Goal: Task Accomplishment & Management: Complete application form

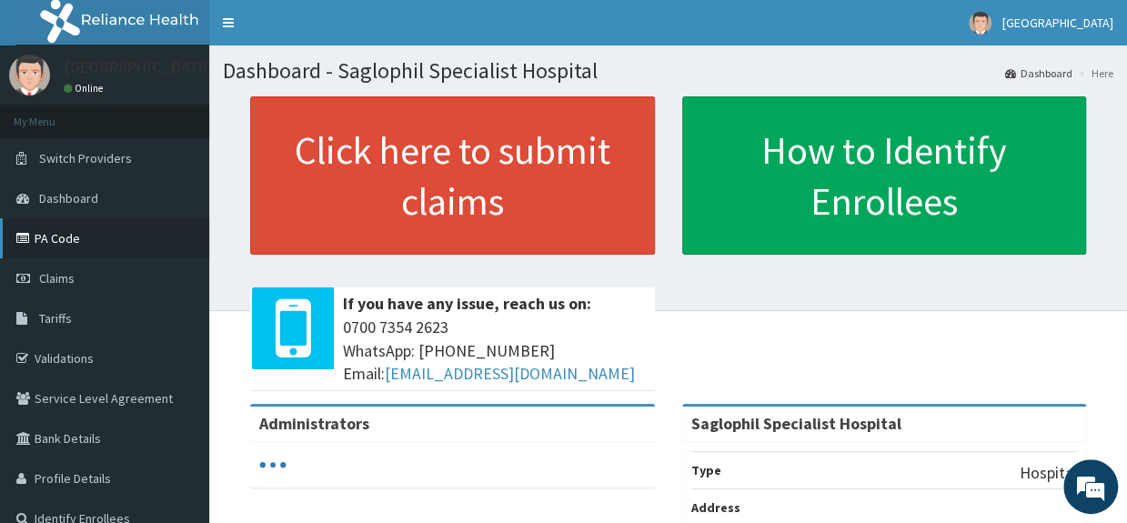
click at [78, 240] on link "PA Code" at bounding box center [104, 238] width 209 height 40
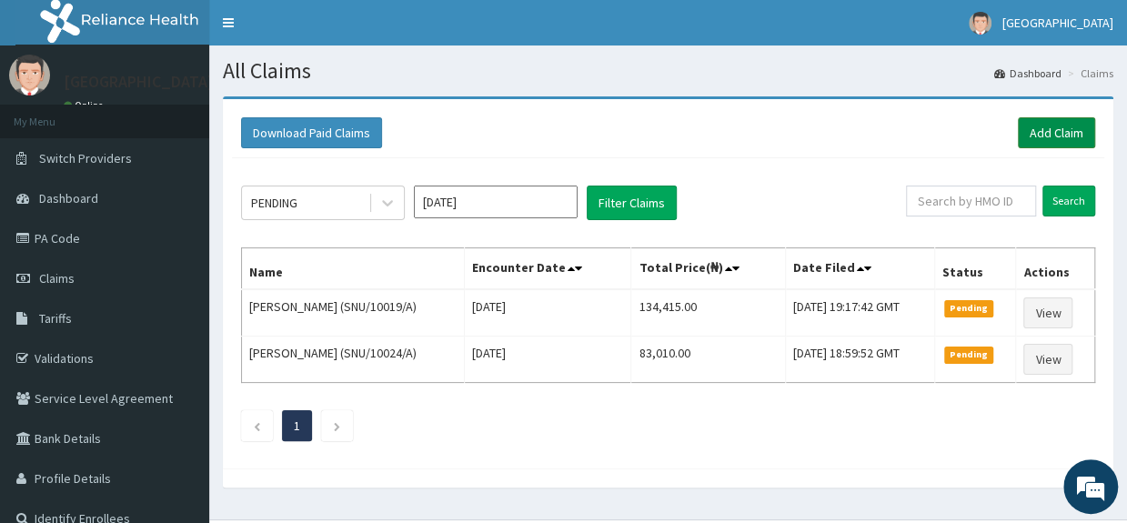
click at [1056, 126] on link "Add Claim" at bounding box center [1056, 132] width 77 height 31
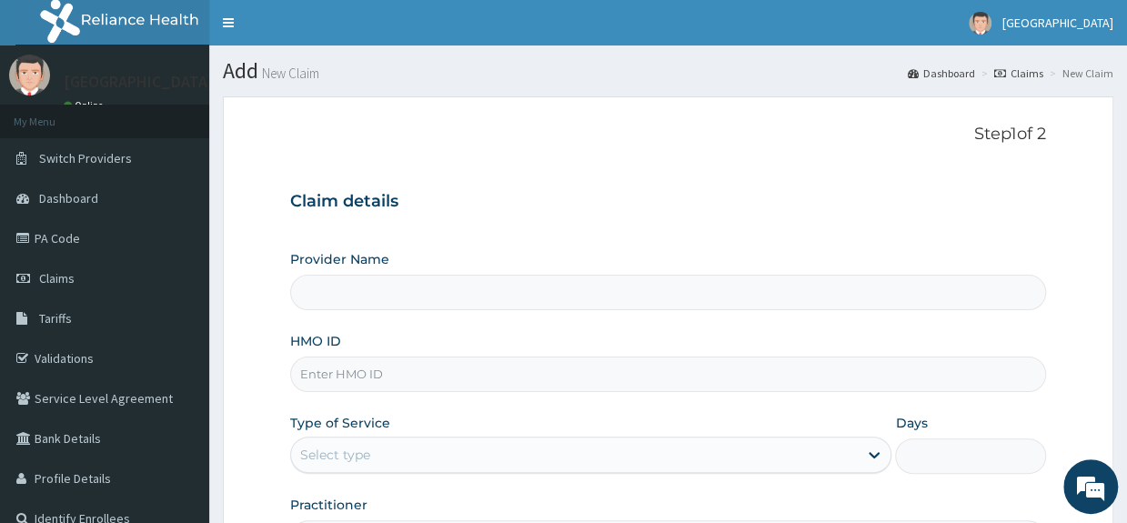
type input "Saglophil Specialist Hospital"
click at [406, 375] on input "HMO ID" at bounding box center [667, 374] width 755 height 35
type input "b"
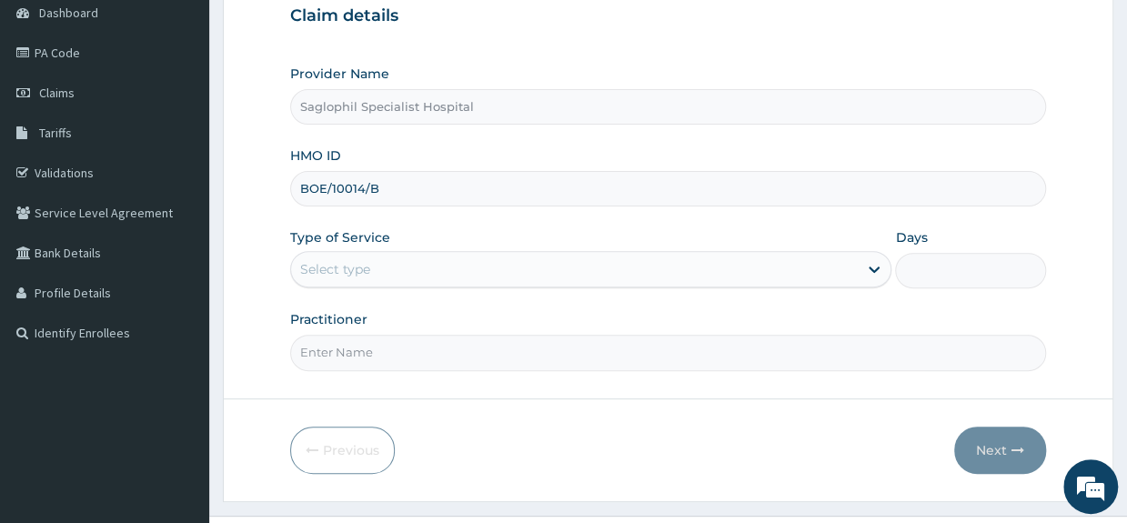
scroll to position [193, 0]
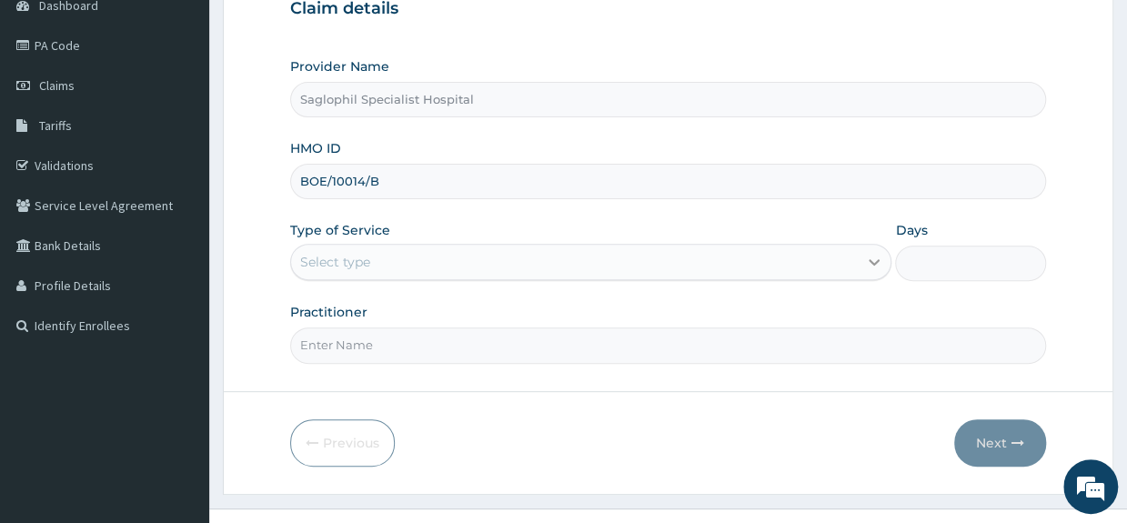
type input "BOE/10014/B"
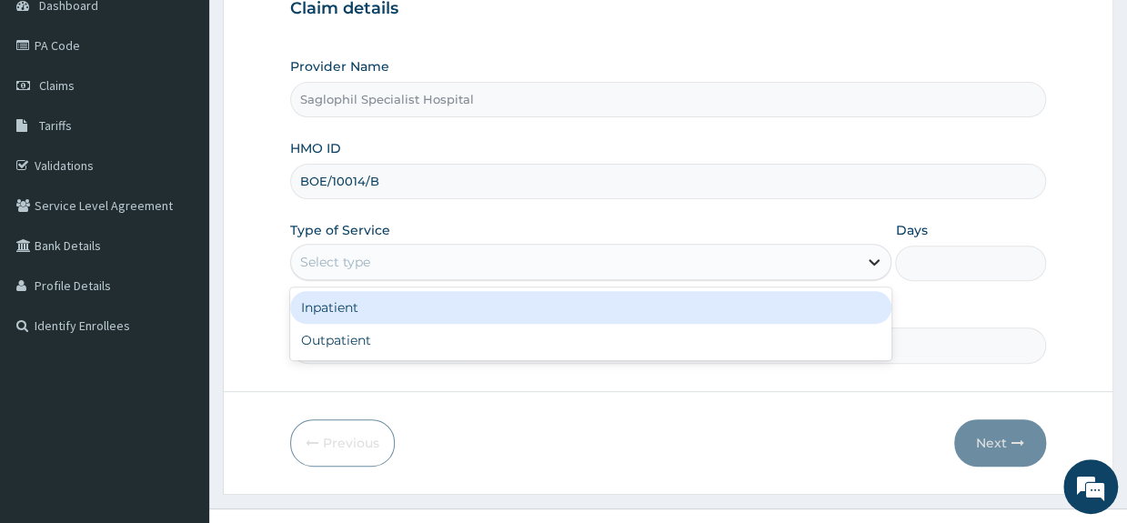
click at [869, 262] on icon at bounding box center [874, 262] width 18 height 18
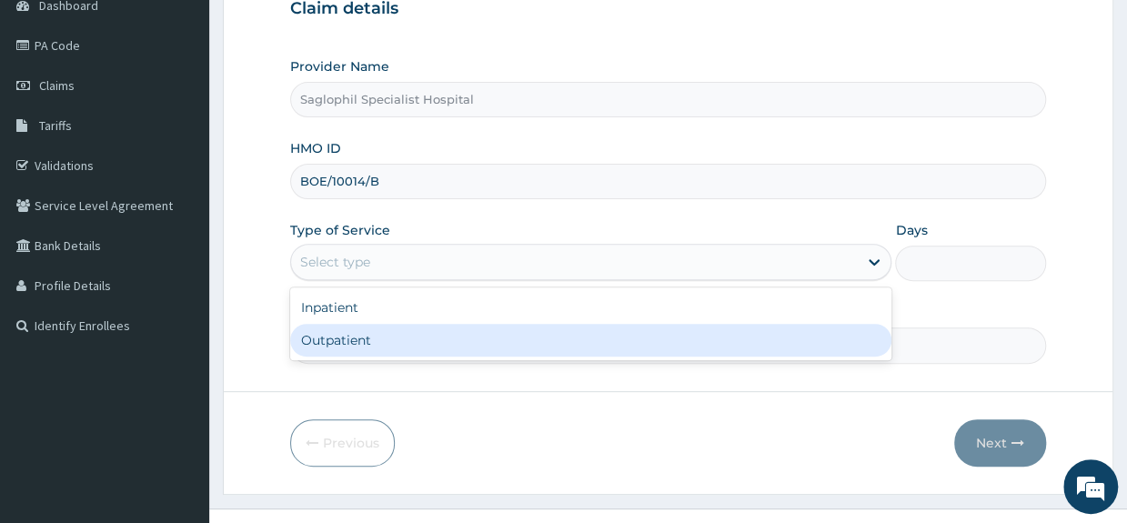
click at [509, 334] on div "Outpatient" at bounding box center [590, 340] width 601 height 33
type input "1"
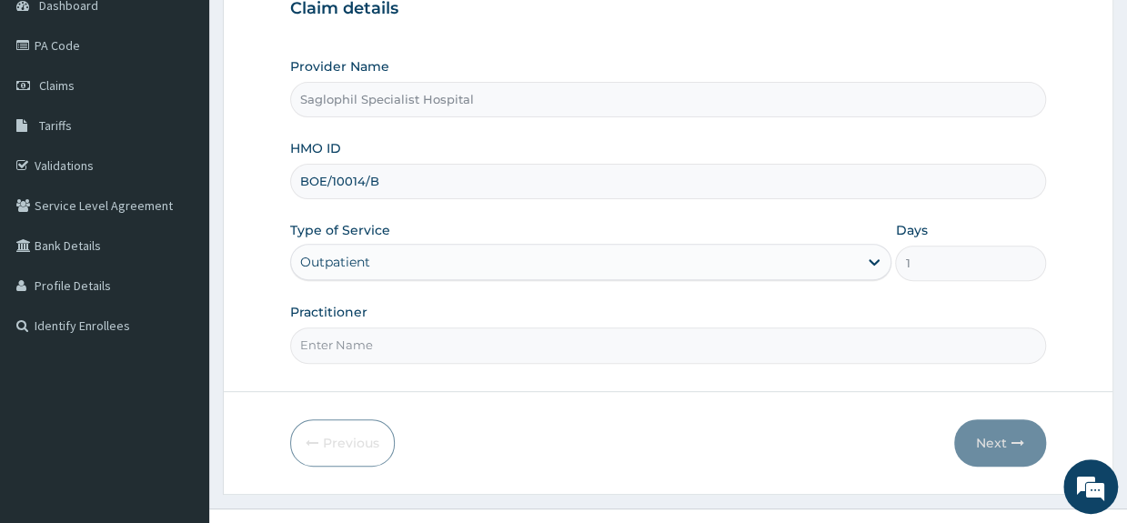
click at [550, 348] on input "Practitioner" at bounding box center [667, 344] width 755 height 35
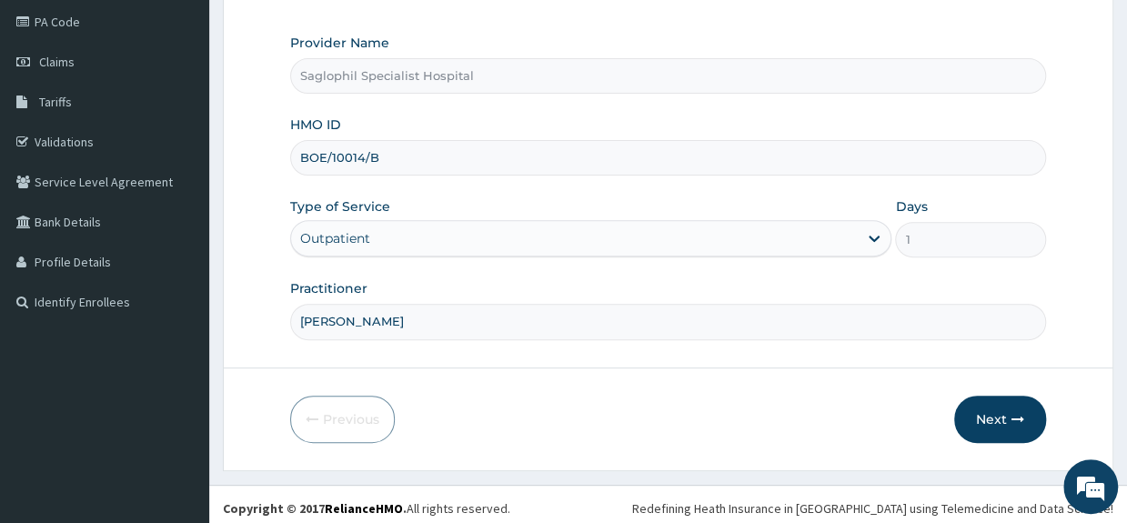
scroll to position [220, 0]
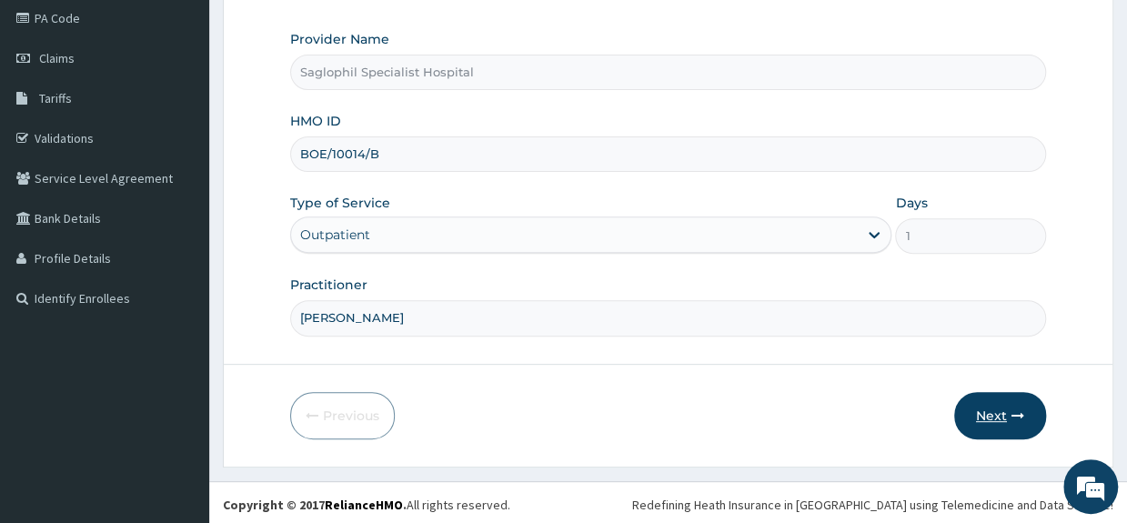
type input "DR UDOH"
click at [988, 403] on button "Next" at bounding box center [1000, 415] width 92 height 47
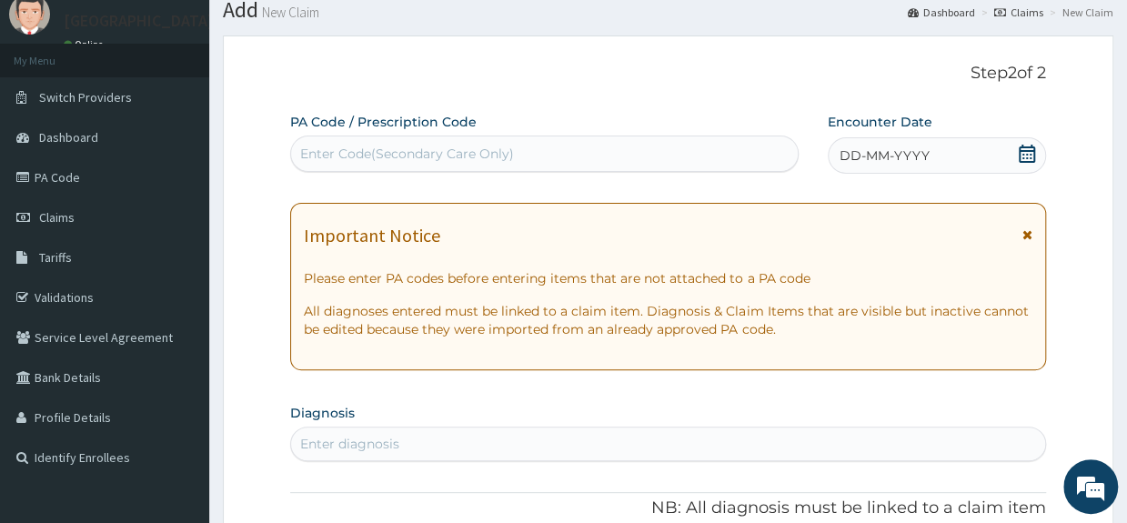
scroll to position [0, 0]
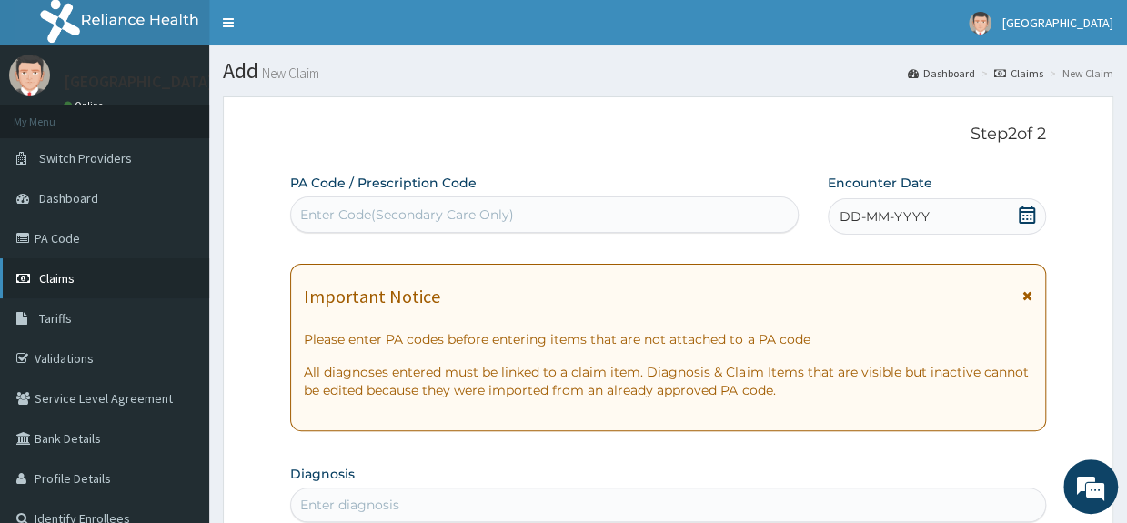
click at [75, 274] on link "Claims" at bounding box center [104, 278] width 209 height 40
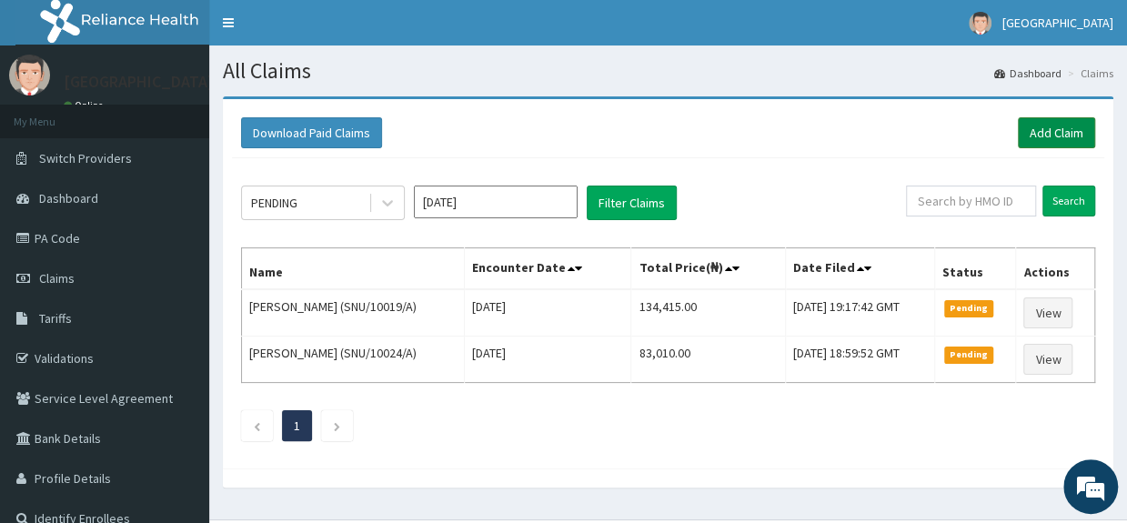
click at [1044, 126] on link "Add Claim" at bounding box center [1056, 132] width 77 height 31
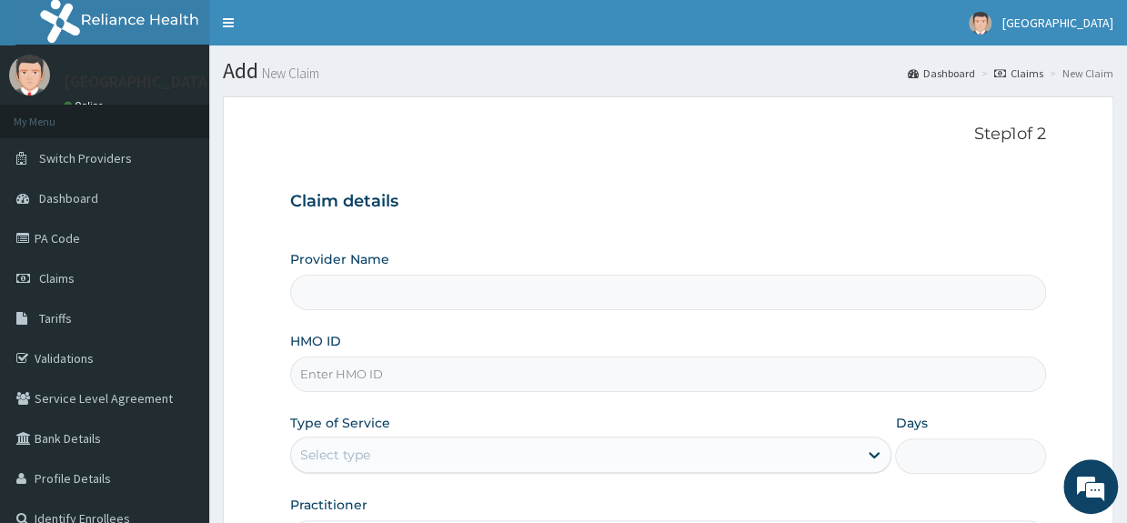
click at [457, 367] on input "HMO ID" at bounding box center [667, 374] width 755 height 35
type input "Saglophil Specialist Hospital"
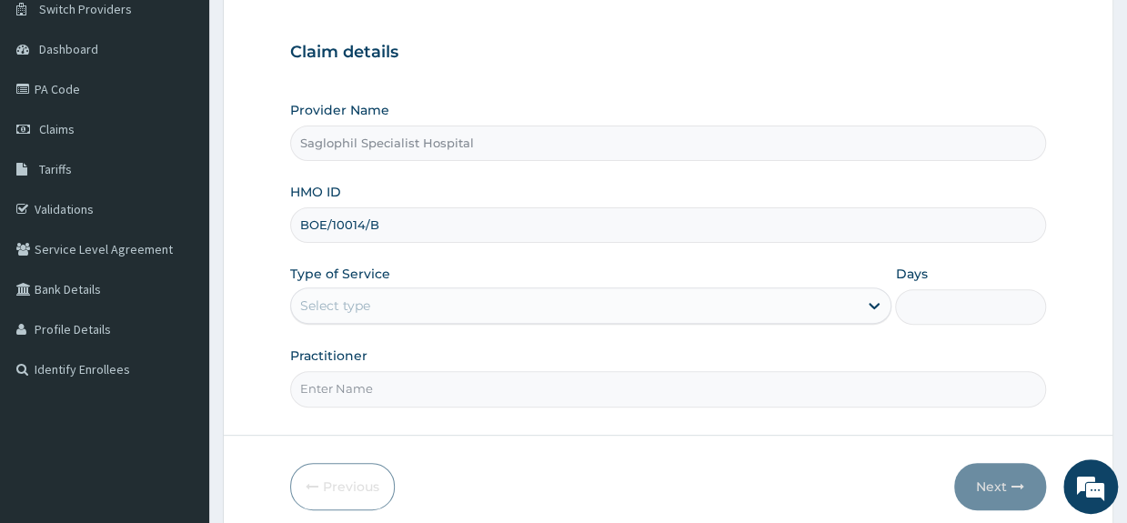
scroll to position [220, 0]
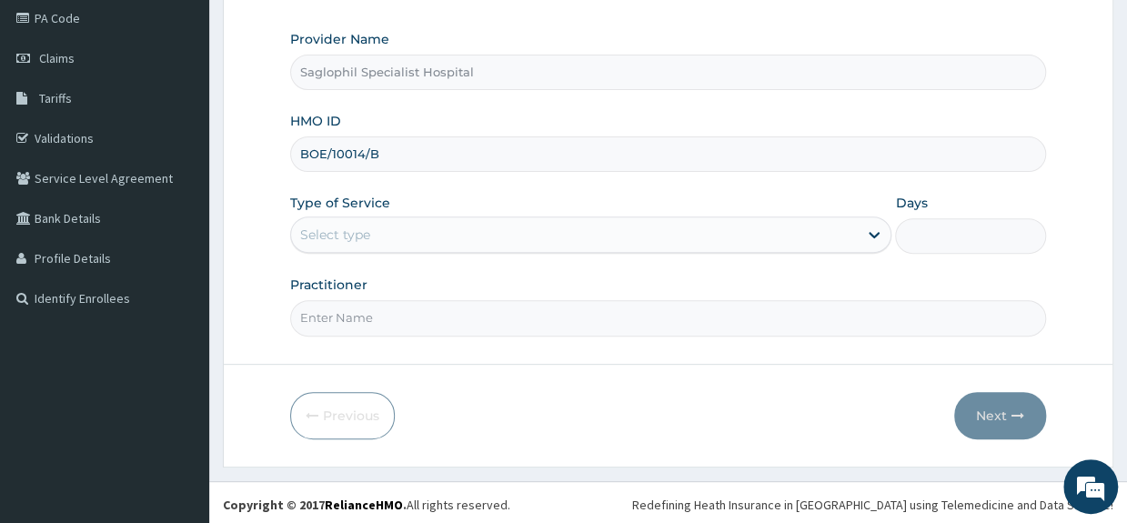
type input "BOE/10014/B"
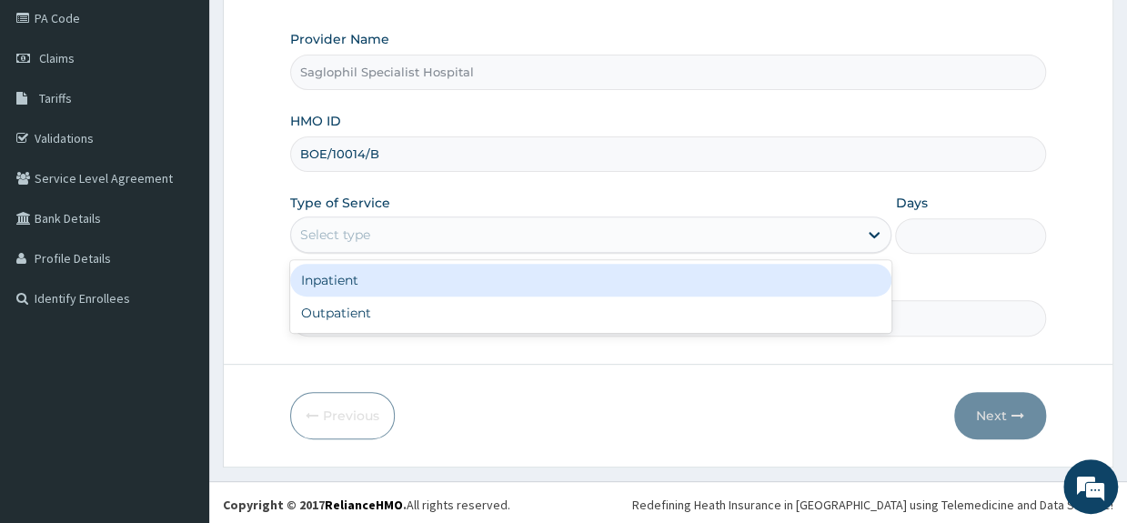
click at [512, 232] on div "Select type" at bounding box center [574, 234] width 567 height 29
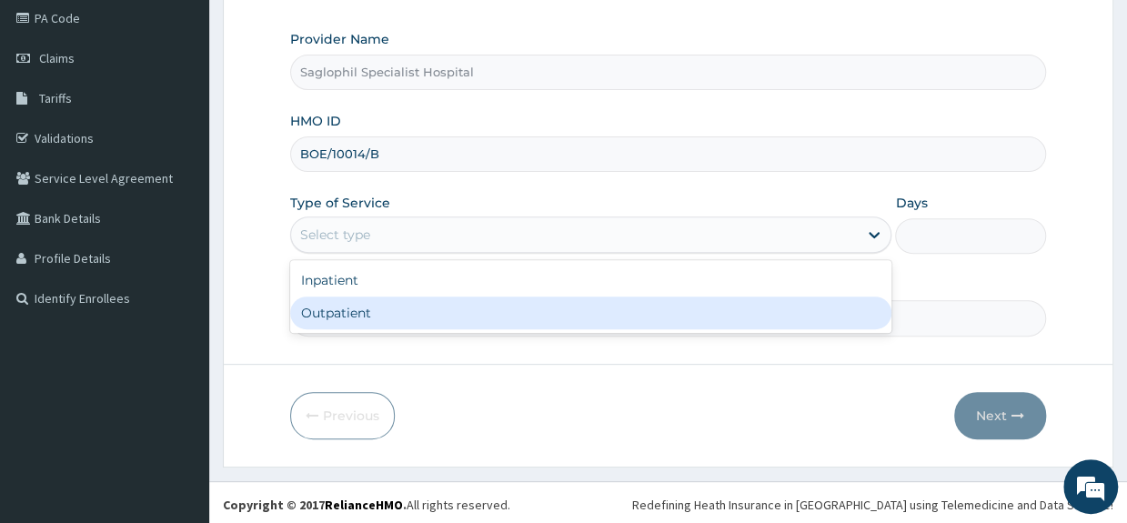
click at [486, 305] on div "Outpatient" at bounding box center [590, 313] width 601 height 33
type input "1"
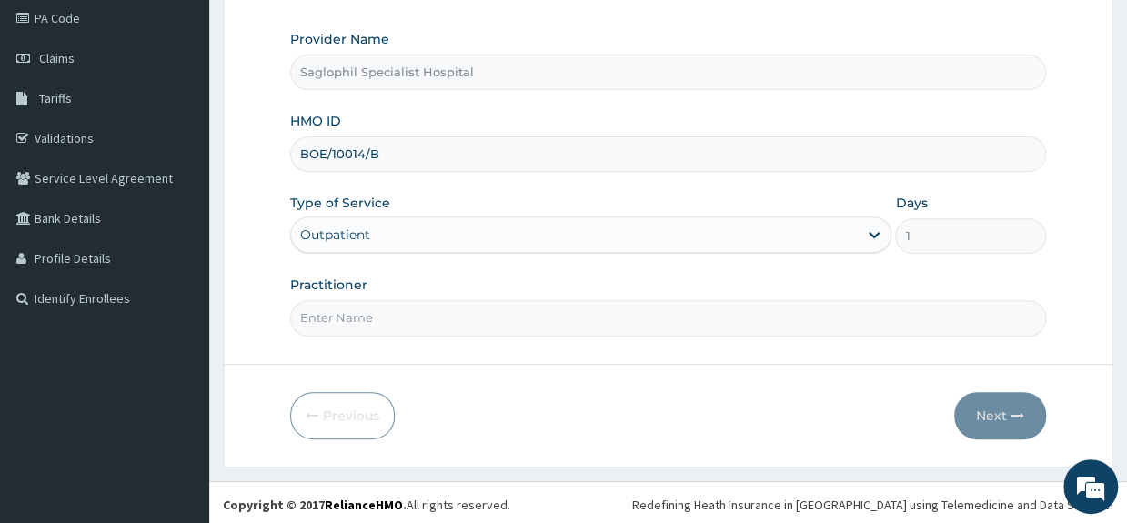
click at [464, 320] on input "Practitioner" at bounding box center [667, 317] width 755 height 35
type input "DR UDOH"
click at [1004, 424] on button "Next" at bounding box center [1000, 415] width 92 height 47
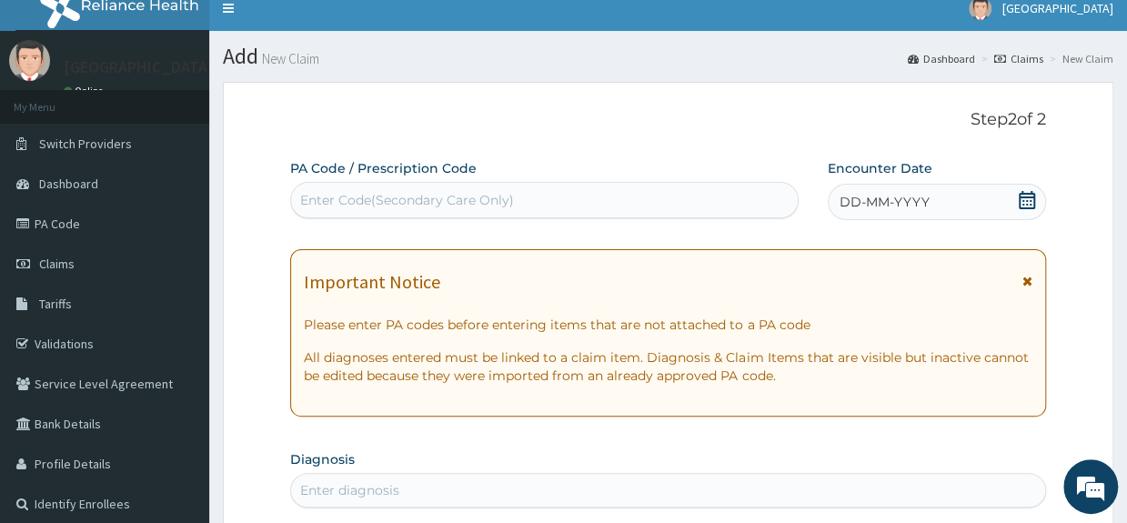
scroll to position [0, 0]
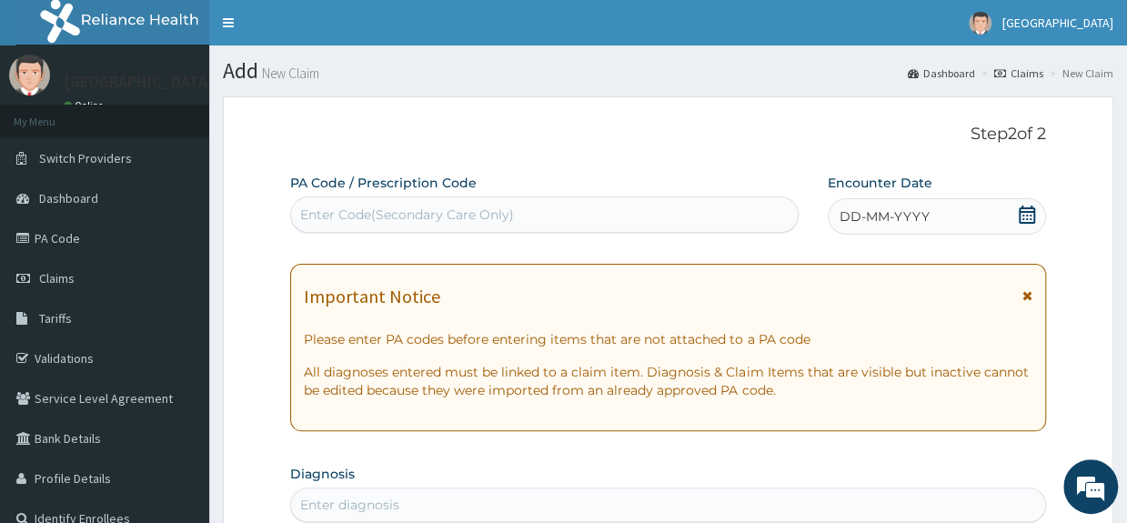
click at [588, 219] on div "Enter Code(Secondary Care Only)" at bounding box center [544, 214] width 507 height 29
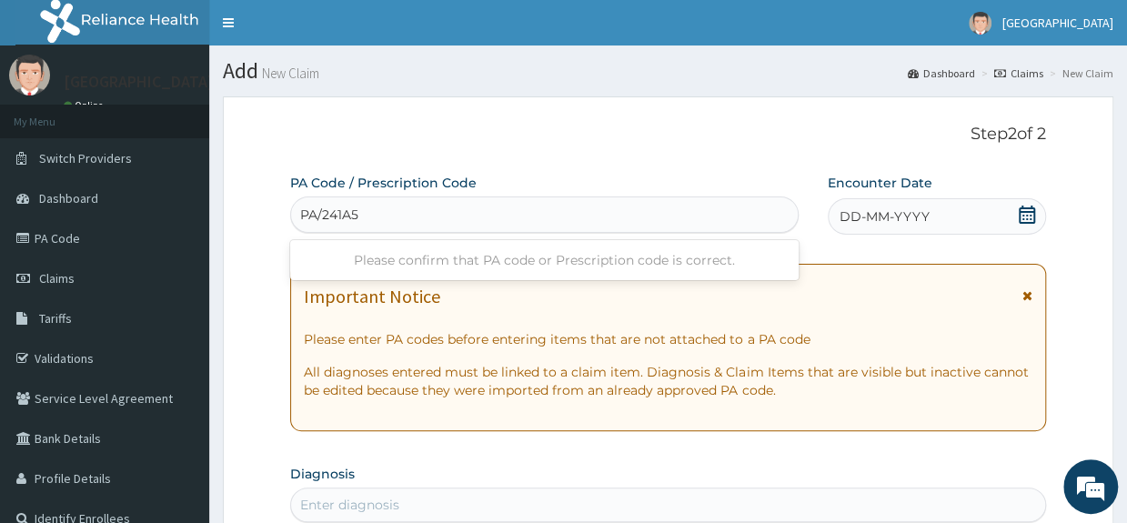
type input "PA/241A55"
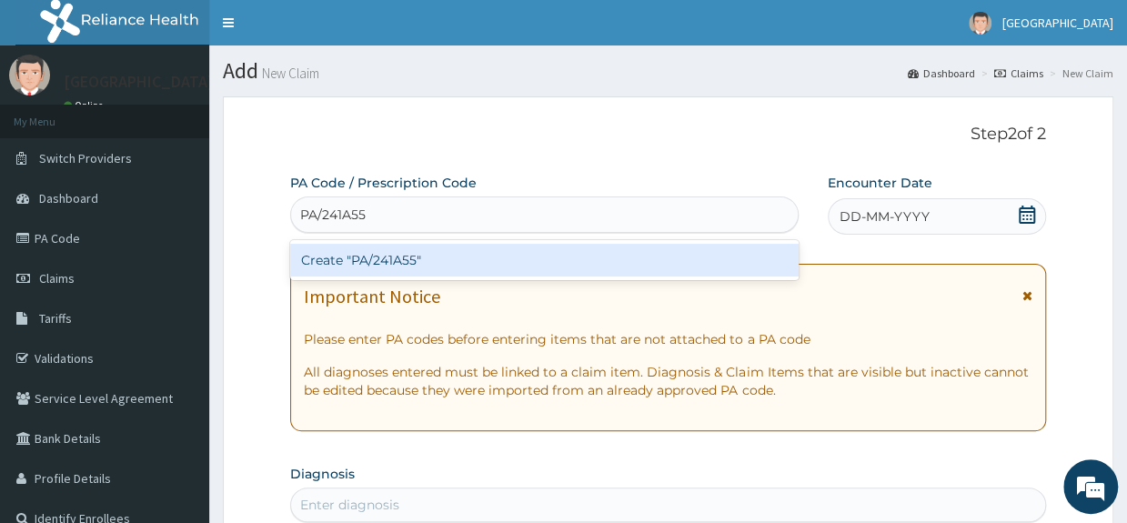
click at [558, 277] on div "Create "PA/241A55"" at bounding box center [544, 260] width 508 height 40
click at [547, 261] on div "Create "PA/241A55"" at bounding box center [544, 260] width 508 height 33
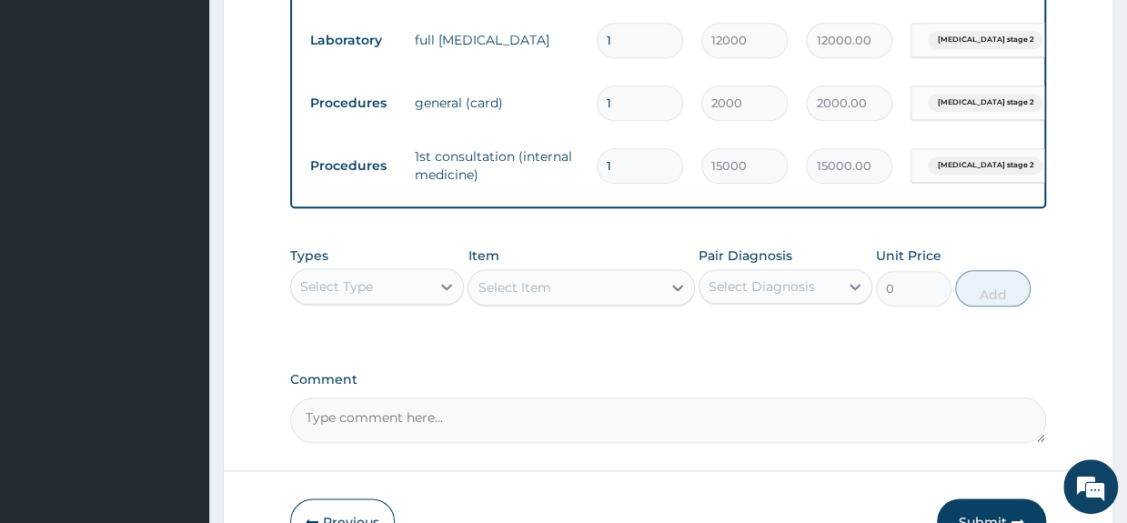
scroll to position [854, 0]
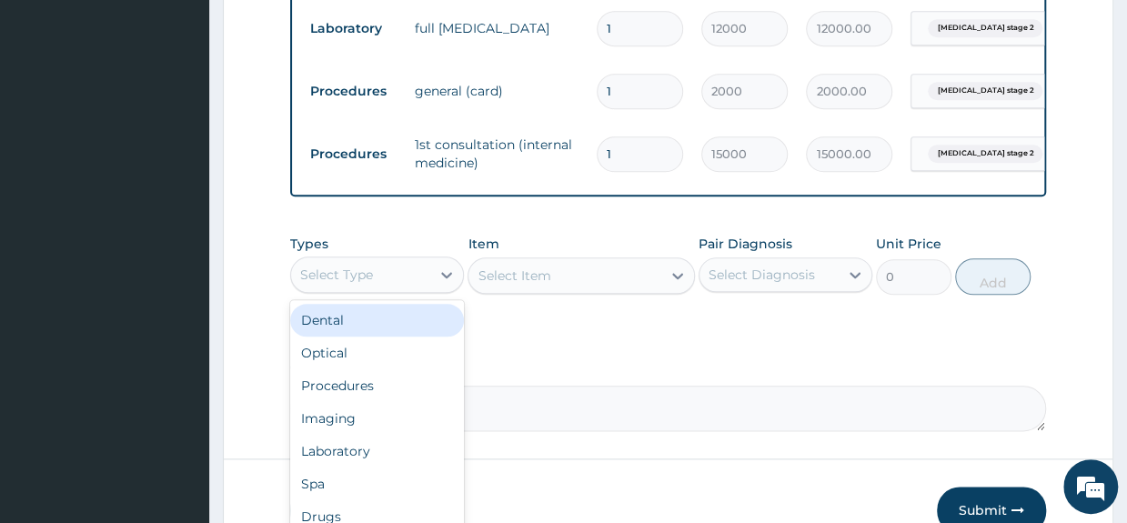
click at [360, 284] on div "Select Type" at bounding box center [336, 275] width 73 height 18
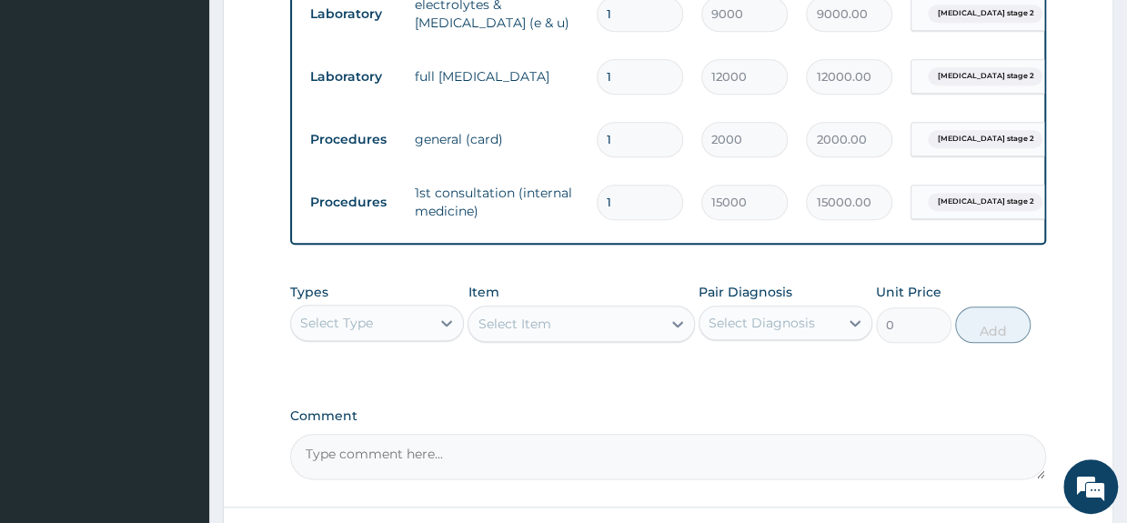
scroll to position [833, 0]
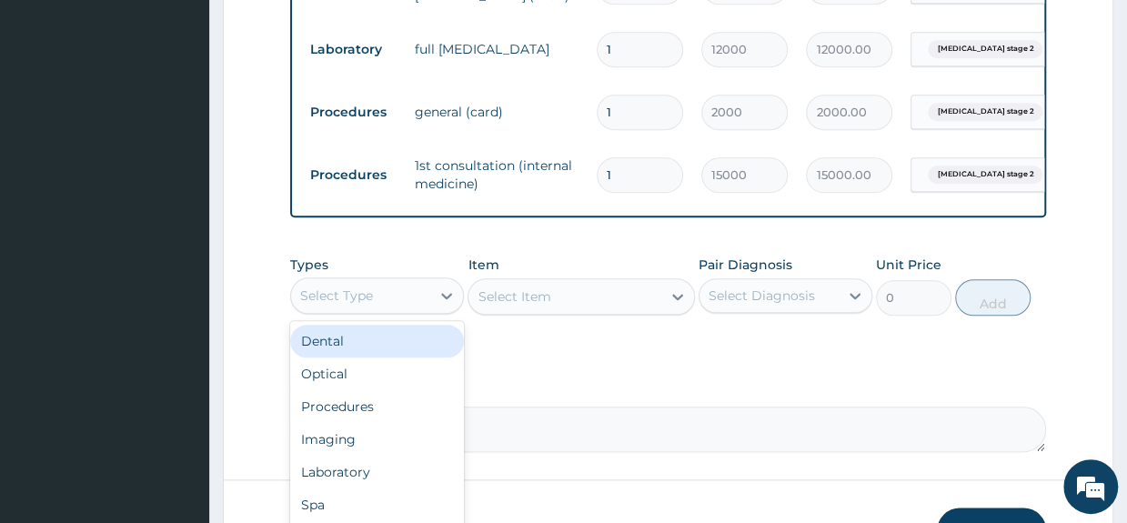
click at [401, 306] on div "Select Type" at bounding box center [360, 295] width 139 height 29
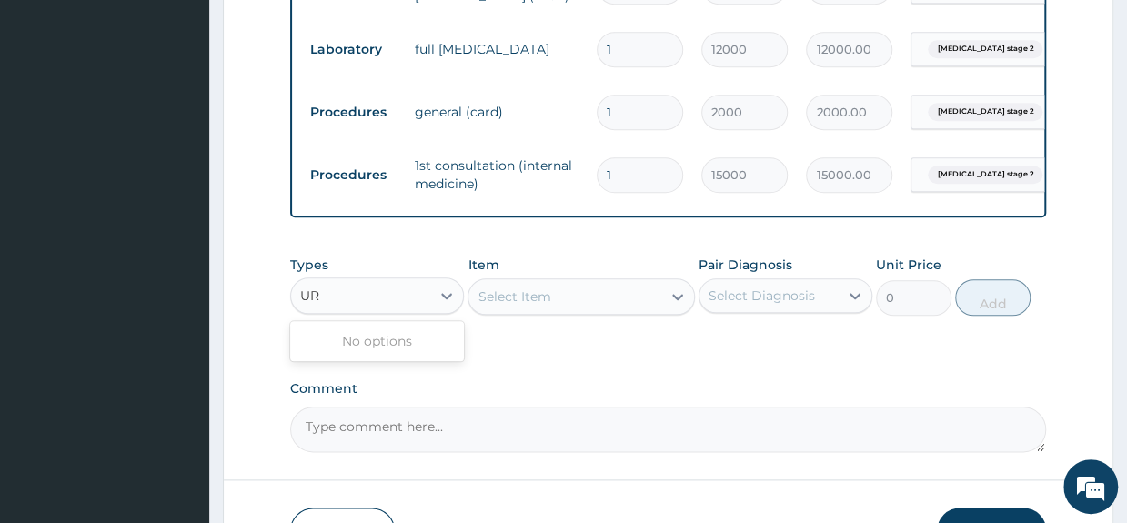
type input "U"
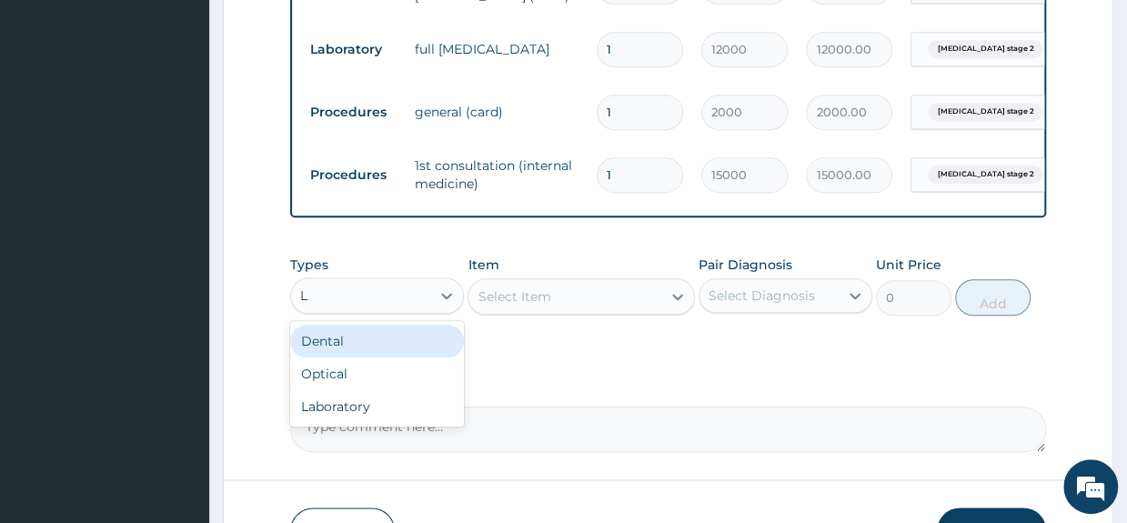
type input "LA"
click at [426, 348] on div "Laboratory" at bounding box center [377, 341] width 174 height 33
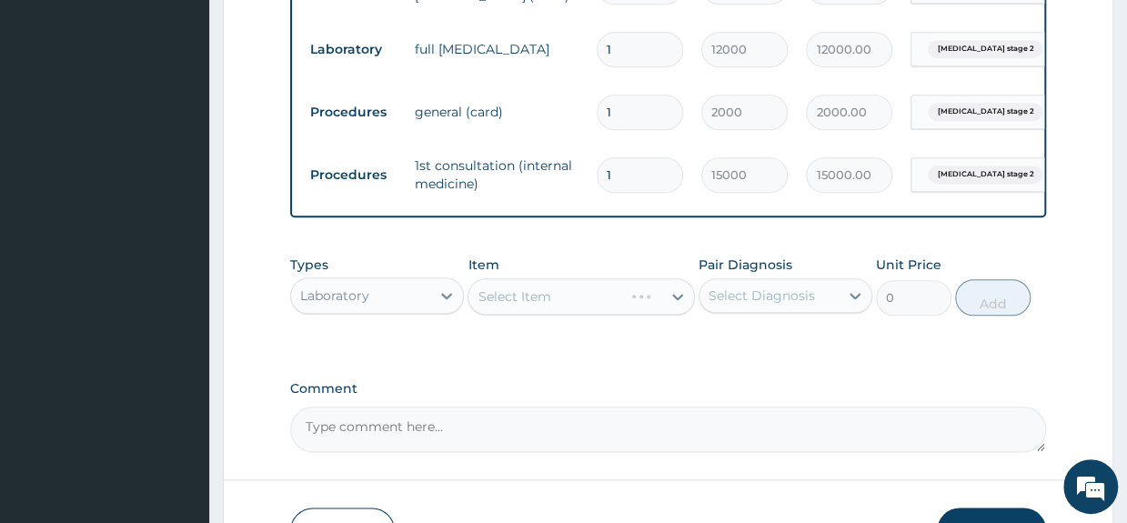
click at [535, 313] on div "Select Item" at bounding box center [581, 296] width 226 height 36
click at [567, 307] on div "Select Item" at bounding box center [564, 296] width 192 height 29
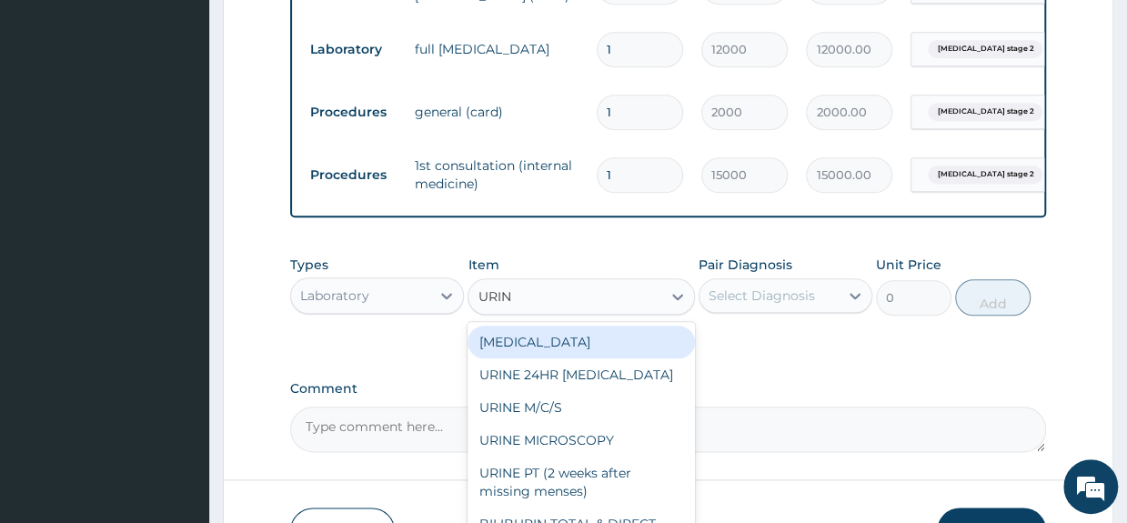
type input "URINA"
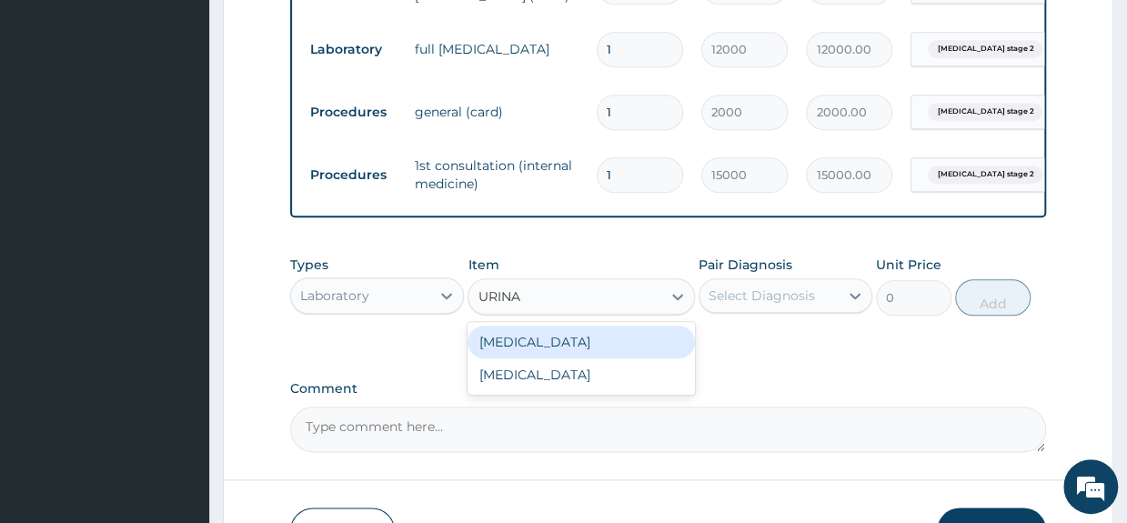
click at [575, 356] on div "[MEDICAL_DATA]" at bounding box center [581, 342] width 226 height 33
type input "1000"
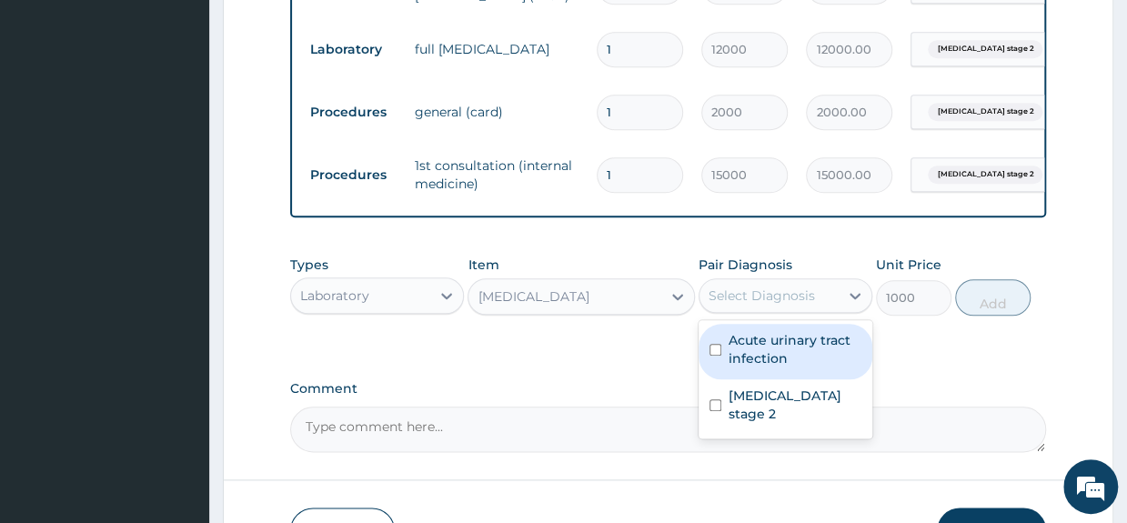
click at [773, 305] on div "Select Diagnosis" at bounding box center [762, 296] width 106 height 18
click at [770, 357] on label "Acute urinary tract infection" at bounding box center [795, 349] width 133 height 36
checkbox input "true"
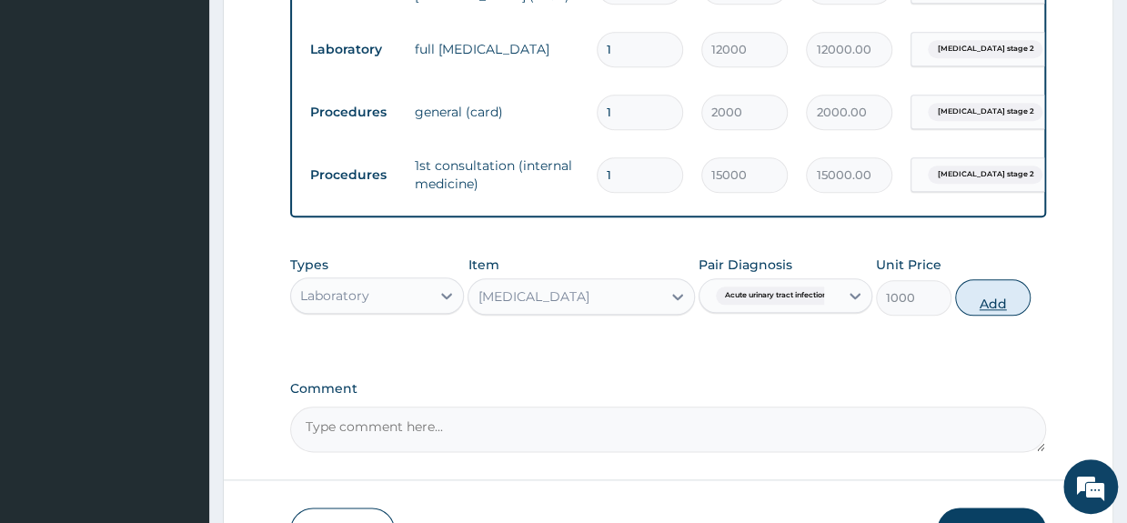
click at [1002, 309] on button "Add" at bounding box center [992, 297] width 75 height 36
type input "0"
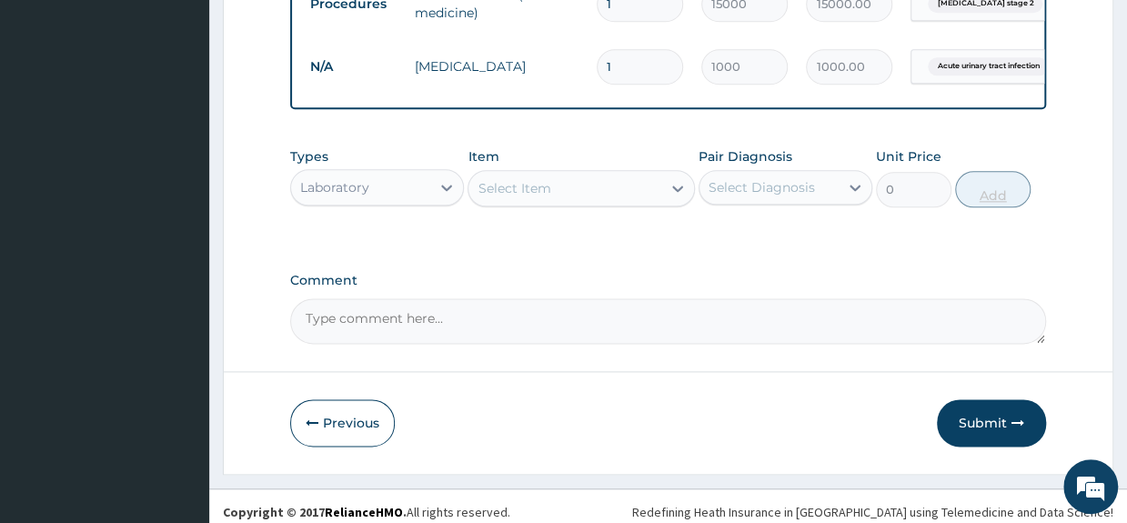
scroll to position [1028, 0]
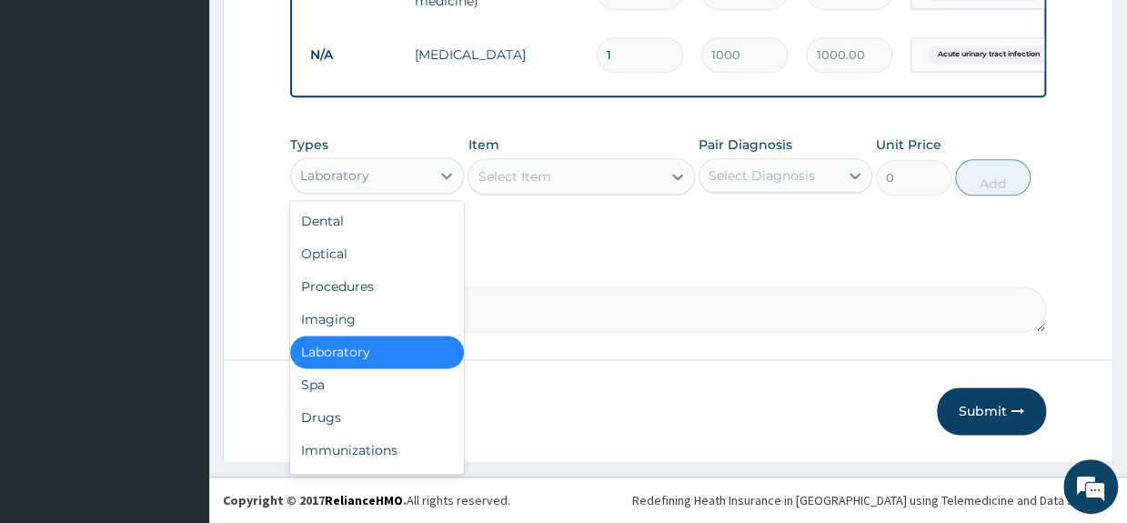
click at [411, 174] on div "Laboratory" at bounding box center [360, 175] width 139 height 29
click at [505, 185] on div "Select Item" at bounding box center [514, 176] width 73 height 18
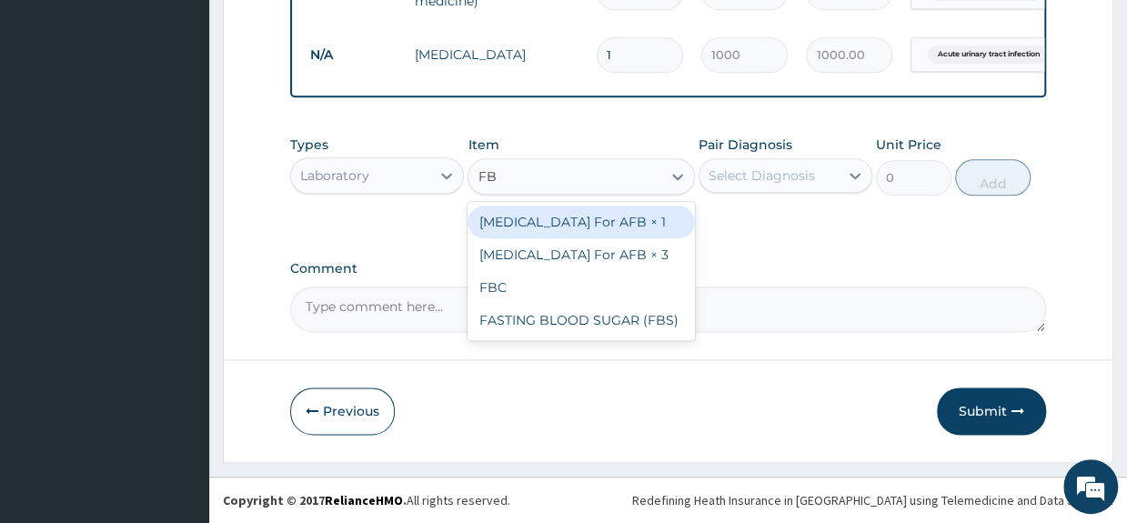
type input "FBC"
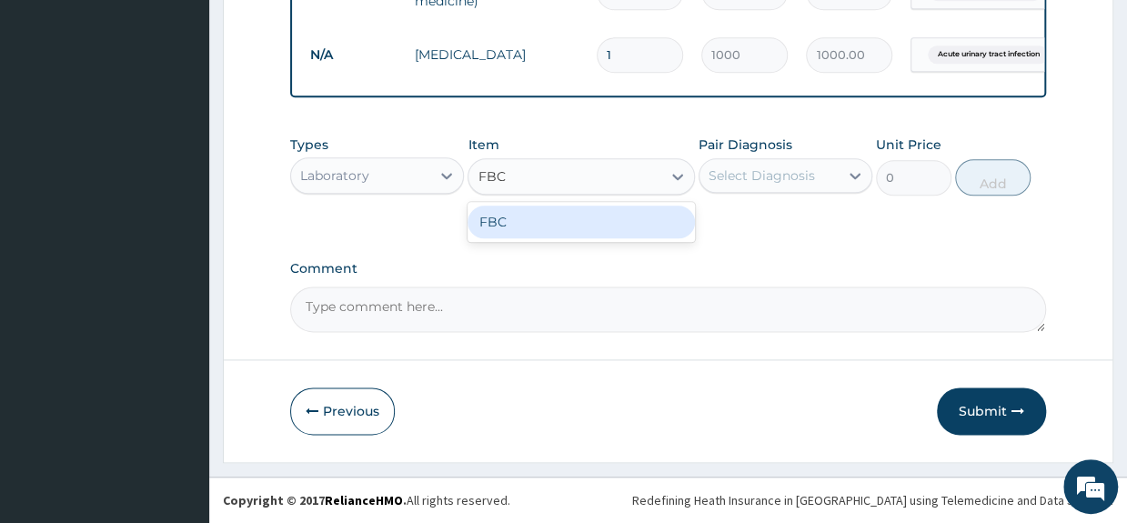
click at [535, 226] on div "FBC" at bounding box center [581, 222] width 226 height 33
type input "4000"
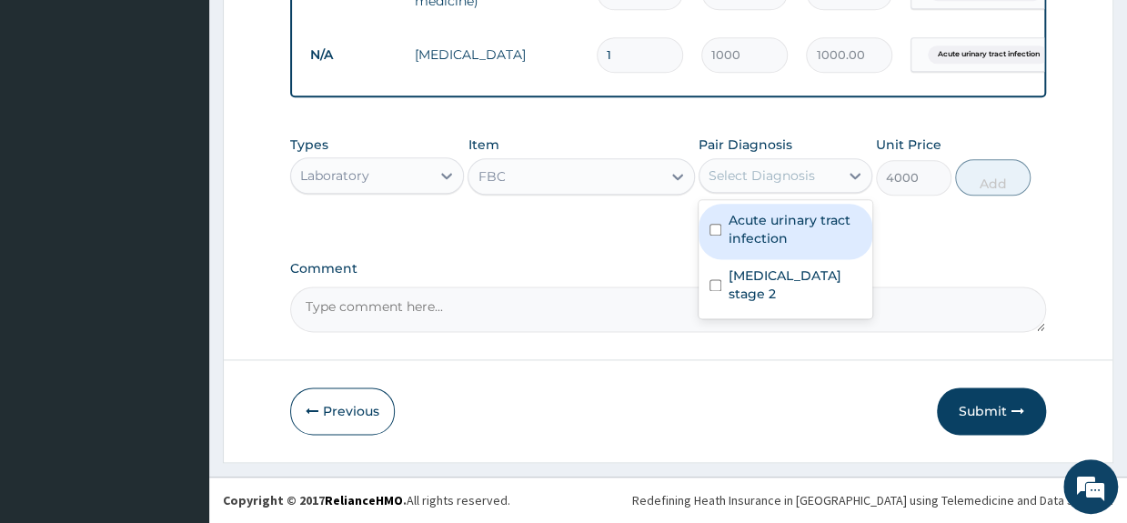
click at [782, 181] on div "Select Diagnosis" at bounding box center [762, 175] width 106 height 18
click at [797, 226] on label "Acute urinary tract infection" at bounding box center [795, 229] width 133 height 36
checkbox input "true"
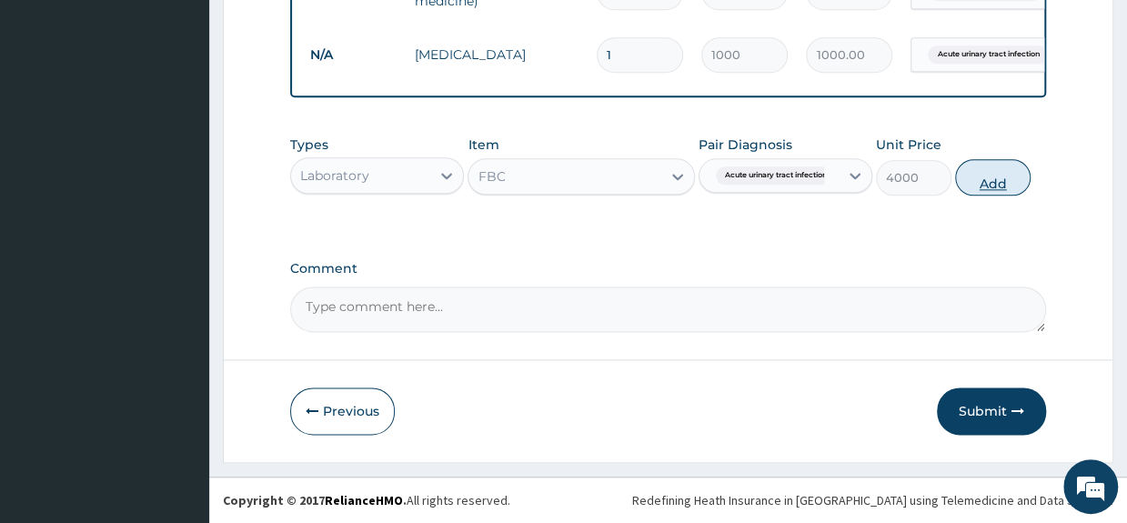
click at [995, 176] on button "Add" at bounding box center [992, 177] width 75 height 36
type input "0"
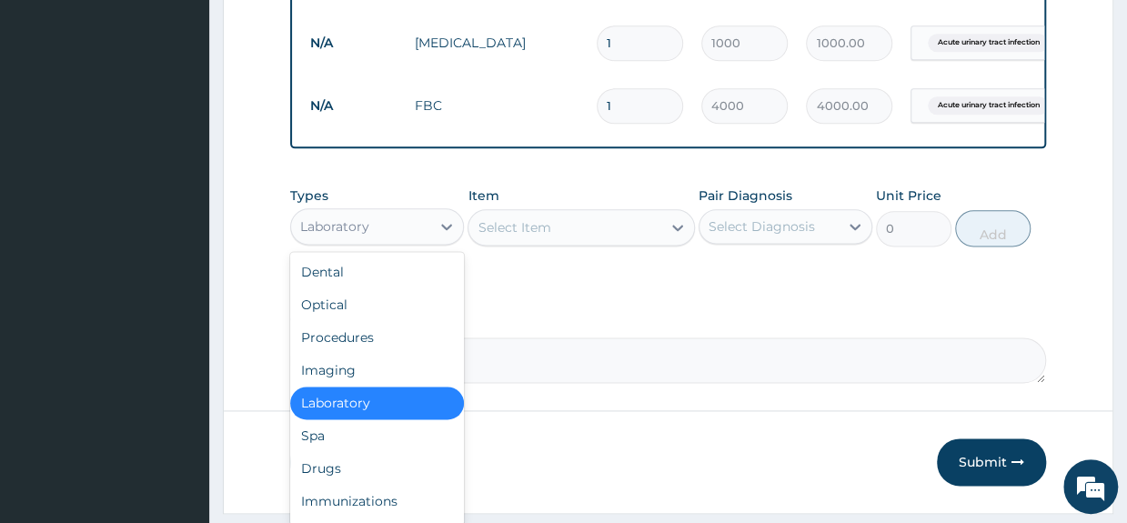
click at [423, 241] on div "Laboratory" at bounding box center [360, 226] width 139 height 29
click at [335, 483] on div "Drugs" at bounding box center [377, 468] width 174 height 33
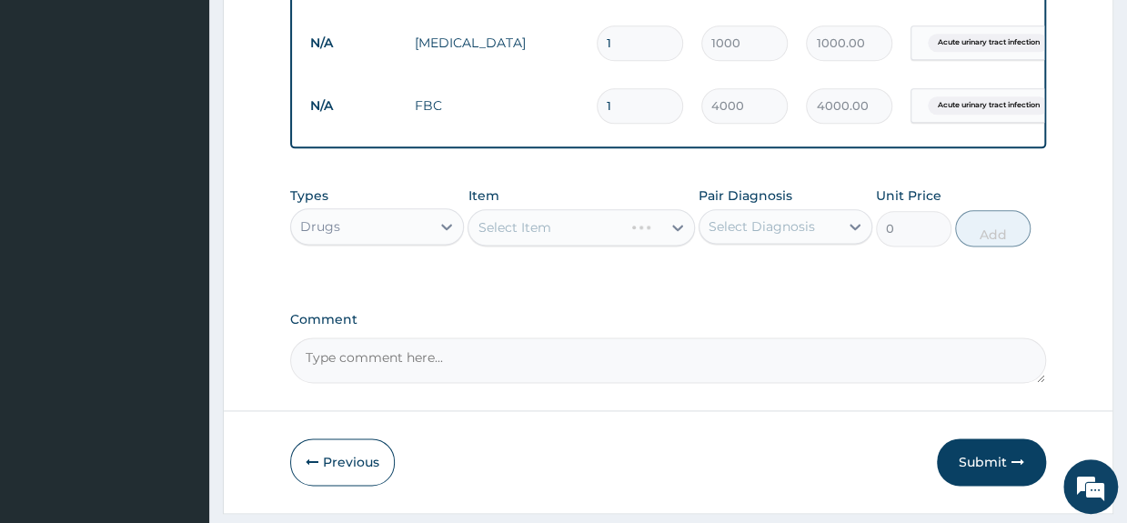
click at [557, 245] on div "Select Item" at bounding box center [581, 227] width 226 height 36
click at [577, 234] on div "Select Item" at bounding box center [581, 227] width 226 height 36
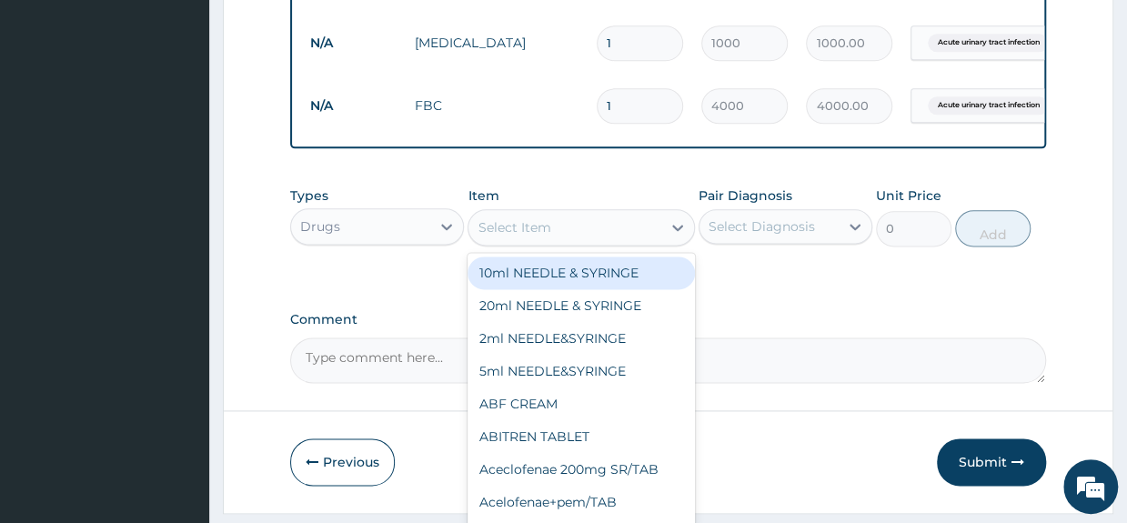
click at [592, 237] on div "Select Item" at bounding box center [564, 227] width 192 height 29
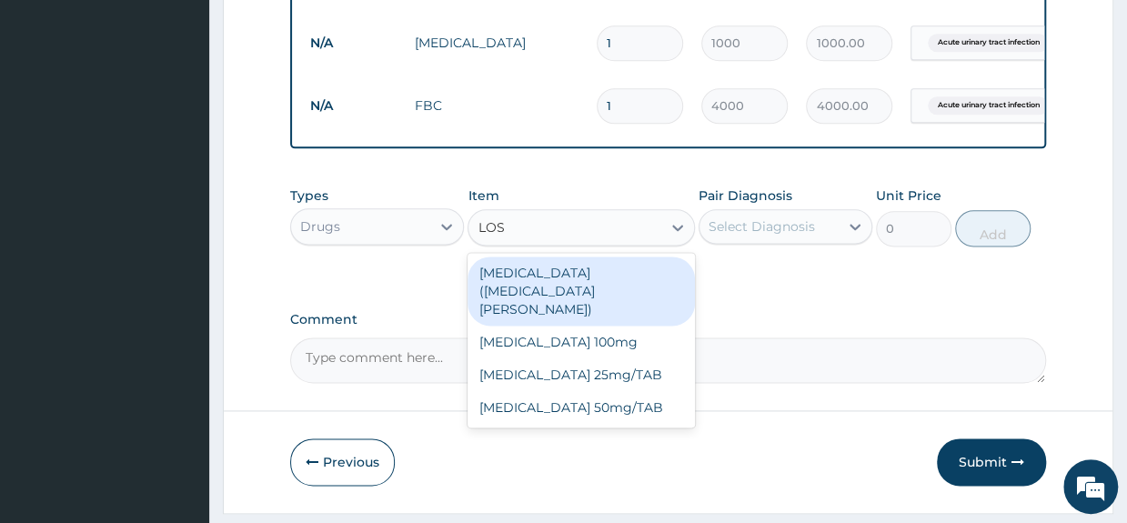
type input "LOSA"
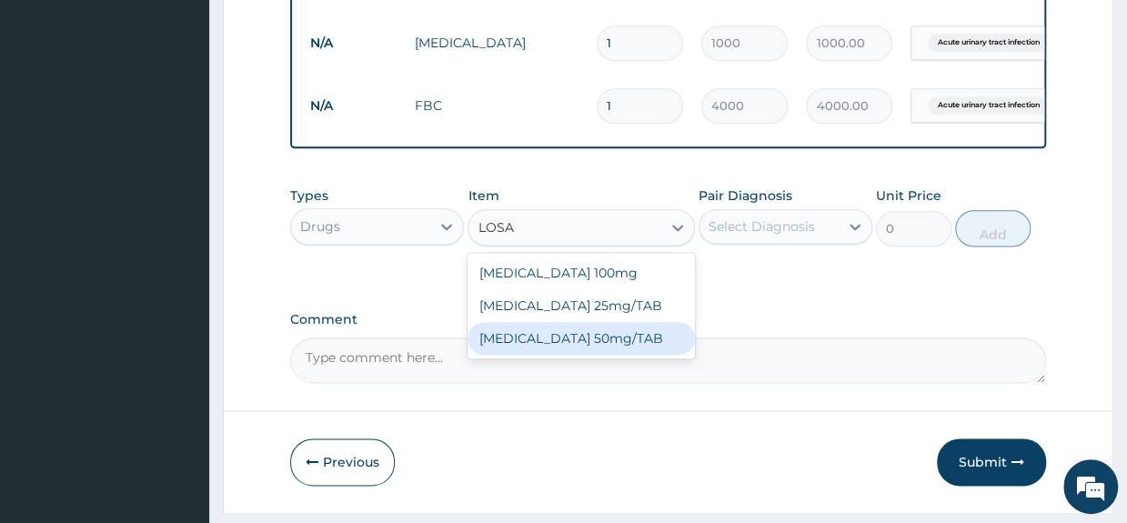
click at [597, 355] on div "LOSARTAN 50mg/TAB" at bounding box center [581, 338] width 226 height 33
type input "150"
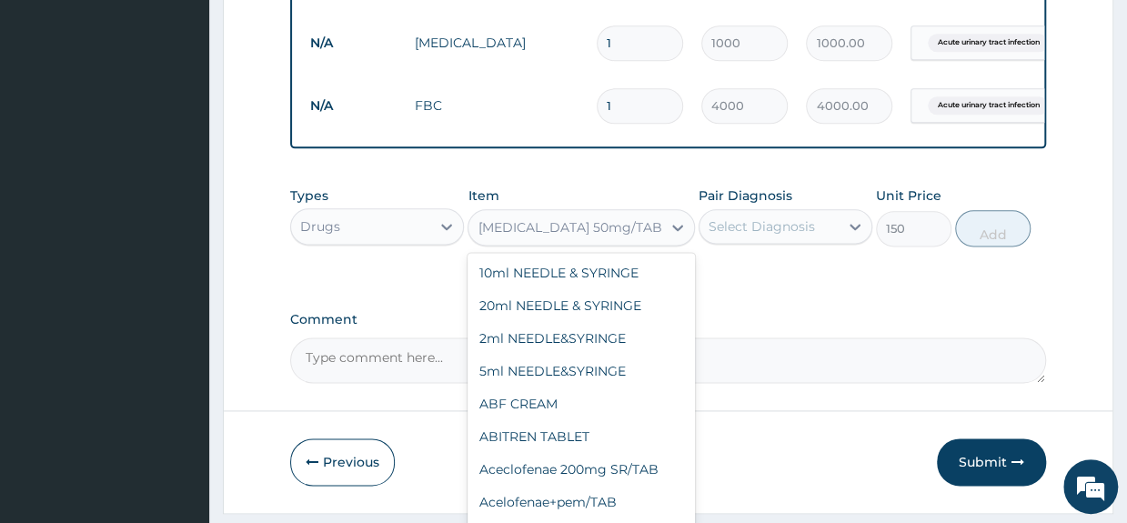
click at [644, 242] on div "LOSARTAN 50mg/TAB" at bounding box center [564, 227] width 192 height 29
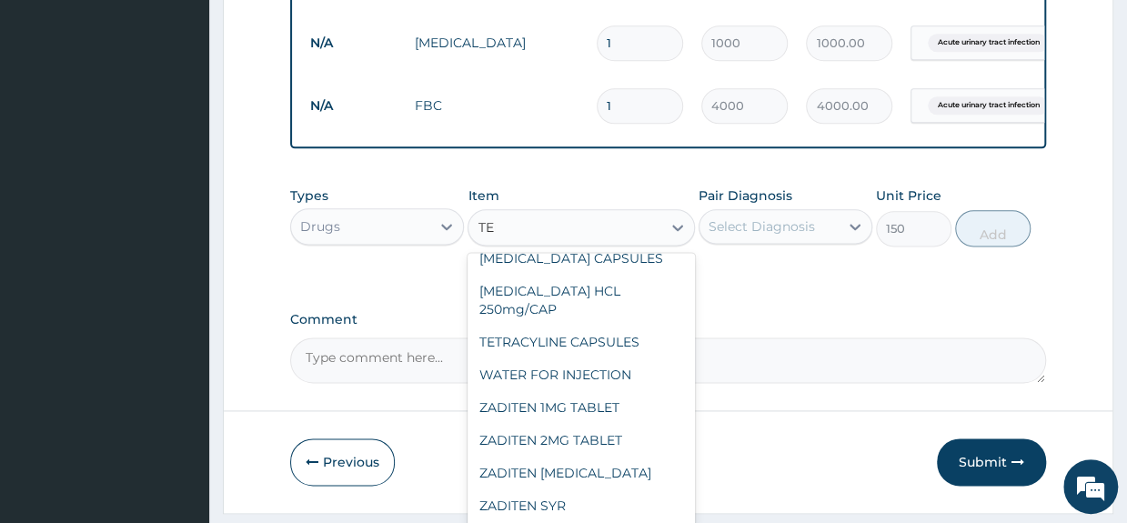
scroll to position [0, 0]
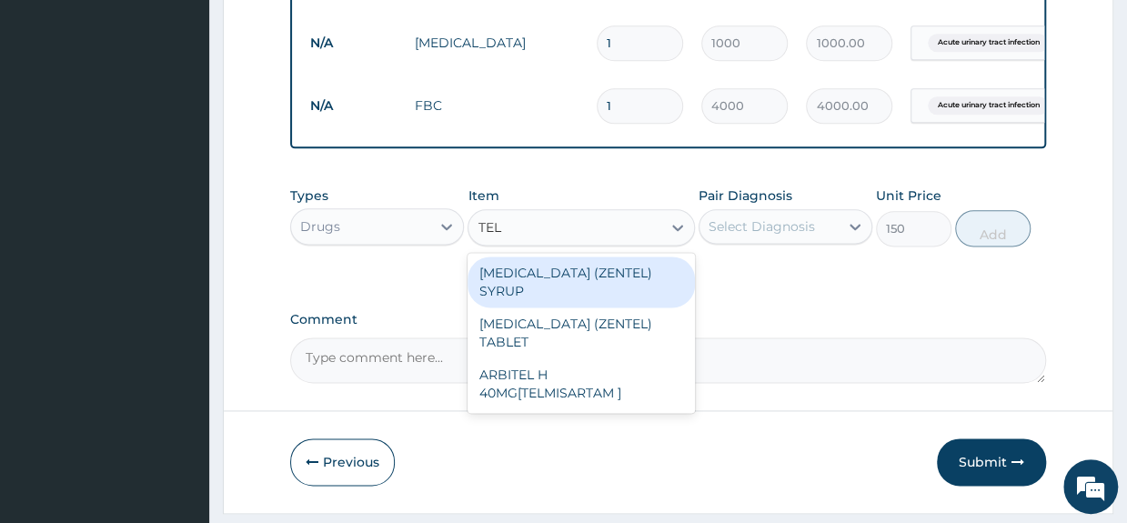
type input "TELM"
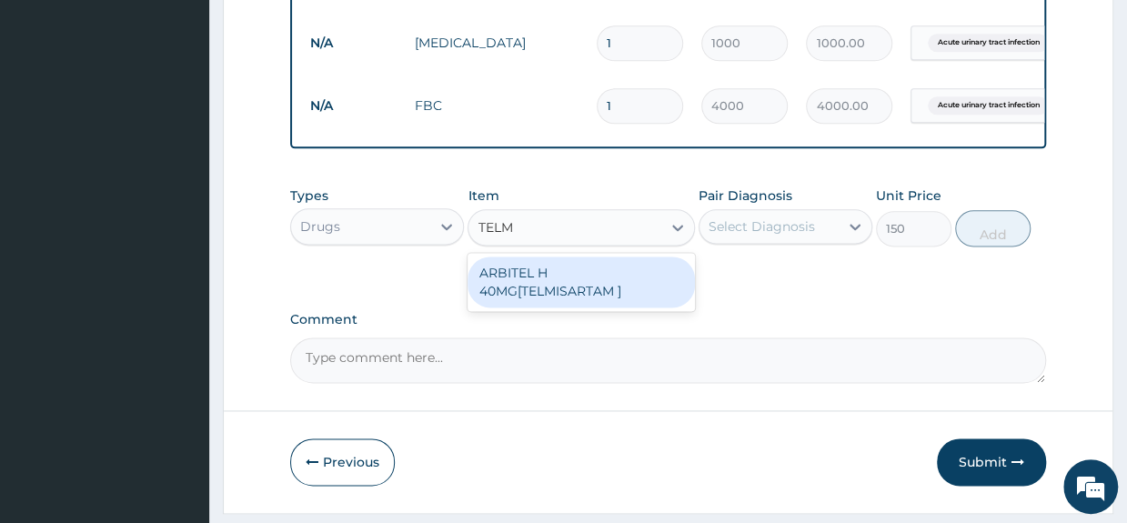
click at [636, 298] on div "ARBITEL H 40MG[TELMISARTAM ]" at bounding box center [581, 281] width 226 height 51
type input "2625"
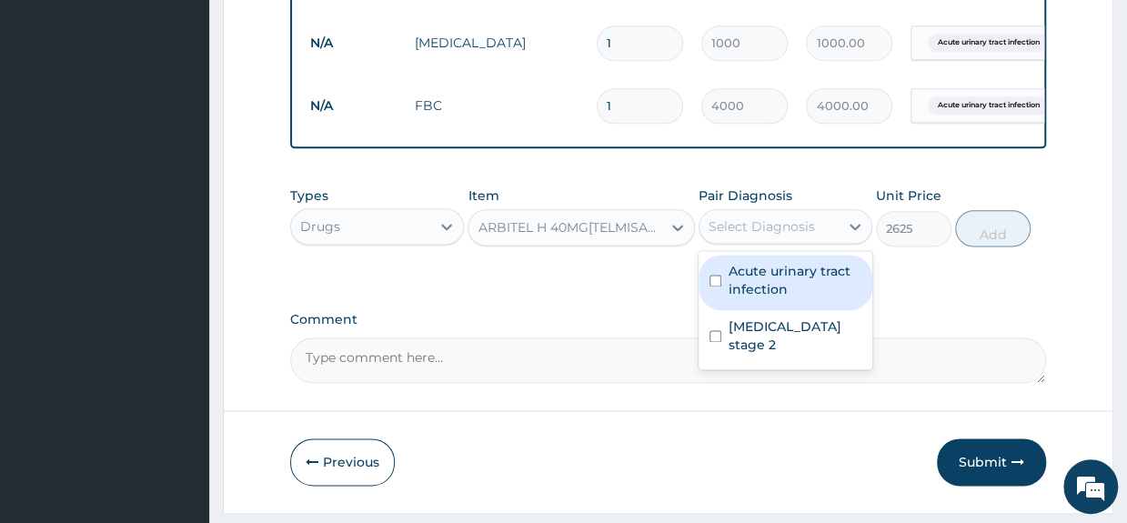
click at [790, 231] on div "Select Diagnosis" at bounding box center [762, 226] width 106 height 18
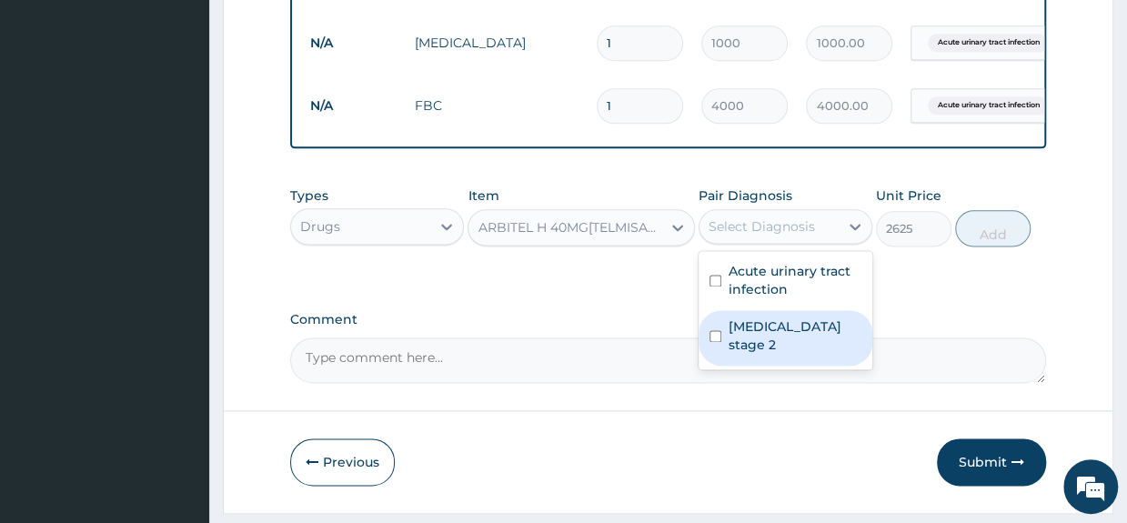
click at [786, 339] on label "Hypertension stage 2" at bounding box center [795, 335] width 133 height 36
checkbox input "true"
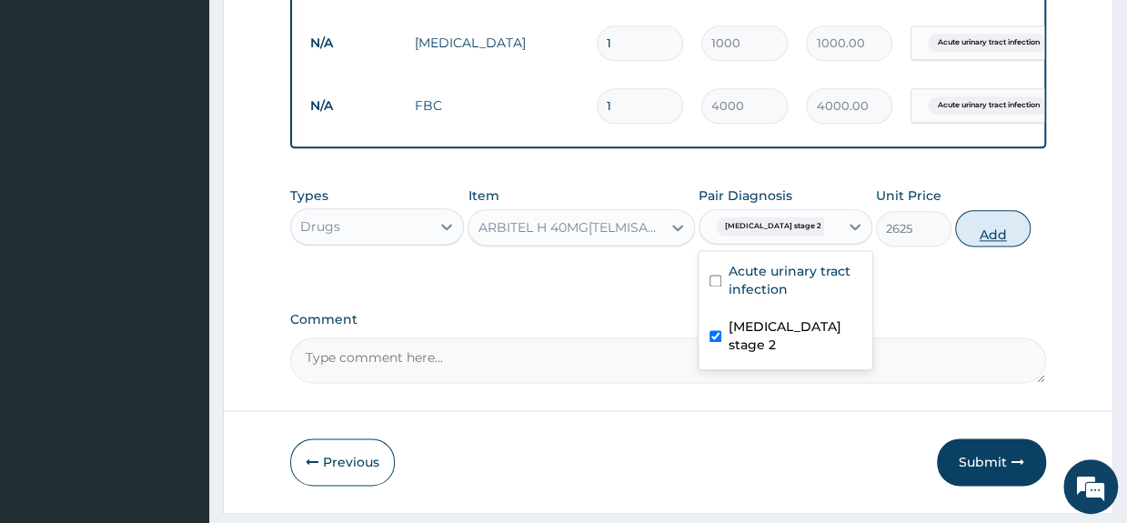
click at [985, 240] on button "Add" at bounding box center [992, 228] width 75 height 36
type input "0"
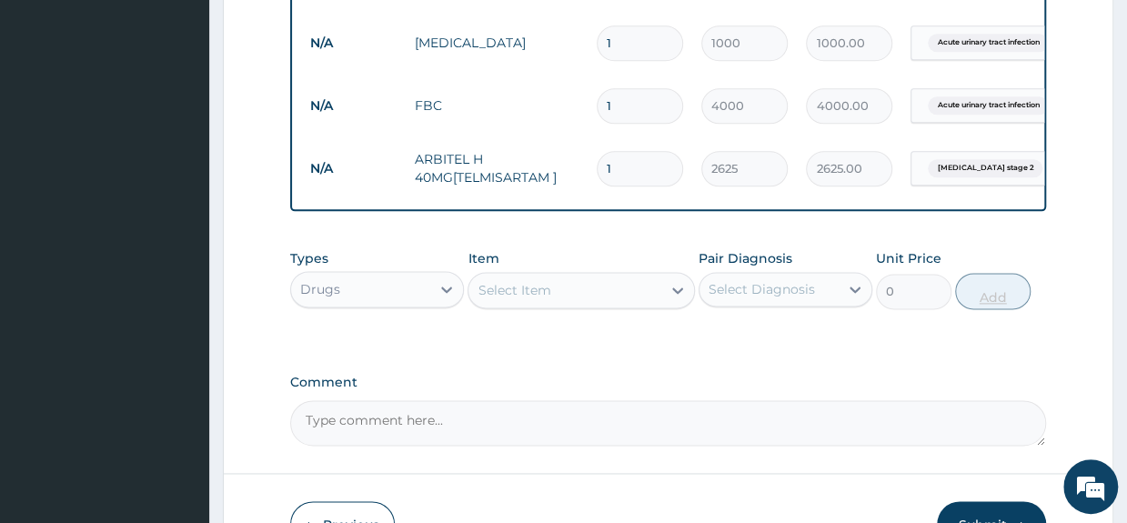
type input "12"
type input "31500.00"
type input "1"
type input "2625.00"
type input "0.00"
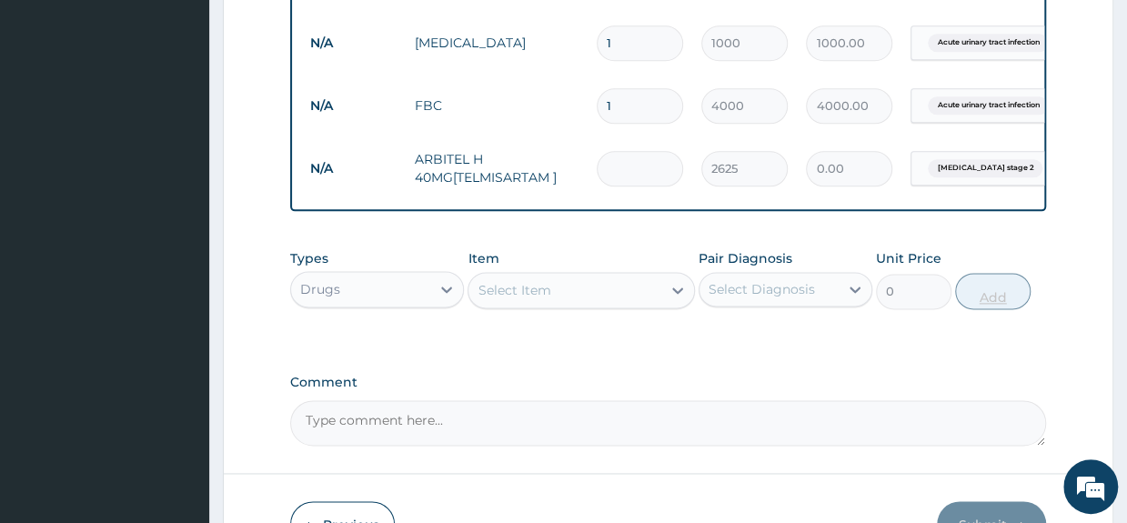
type input "2"
type input "5250.00"
type input "2"
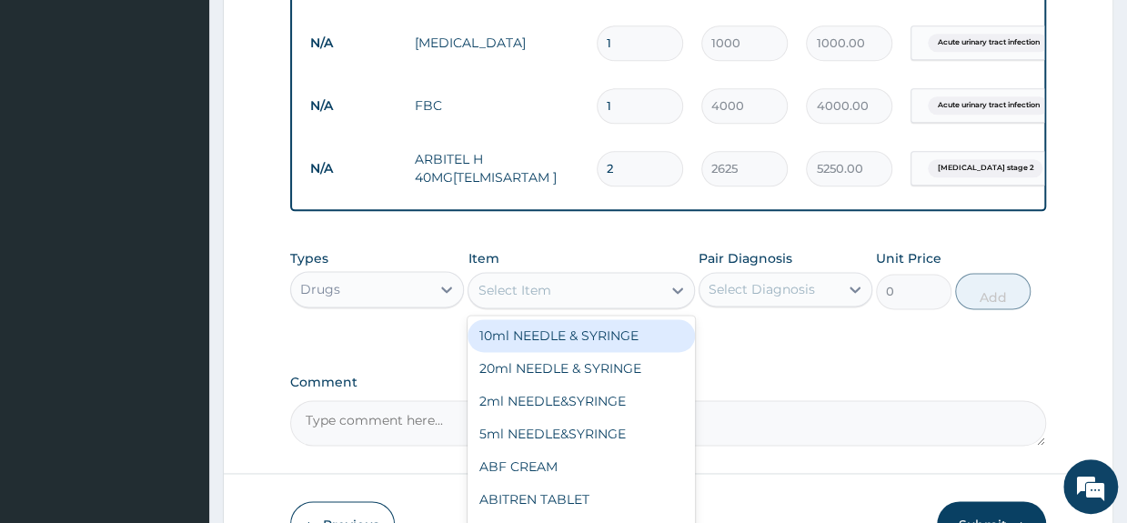
click at [620, 305] on div "Select Item" at bounding box center [564, 290] width 192 height 29
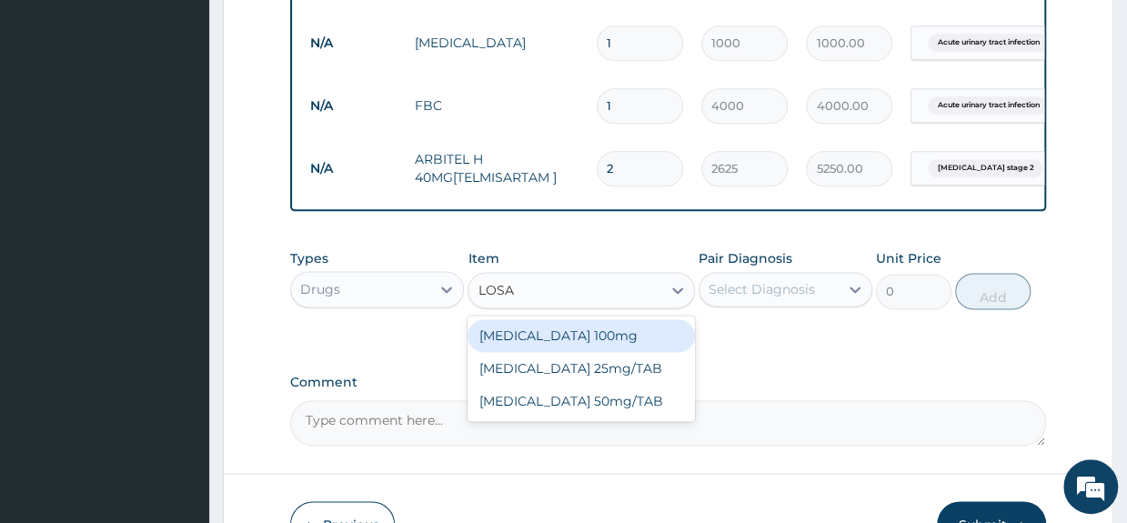
type input "LOSAR"
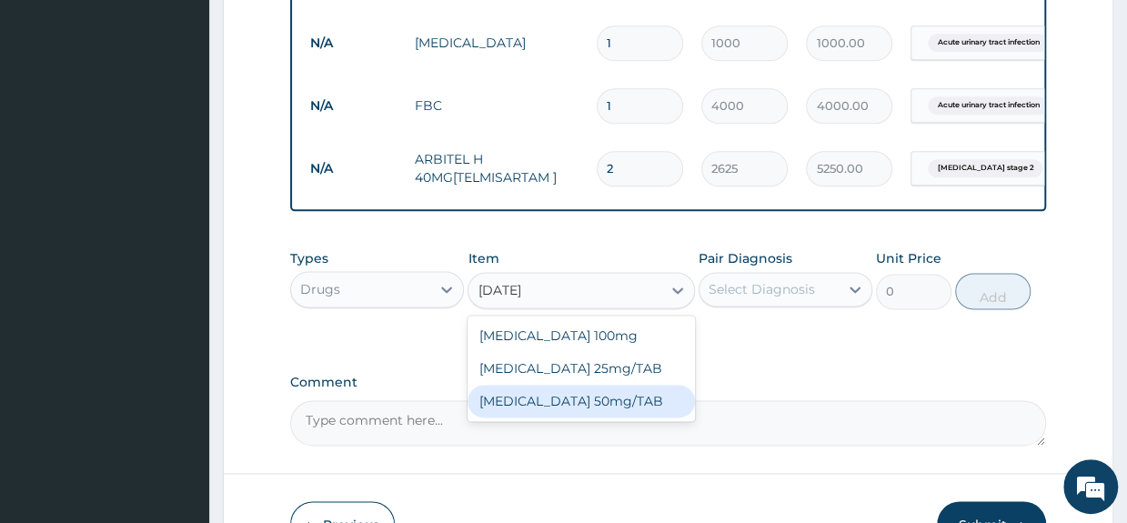
click at [619, 414] on div "LOSARTAN 50mg/TAB" at bounding box center [581, 401] width 226 height 33
type input "150"
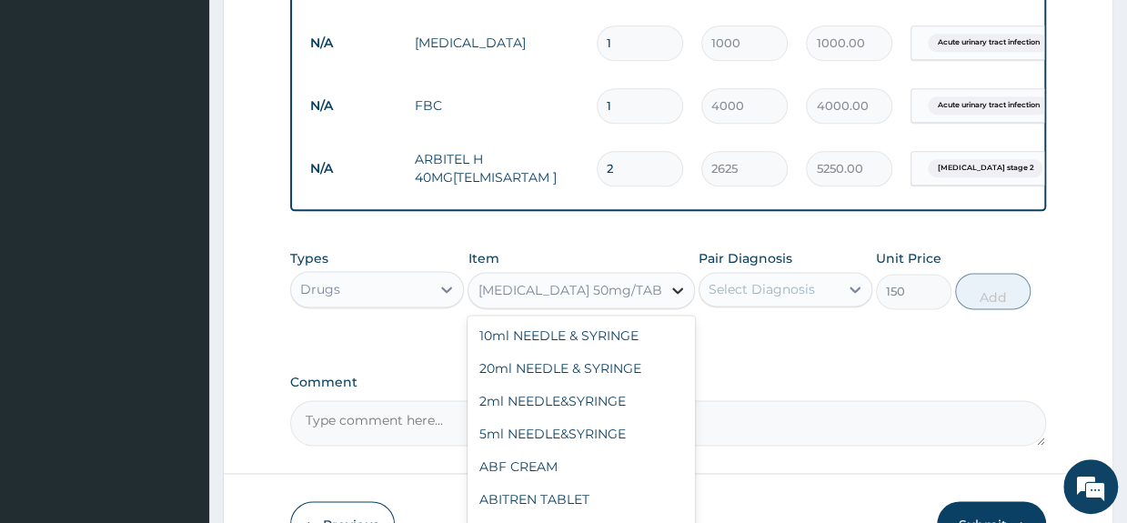
click at [665, 307] on div at bounding box center [677, 290] width 33 height 33
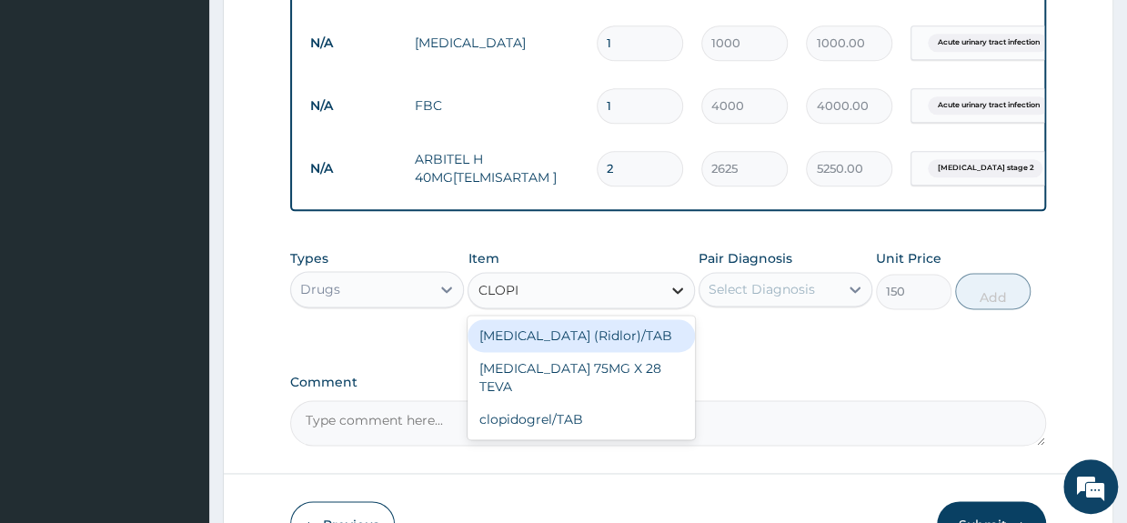
type input "CLOPID"
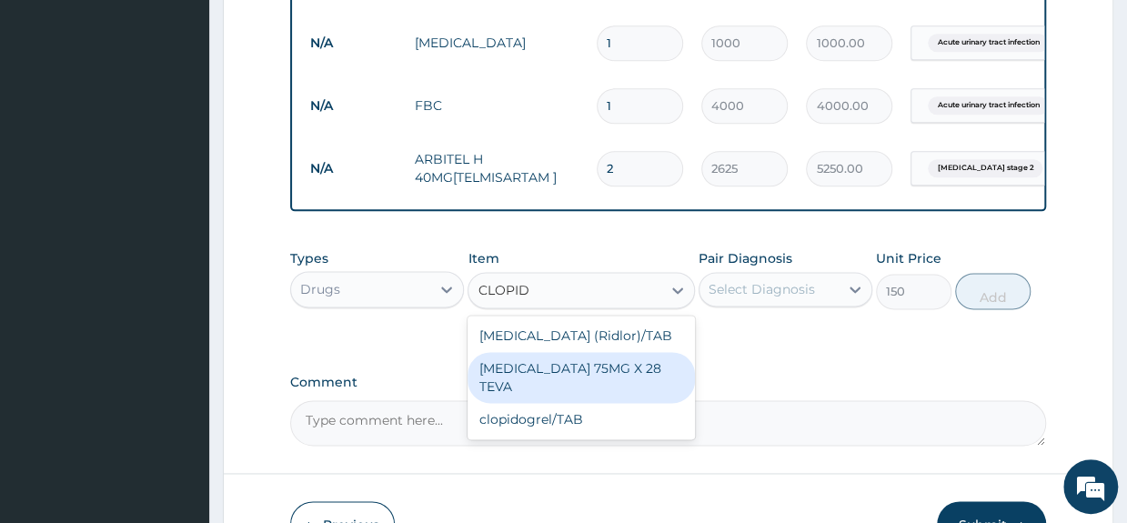
click at [660, 380] on div "CLOPIDOGREL 75MG X 28 TEVA" at bounding box center [581, 377] width 226 height 51
type input "190"
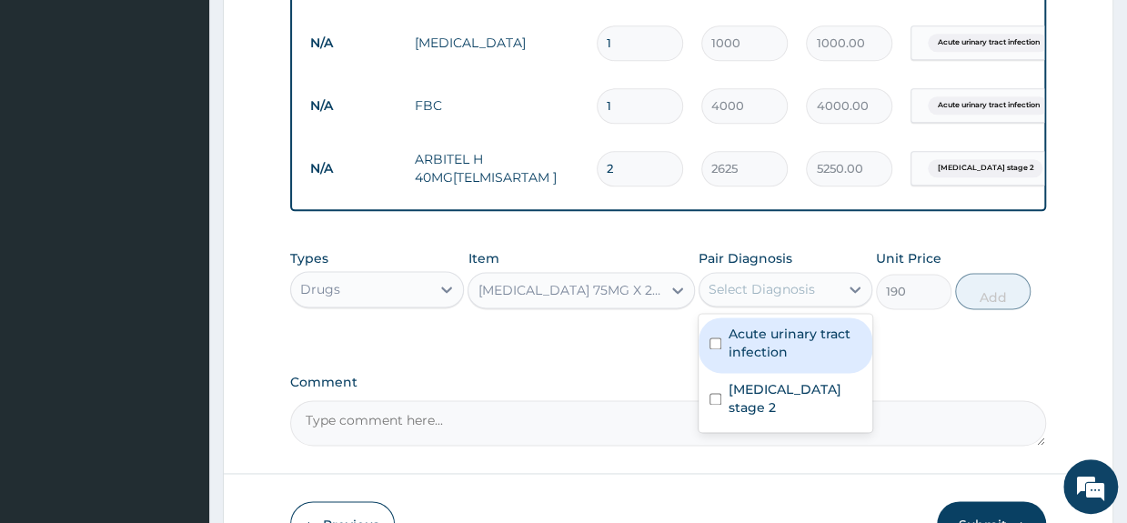
click at [768, 298] on div "Select Diagnosis" at bounding box center [762, 289] width 106 height 18
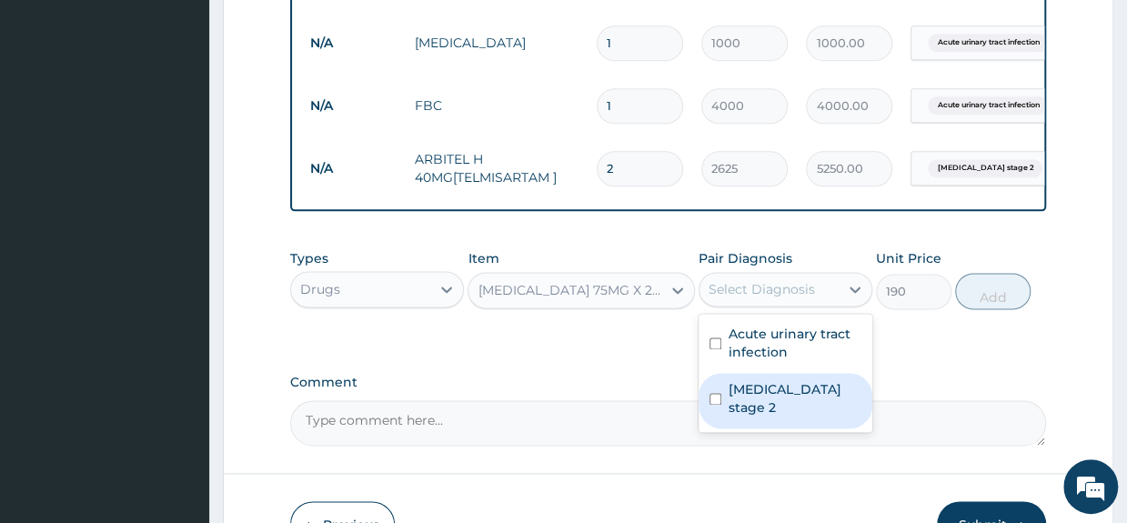
click at [780, 412] on label "Hypertension stage 2" at bounding box center [795, 398] width 133 height 36
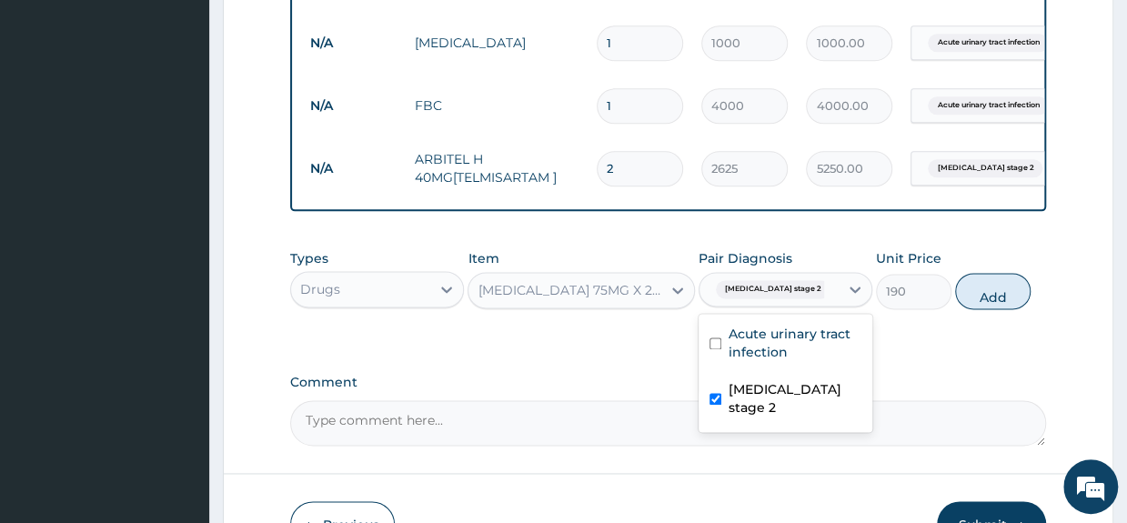
click at [799, 408] on label "Hypertension stage 2" at bounding box center [795, 398] width 133 height 36
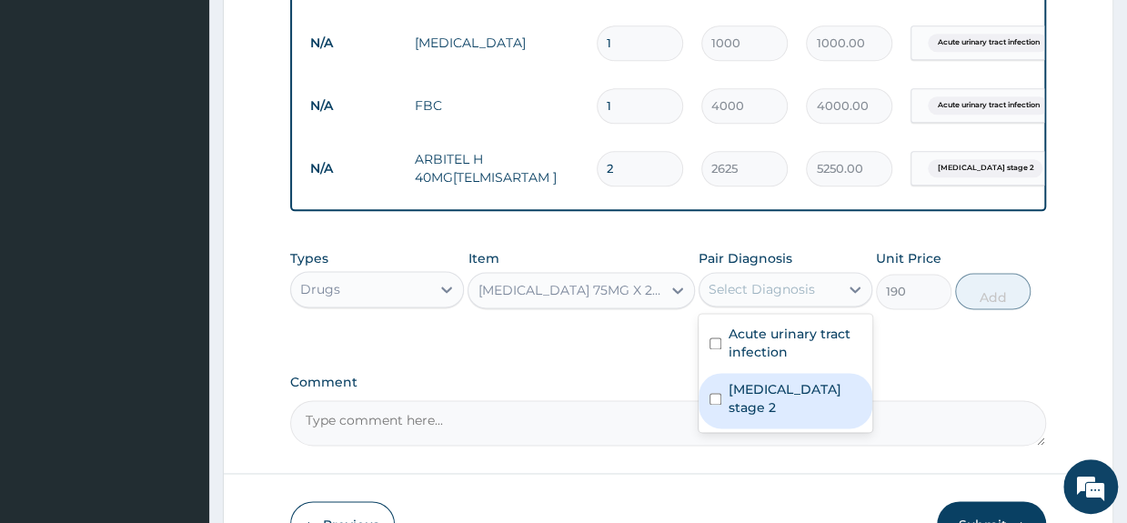
click at [812, 397] on label "Hypertension stage 2" at bounding box center [795, 398] width 133 height 36
checkbox input "true"
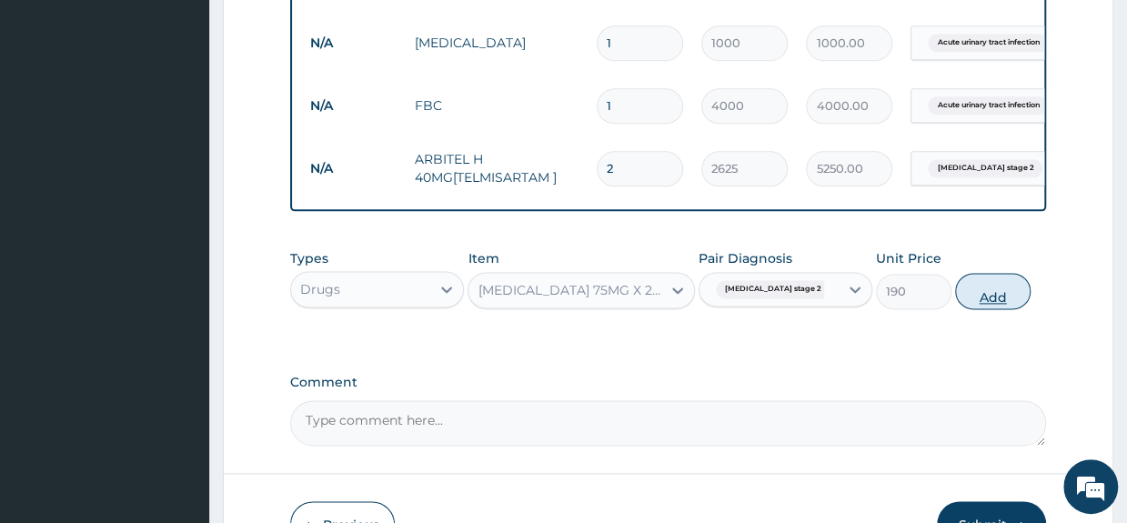
click at [988, 309] on button "Add" at bounding box center [992, 291] width 75 height 36
type input "0"
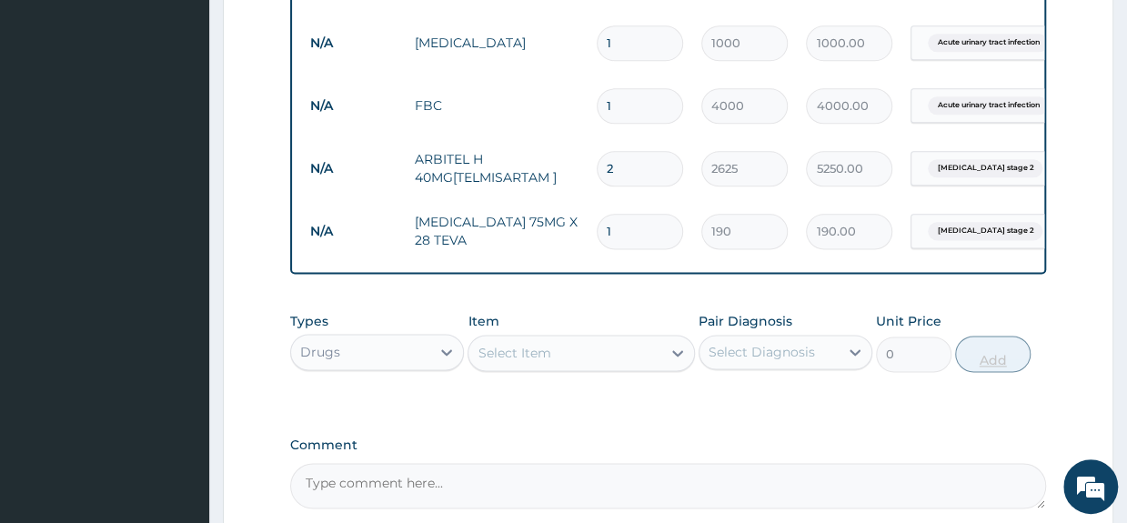
type input "0.00"
type input "3"
type input "570.00"
type input "30"
type input "5700.00"
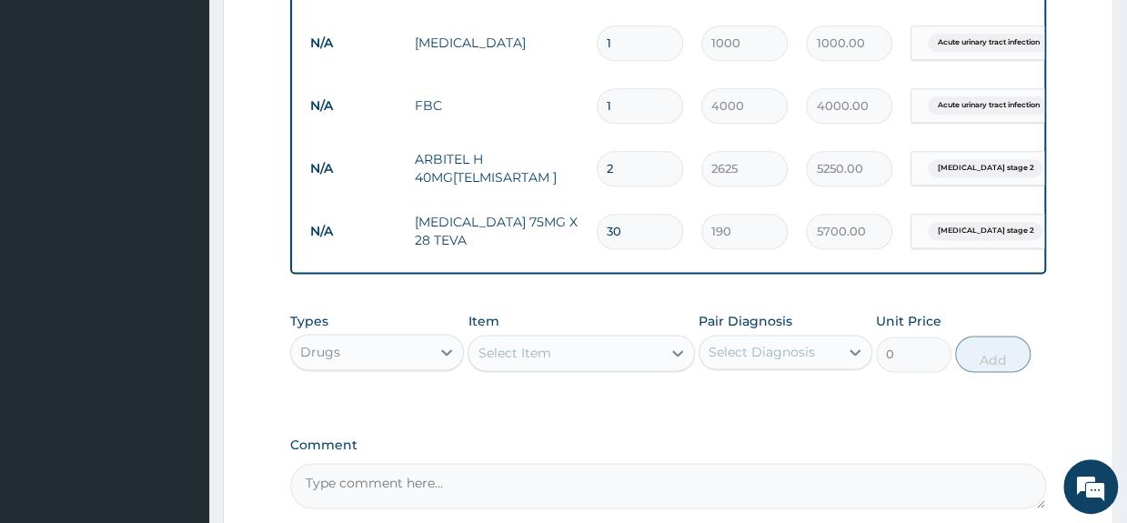
type input "30"
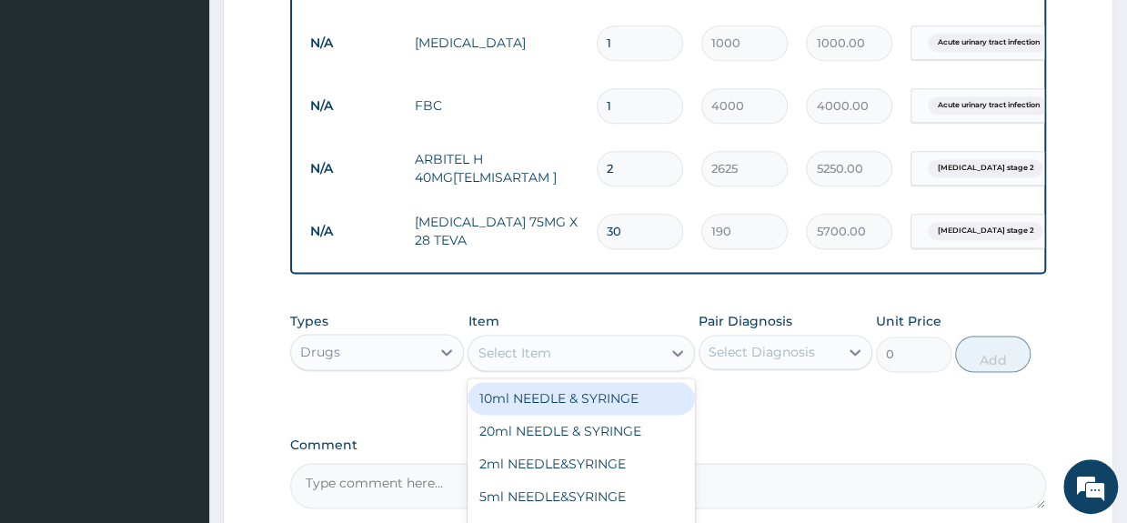
click at [526, 362] on div "Select Item" at bounding box center [514, 353] width 73 height 18
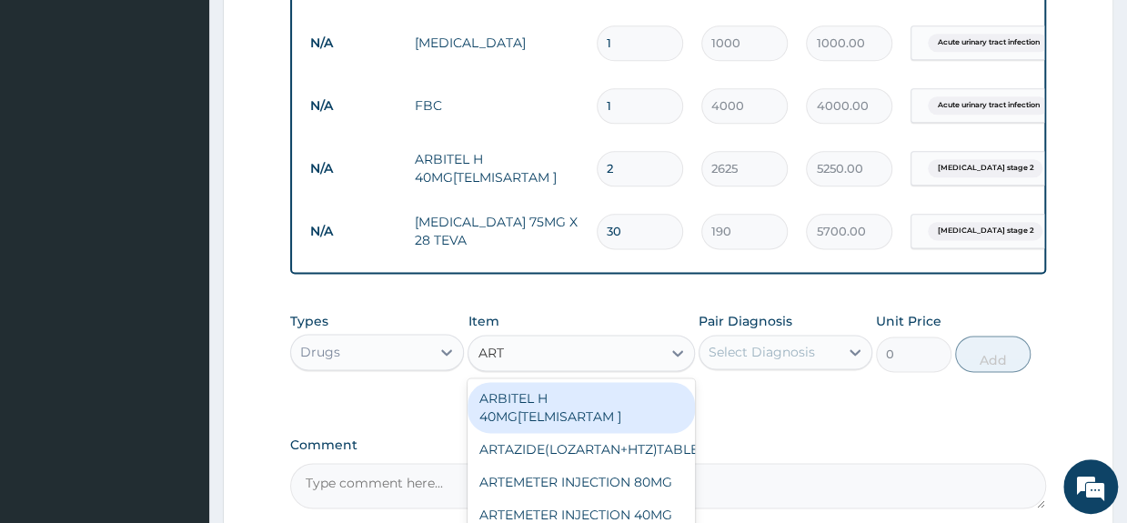
type input "ARTO"
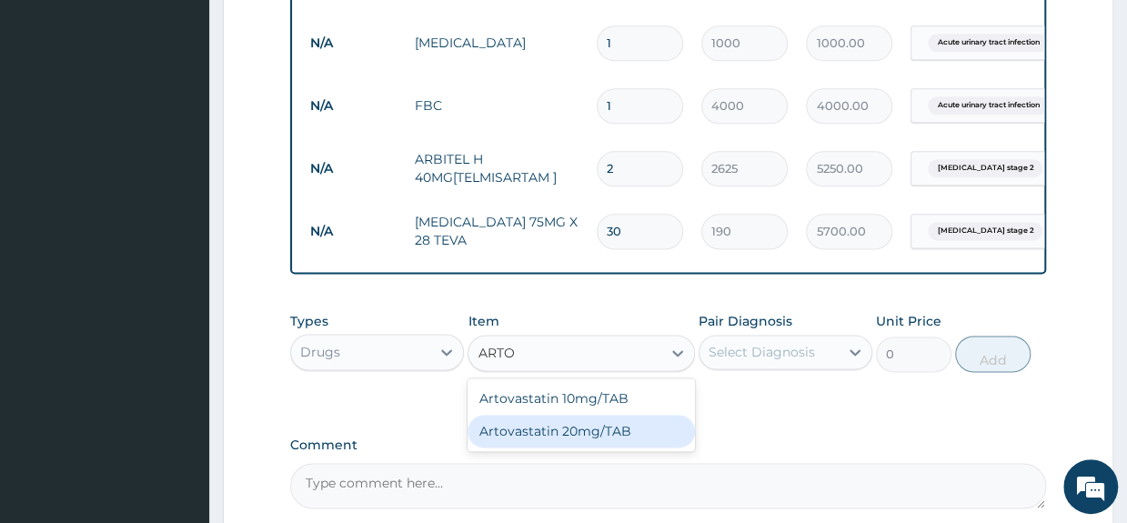
click at [566, 441] on div "Artovastatin 20mg/TAB" at bounding box center [581, 431] width 226 height 33
type input "360"
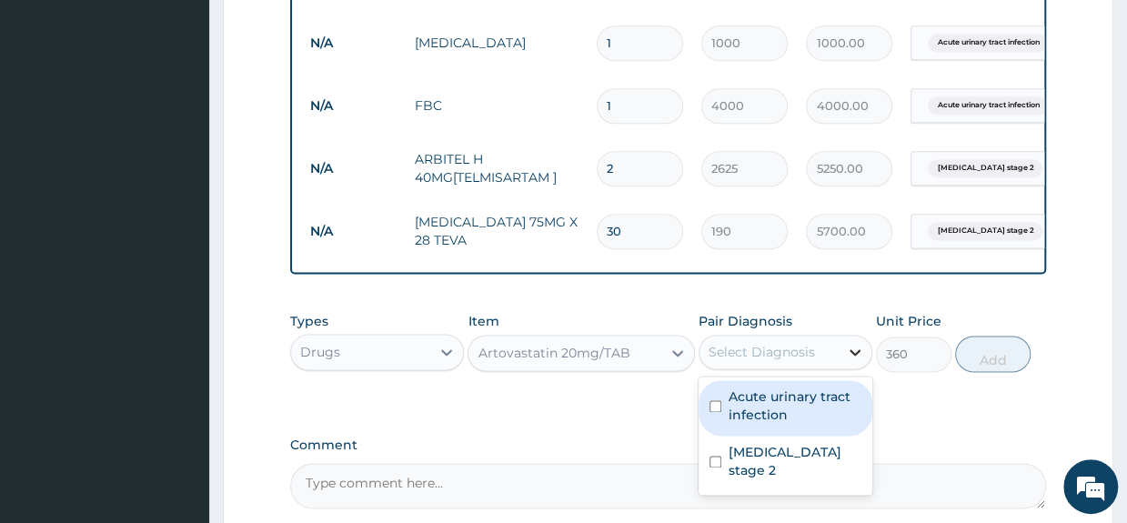
click at [849, 361] on icon at bounding box center [855, 352] width 18 height 18
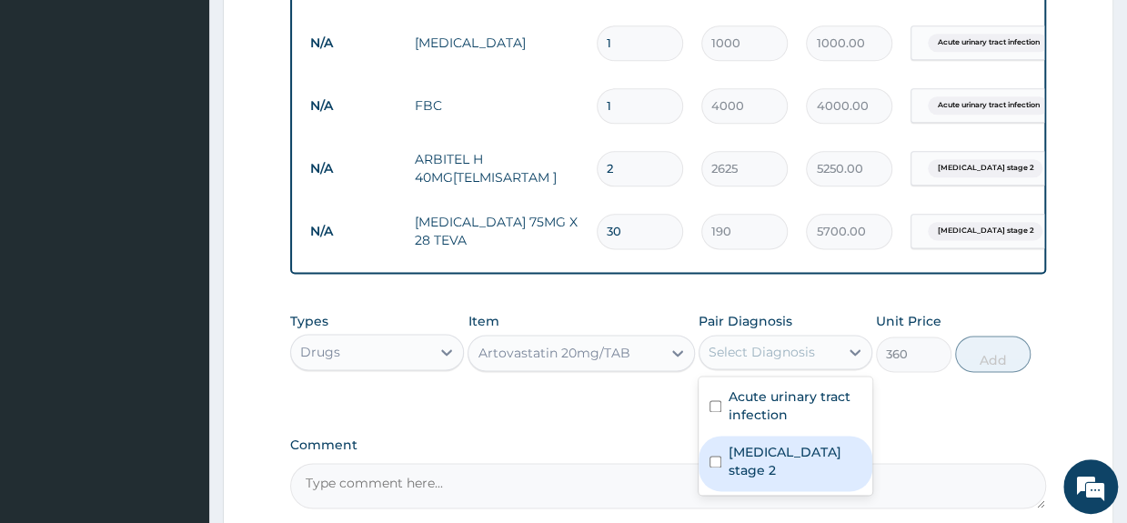
click at [773, 464] on label "Hypertension stage 2" at bounding box center [795, 461] width 133 height 36
checkbox input "true"
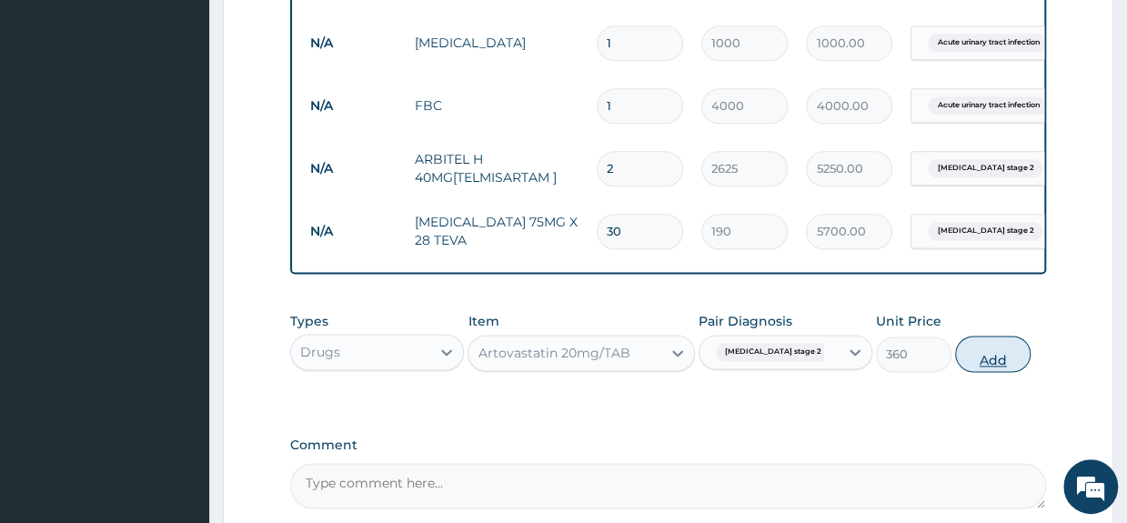
click at [1002, 367] on button "Add" at bounding box center [992, 354] width 75 height 36
type input "0"
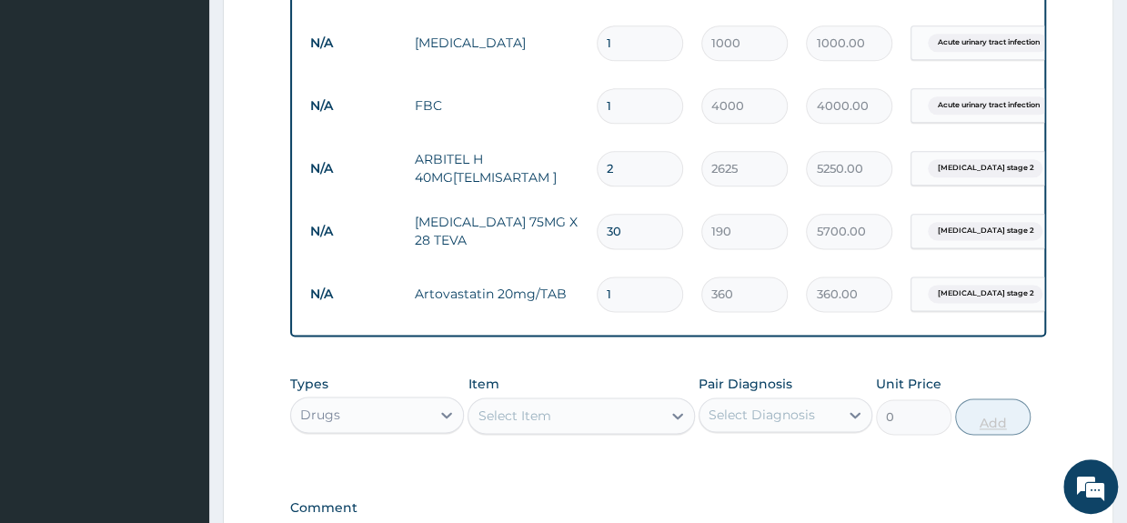
type input "0.00"
type input "1"
type input "360.00"
type input "10"
type input "3600.00"
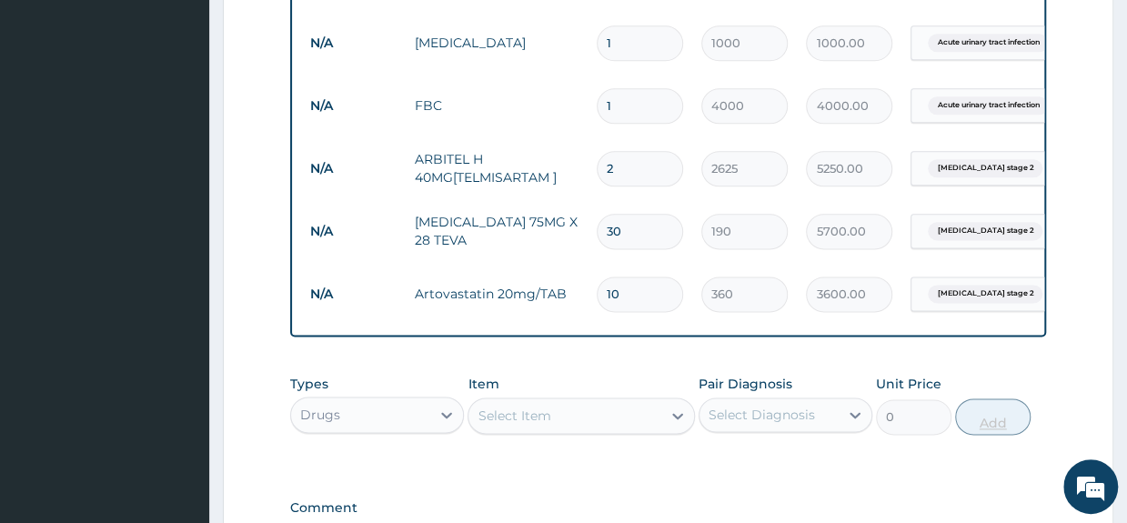
type input "100"
type input "36000.00"
type input "1000"
type input "360000.00"
type input "100"
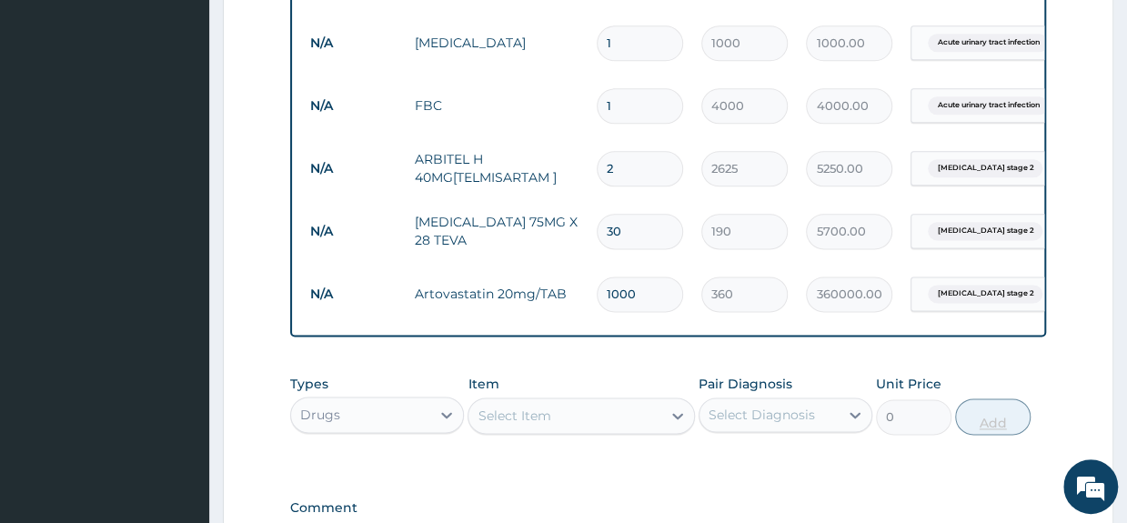
type input "36000.00"
type input "10"
type input "3600.00"
type input "1"
type input "360.00"
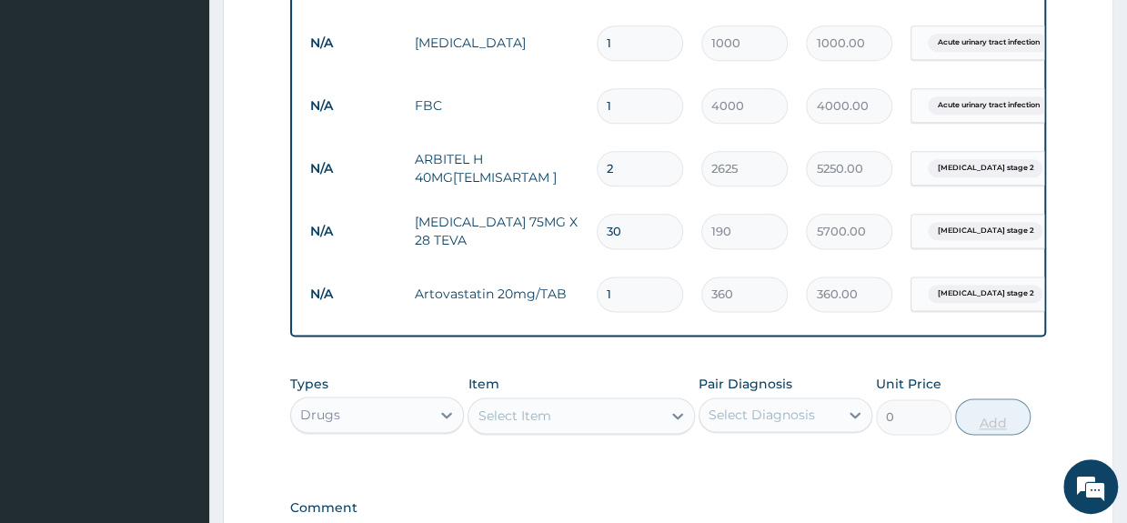
type input "0.00"
type input "3"
type input "1080.00"
type input "30"
type input "10800.00"
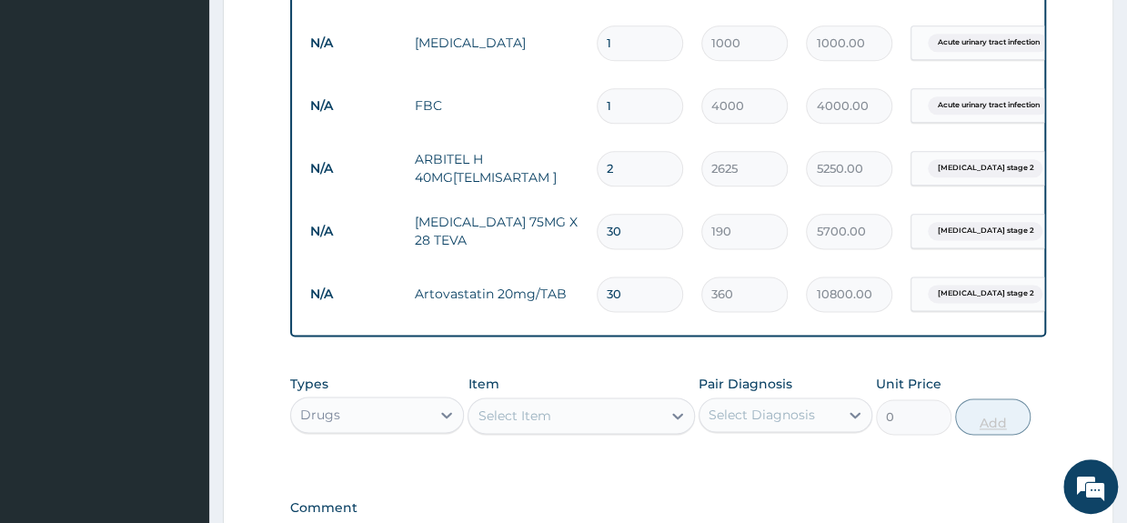
type input "3"
type input "1080.00"
type input "0.00"
type input "1"
type input "360.00"
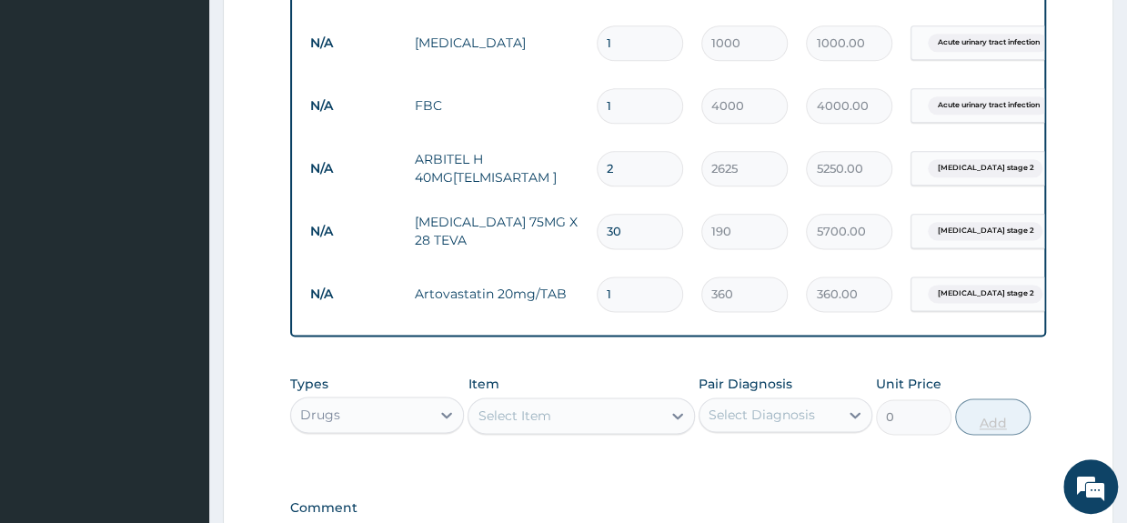
type input "15"
type input "5400.00"
type input "15"
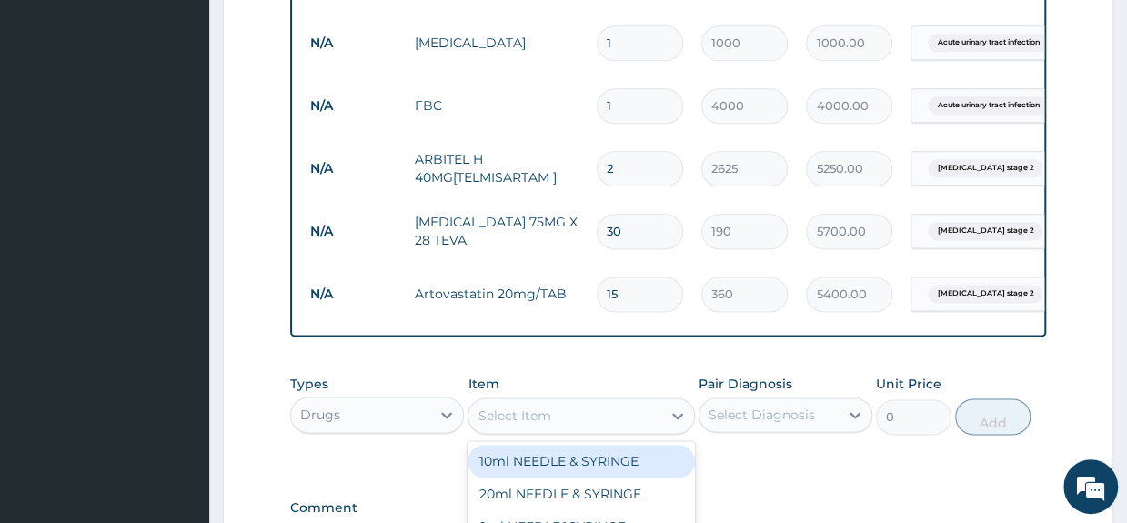
click at [568, 430] on div "Select Item" at bounding box center [564, 415] width 192 height 29
type input "ZINNA"
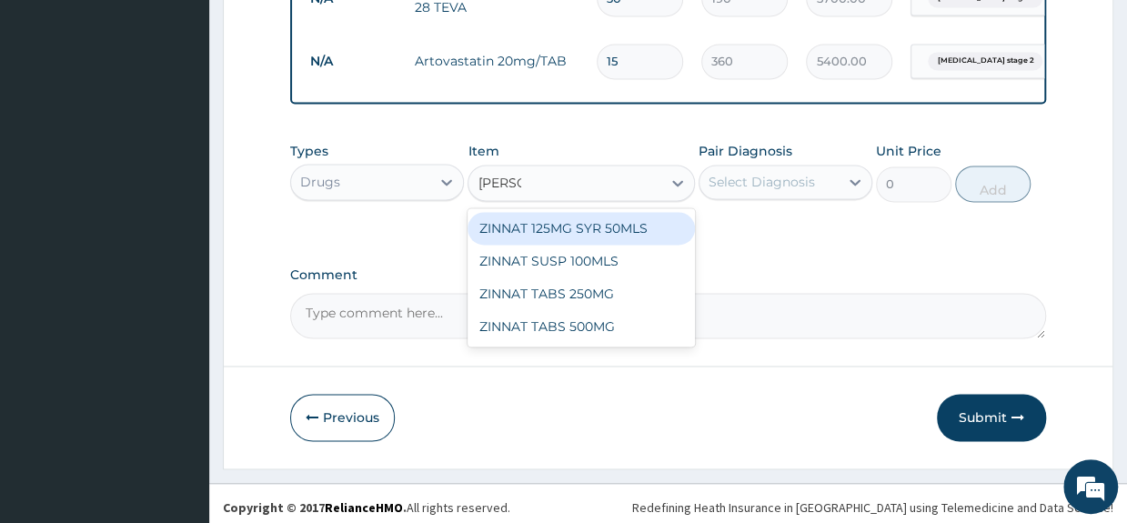
scroll to position [1266, 0]
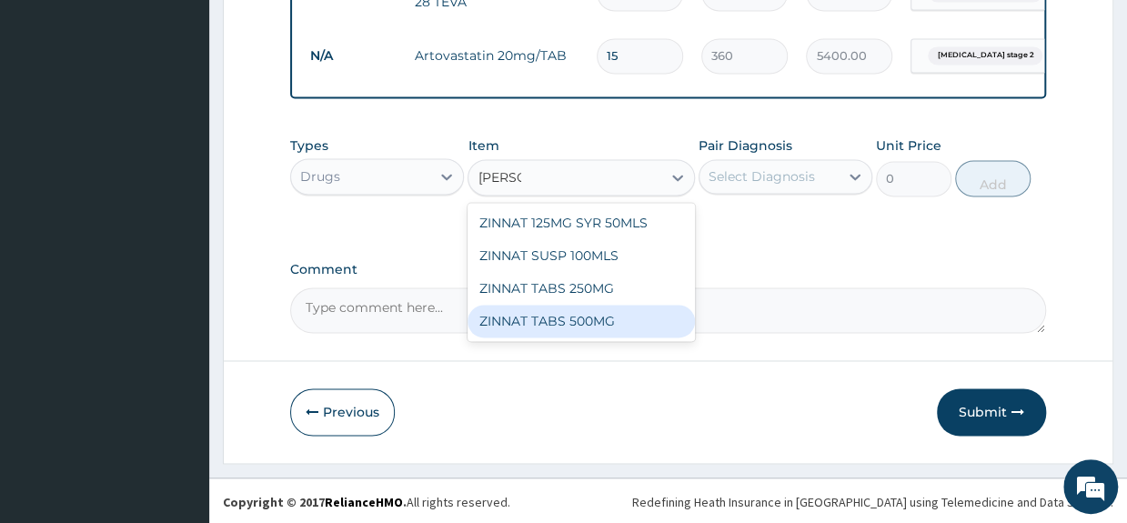
click at [571, 337] on div "ZINNAT TABS 500MG" at bounding box center [581, 321] width 226 height 33
type input "500"
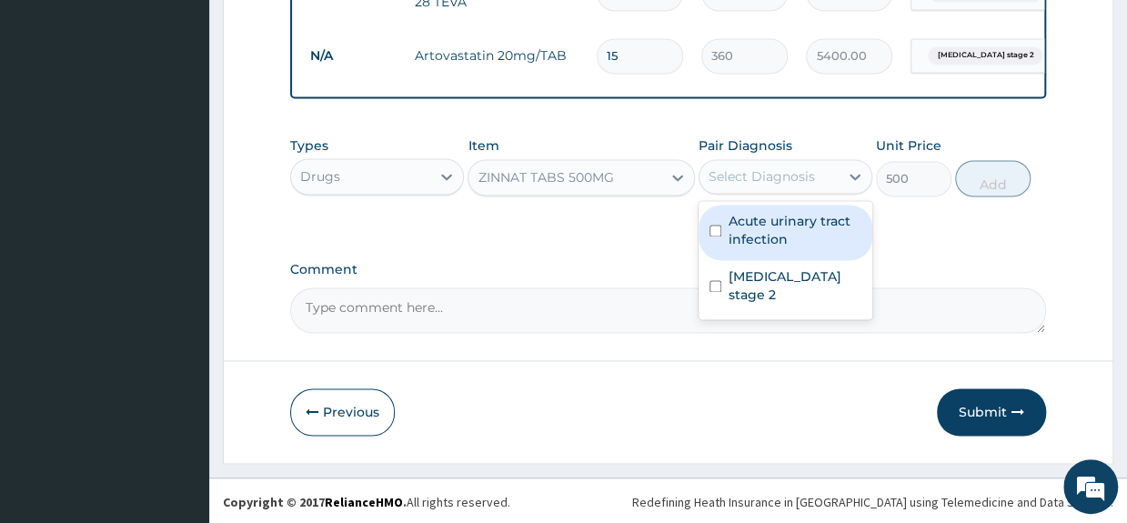
click at [767, 186] on div "Select Diagnosis" at bounding box center [762, 176] width 106 height 18
click at [771, 237] on label "Acute urinary tract infection" at bounding box center [795, 230] width 133 height 36
checkbox input "true"
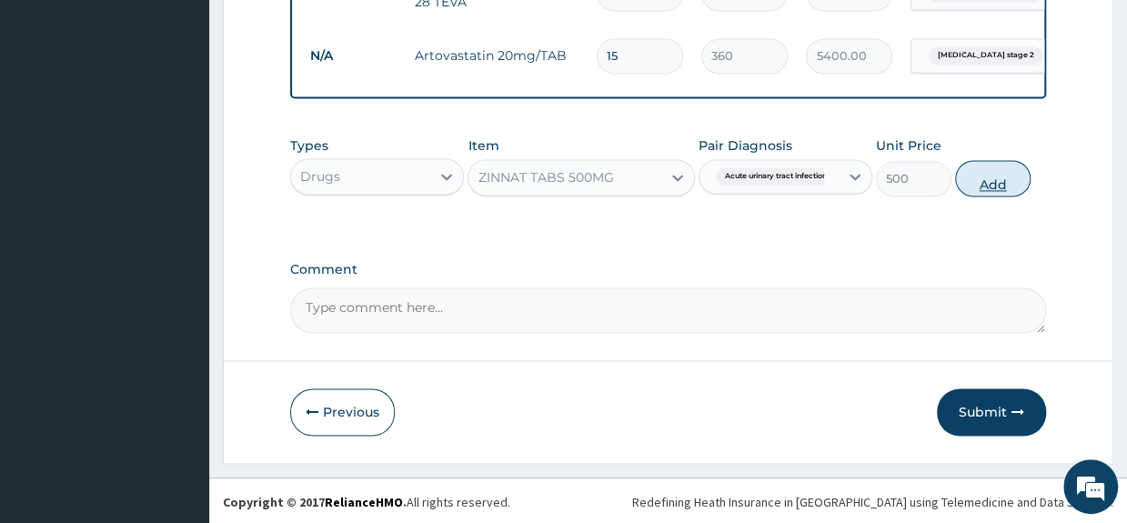
click at [997, 191] on button "Add" at bounding box center [992, 178] width 75 height 36
type input "0"
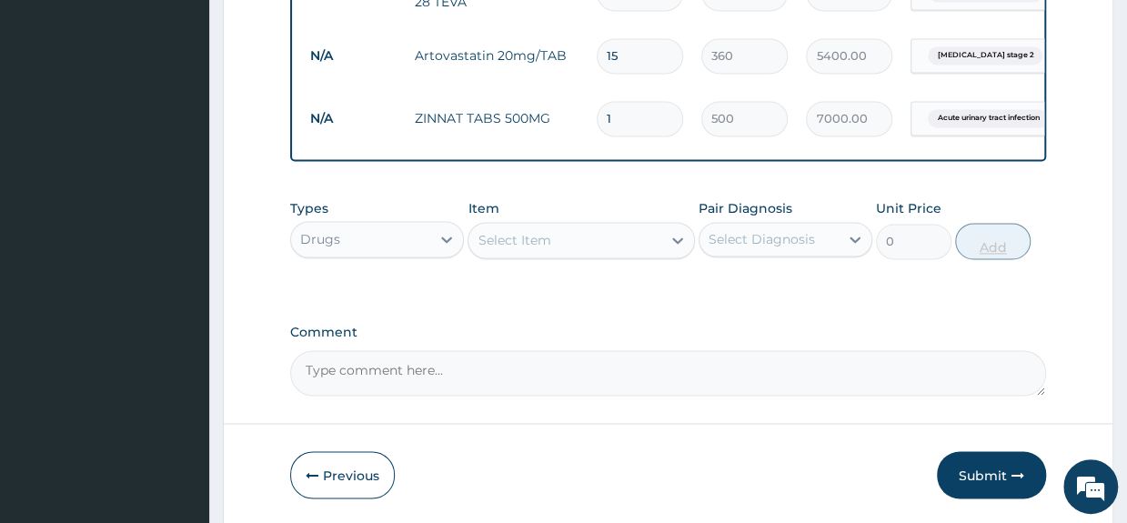
type input "14"
type input "7000.00"
type input "14"
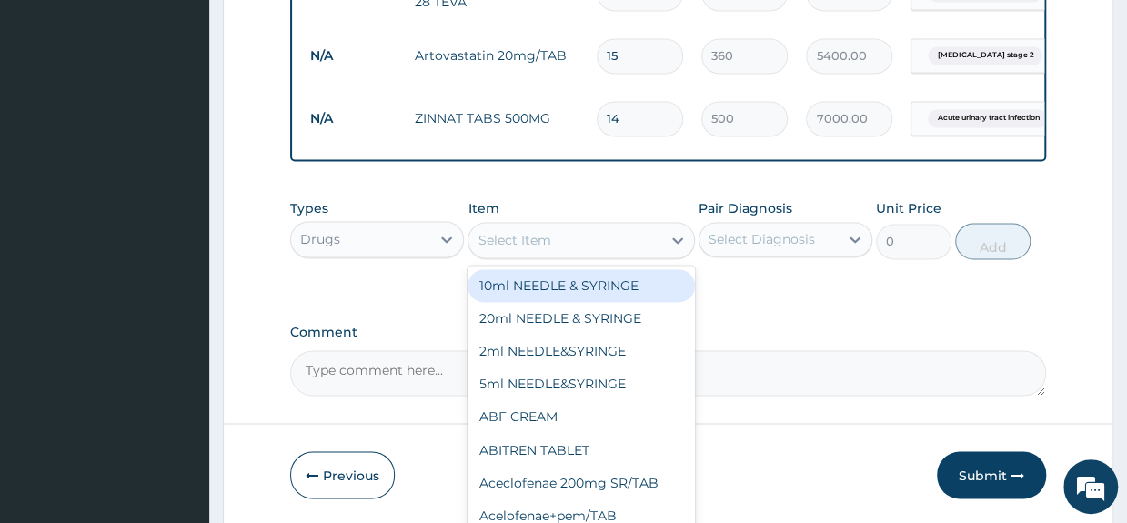
click at [540, 249] on div "Select Item" at bounding box center [514, 240] width 73 height 18
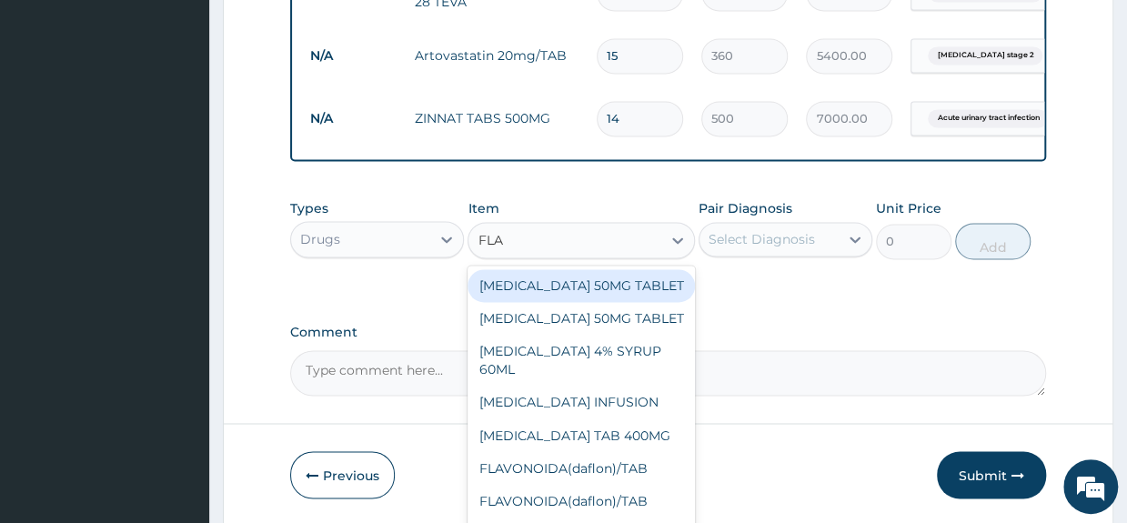
type input "FLAG"
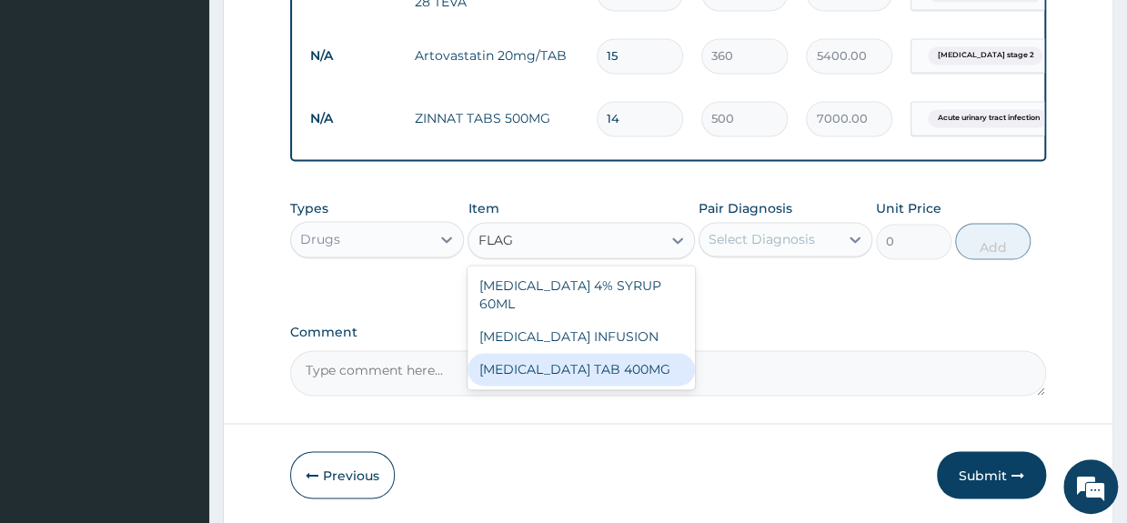
click at [569, 371] on div "[MEDICAL_DATA] TAB 400MG" at bounding box center [581, 369] width 226 height 33
type input "70"
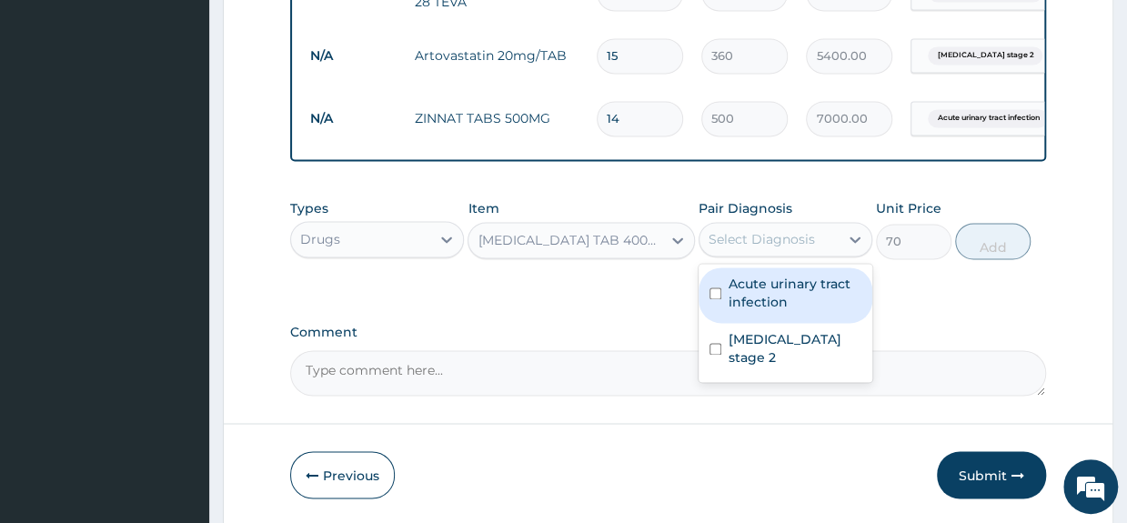
click at [826, 254] on div "Select Diagnosis" at bounding box center [768, 239] width 139 height 29
click at [795, 294] on label "Acute urinary tract infection" at bounding box center [795, 293] width 133 height 36
checkbox input "true"
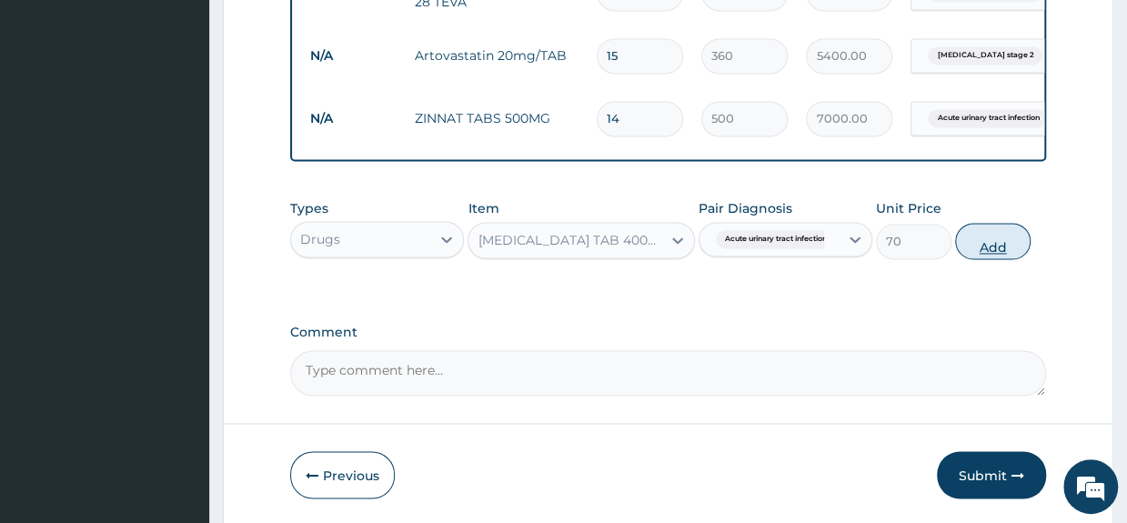
click at [998, 254] on button "Add" at bounding box center [992, 241] width 75 height 36
type input "0"
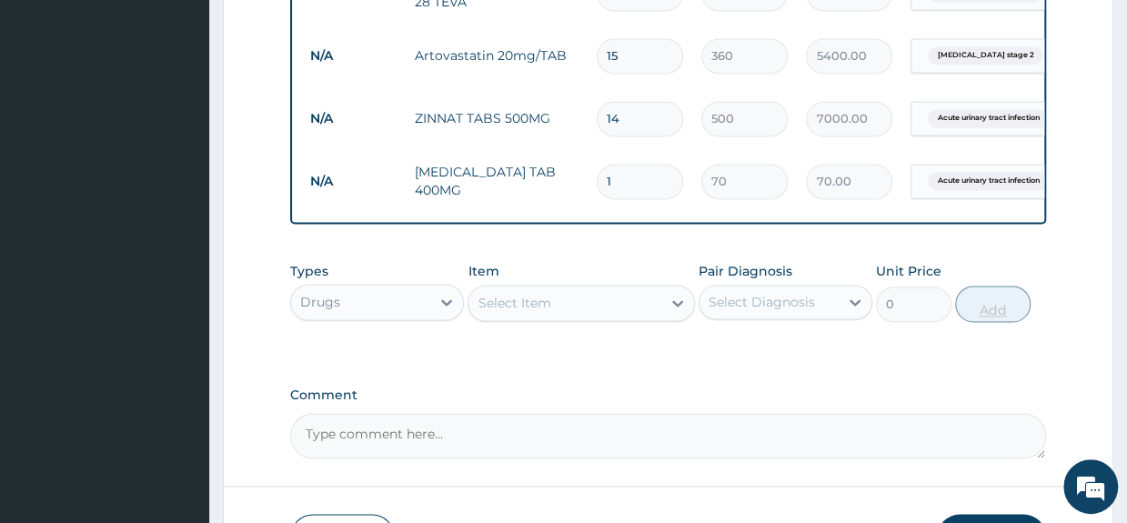
type input "0.00"
type input "2"
type input "140.00"
type input "21"
type input "1470.00"
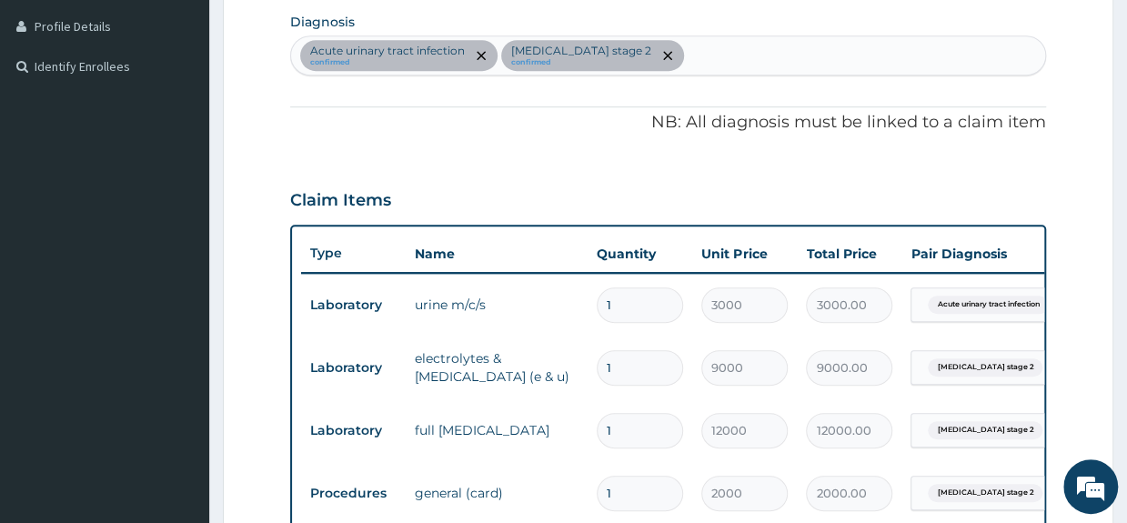
scroll to position [450, 0]
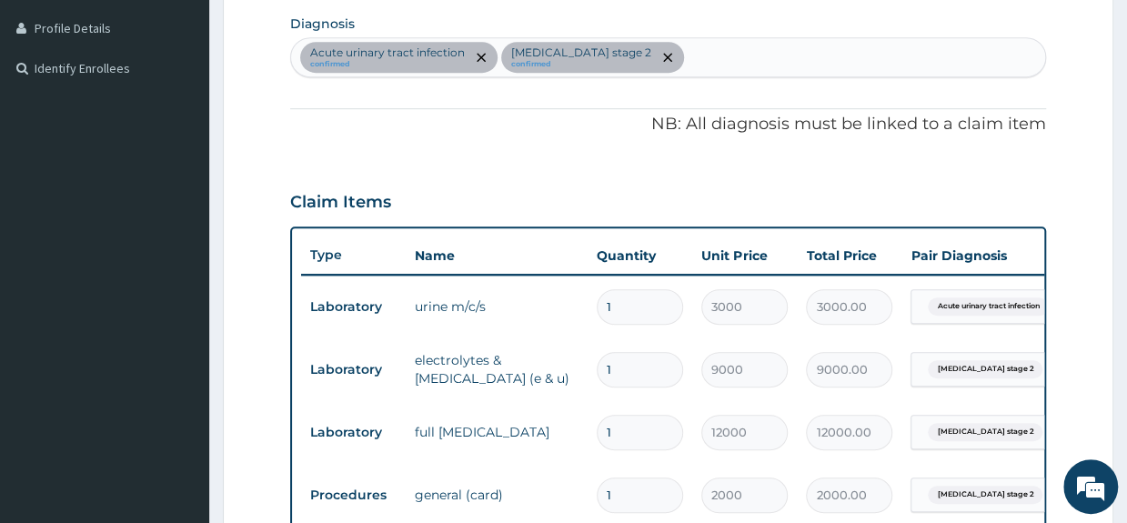
type input "21"
click at [365, 353] on td "Laboratory" at bounding box center [353, 370] width 105 height 34
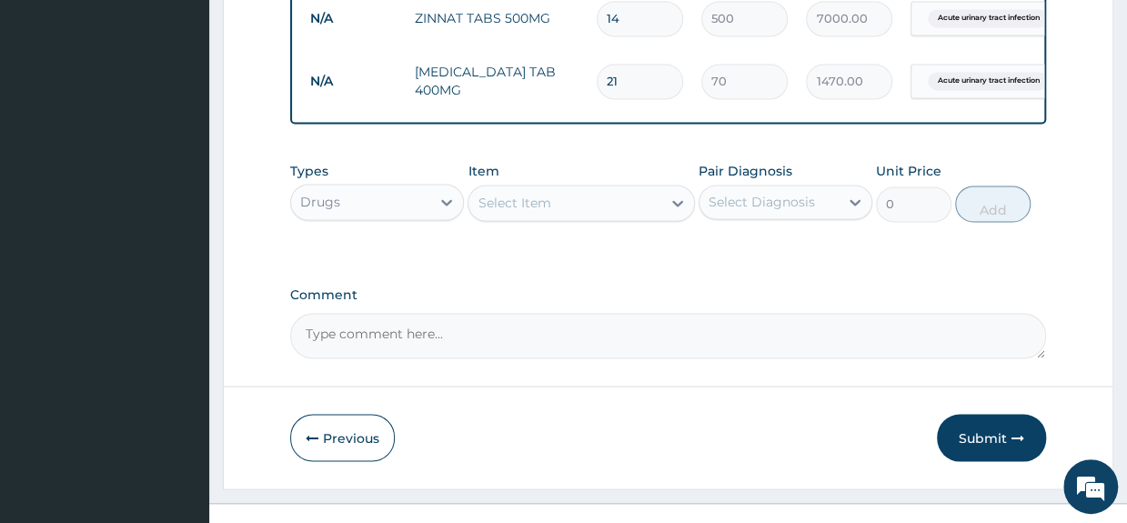
scroll to position [1406, 0]
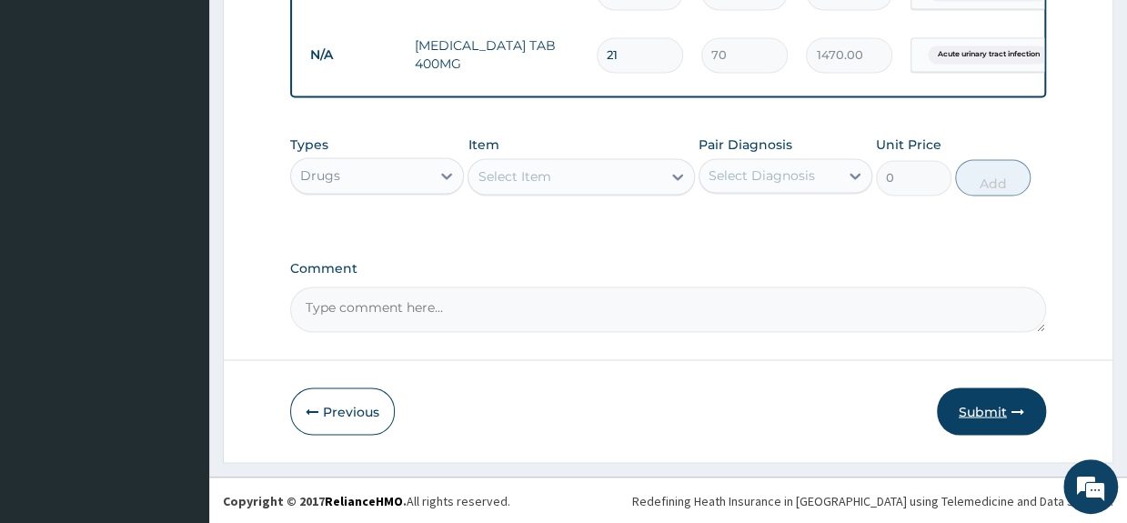
click at [979, 411] on button "Submit" at bounding box center [991, 410] width 109 height 47
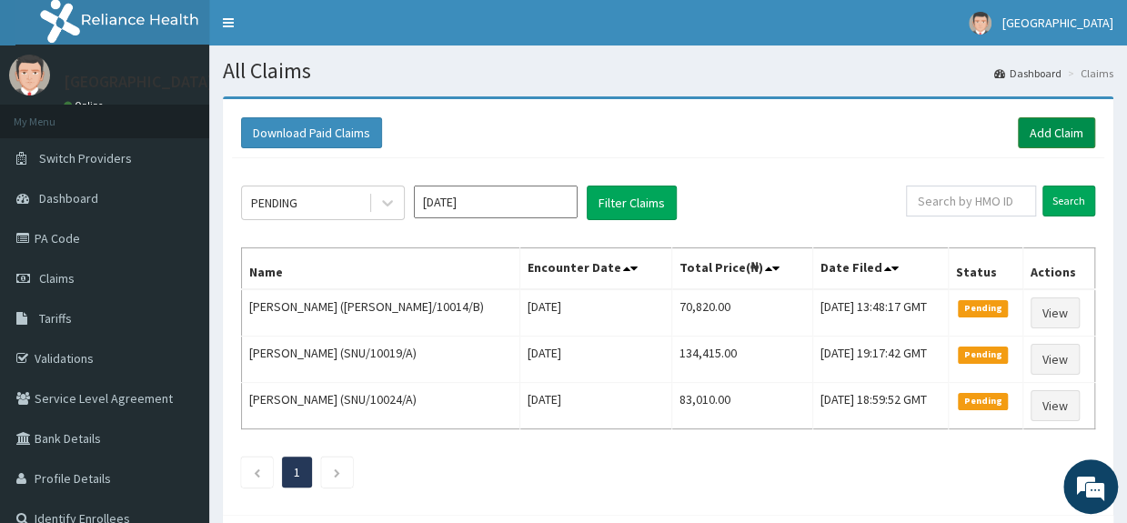
click at [1077, 127] on link "Add Claim" at bounding box center [1056, 132] width 77 height 31
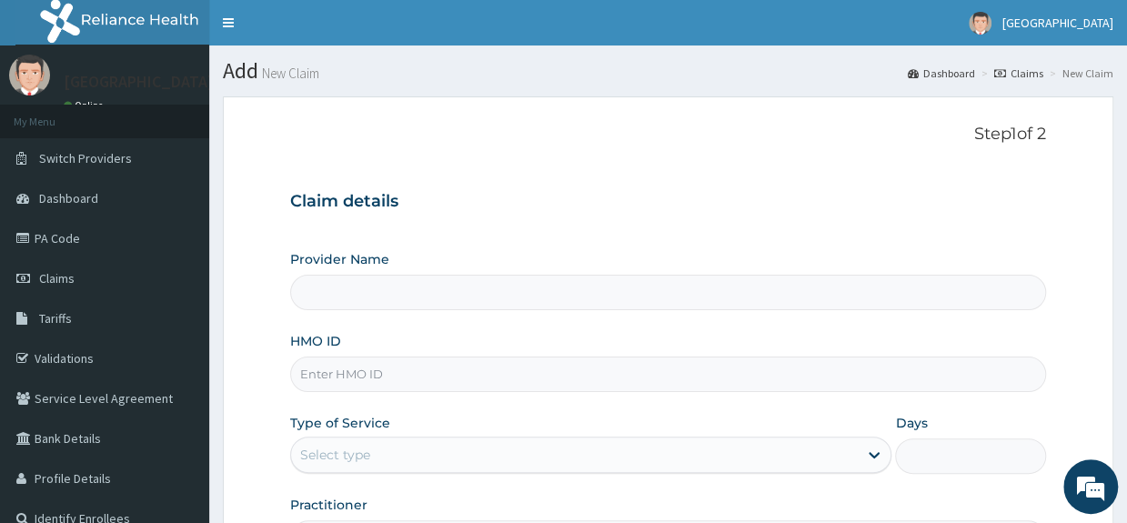
click at [409, 368] on input "HMO ID" at bounding box center [667, 374] width 755 height 35
type input "Saglophil Specialist Hospital"
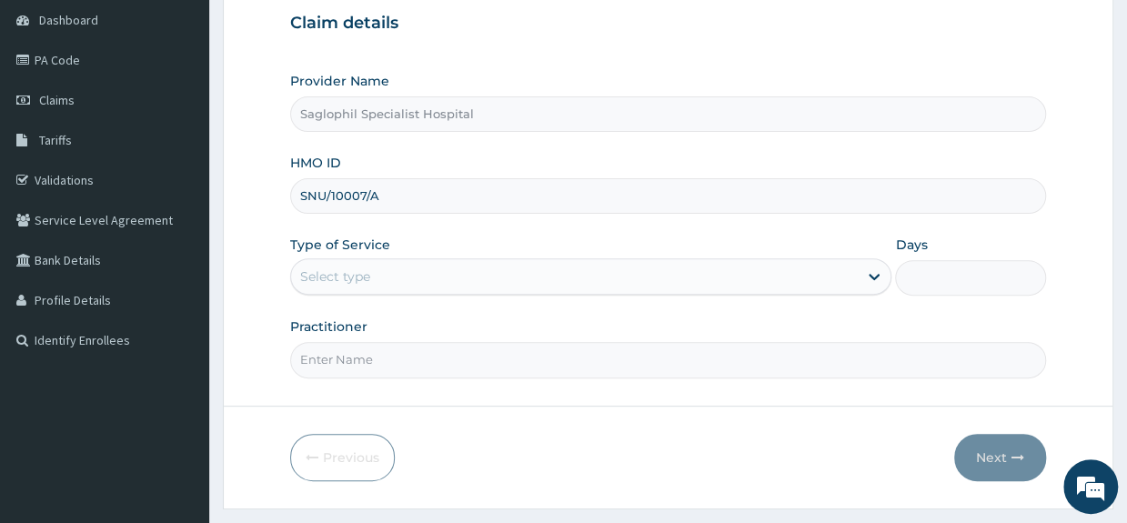
scroll to position [184, 0]
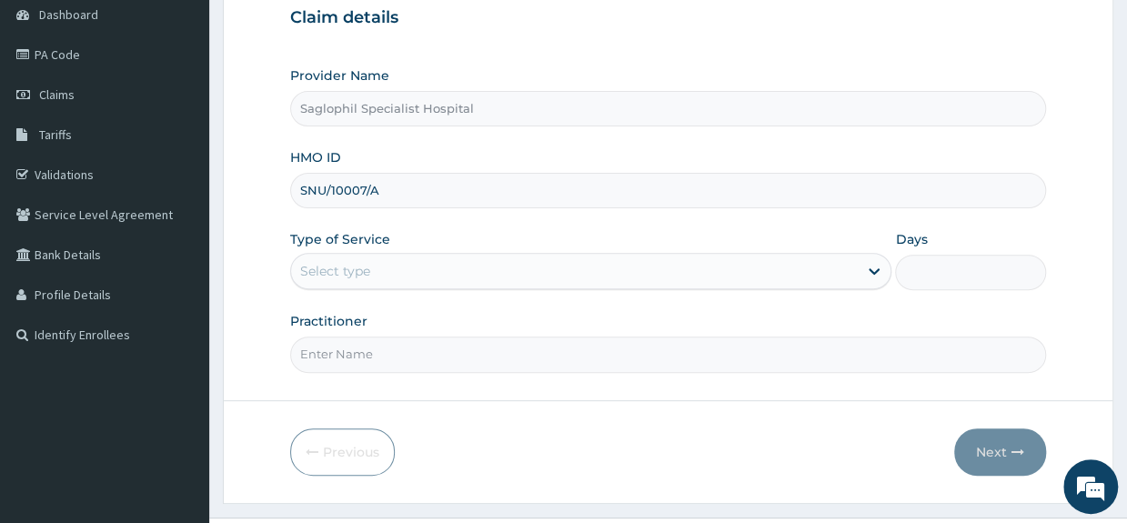
type input "SNU/10007/A"
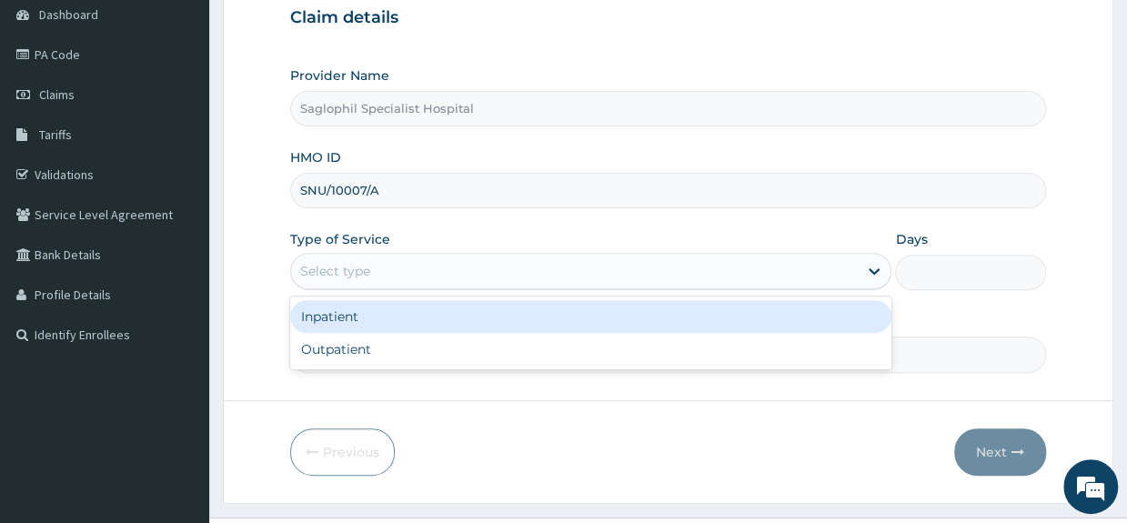
click at [562, 273] on div "Select type" at bounding box center [574, 270] width 567 height 29
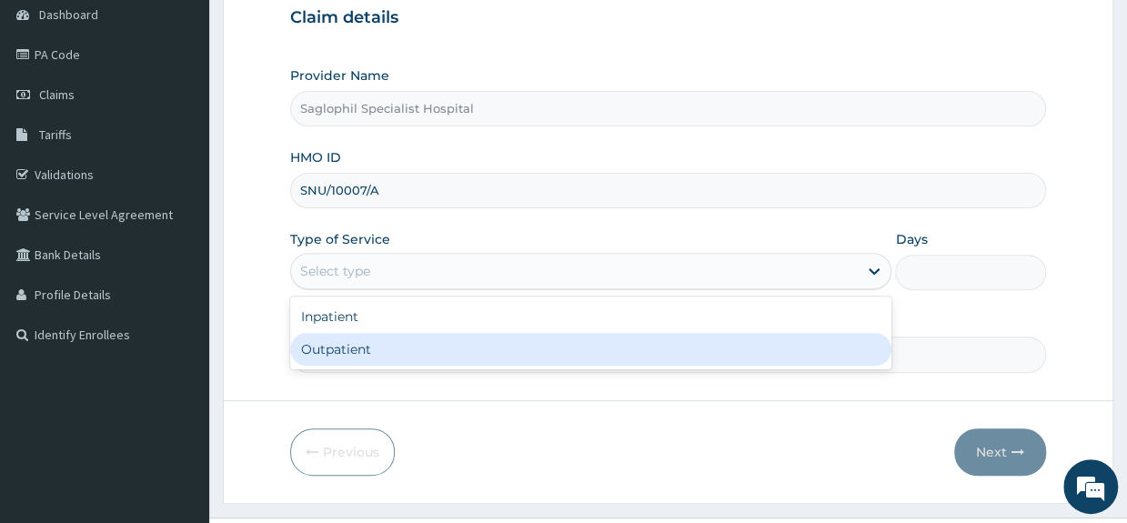
click at [499, 351] on div "Outpatient" at bounding box center [590, 349] width 601 height 33
type input "1"
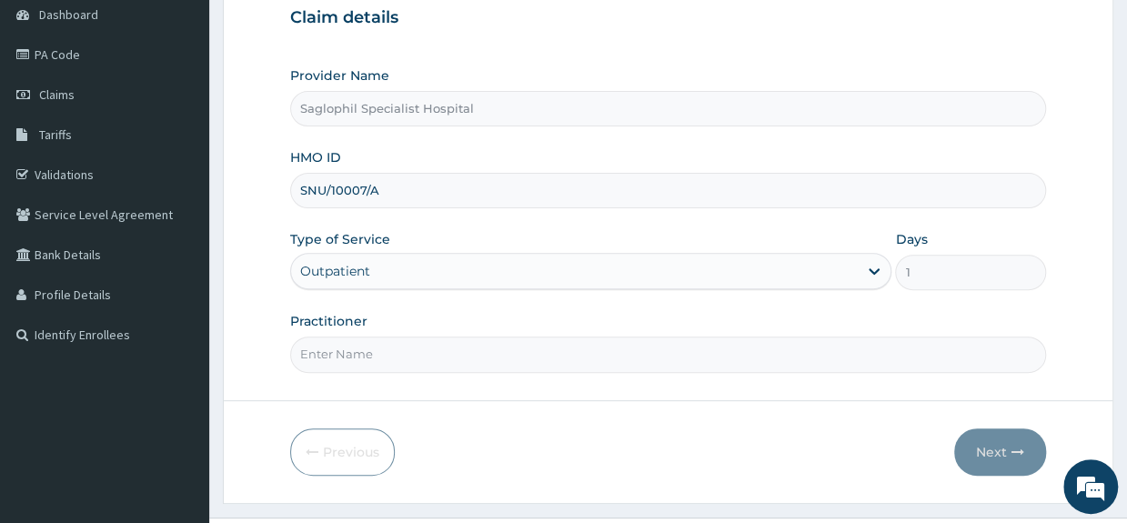
click at [542, 365] on input "Practitioner" at bounding box center [667, 354] width 755 height 35
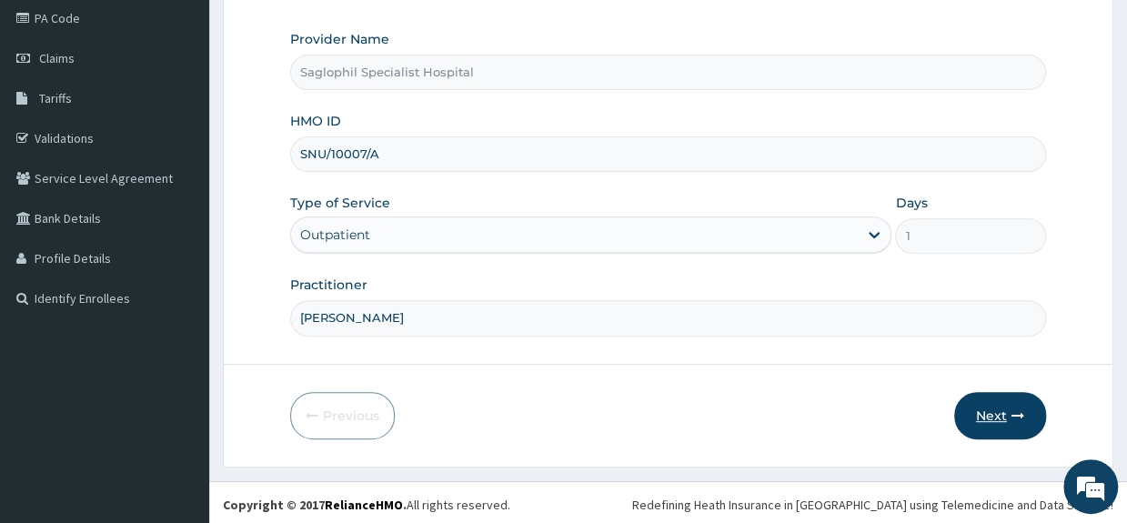
type input "DR UDOH"
click at [999, 420] on button "Next" at bounding box center [1000, 415] width 92 height 47
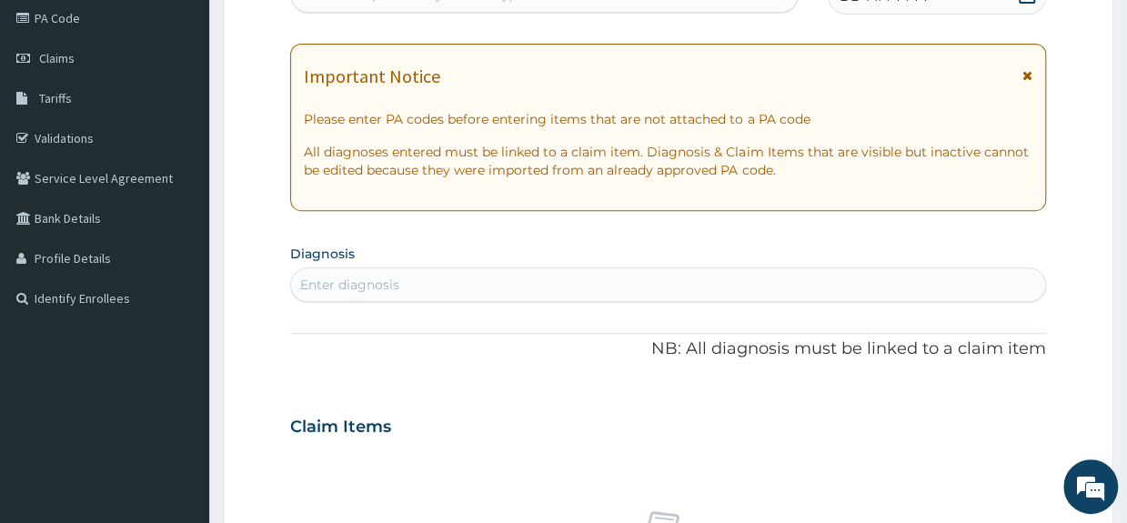
click at [307, 107] on div "Important Notice Please enter PA codes before entering items that are not attac…" at bounding box center [667, 127] width 755 height 167
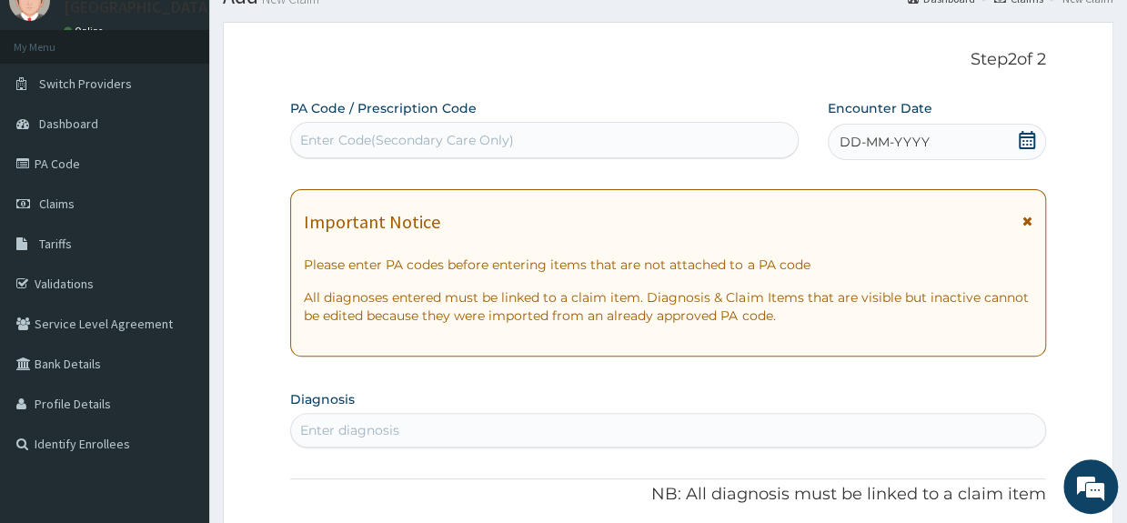
scroll to position [0, 0]
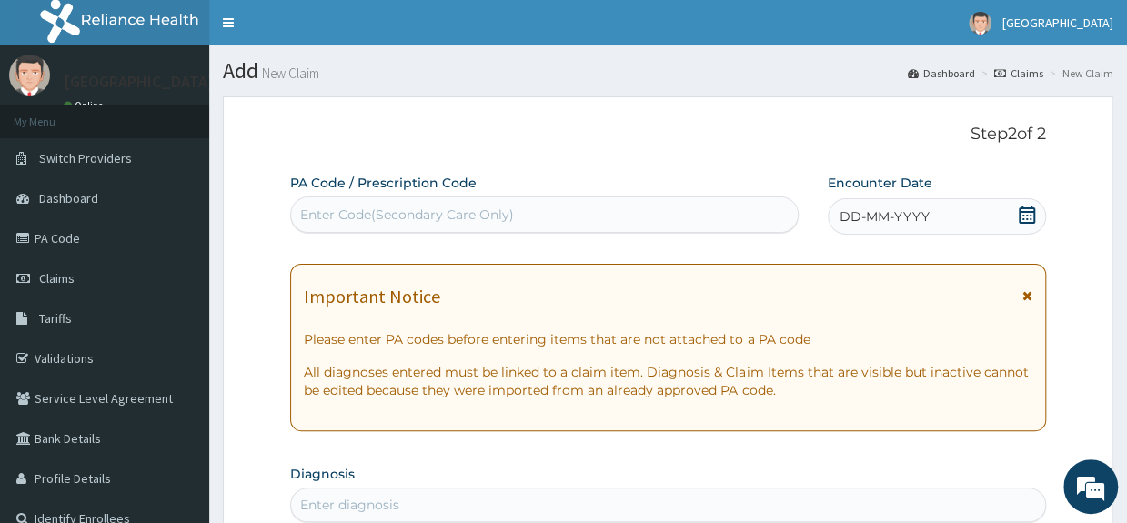
click at [614, 216] on div "Enter Code(Secondary Care Only)" at bounding box center [544, 214] width 507 height 29
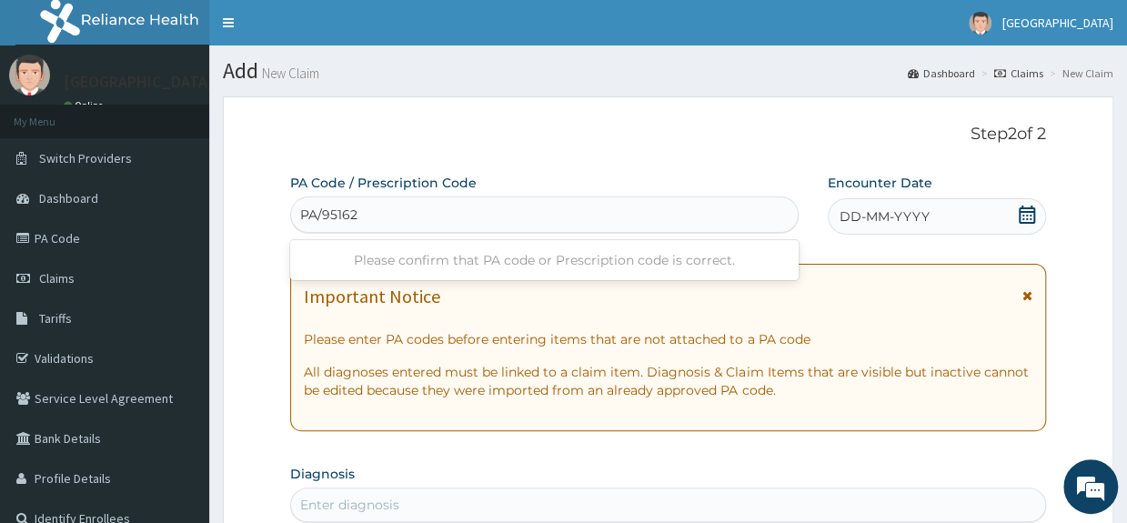
type input "PA/95162F"
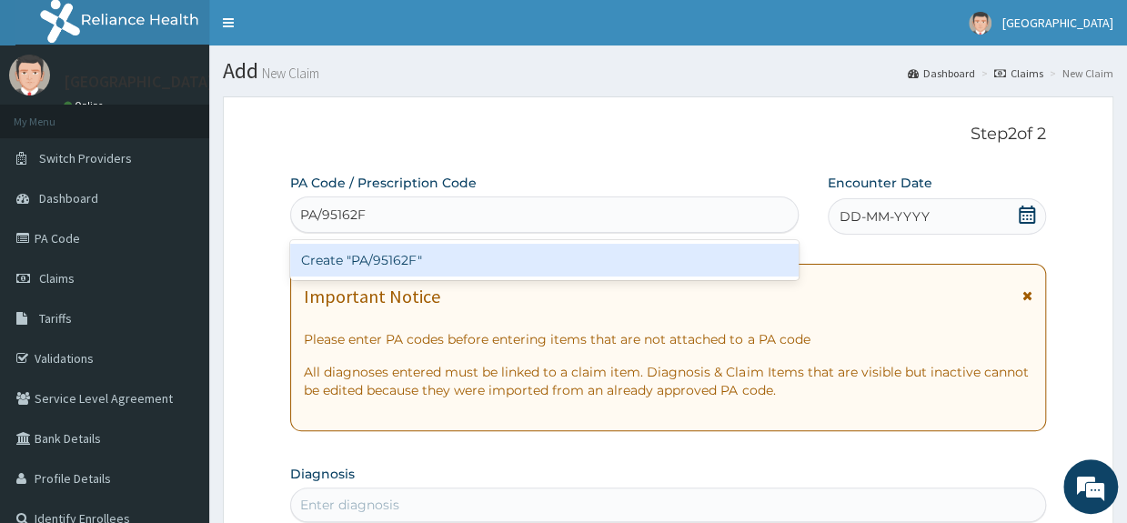
click at [664, 263] on div "Create "PA/95162F"" at bounding box center [544, 260] width 508 height 33
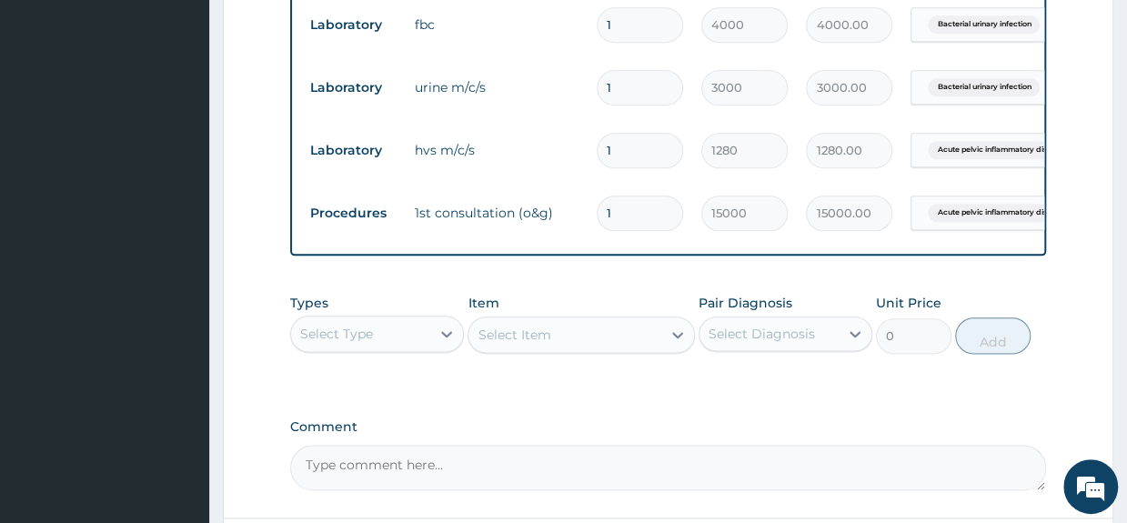
scroll to position [926, 0]
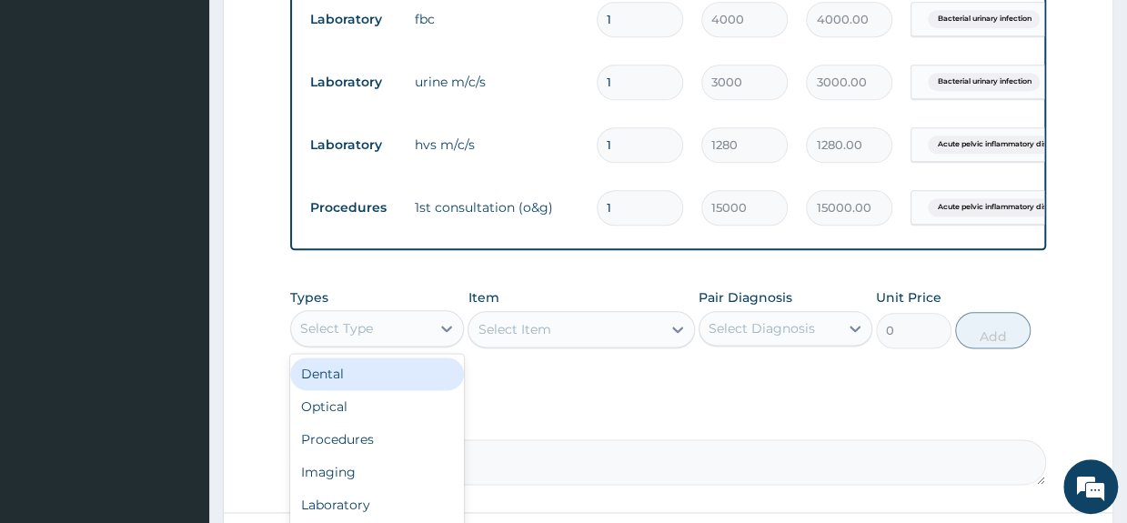
click at [343, 331] on div "Select Type" at bounding box center [360, 328] width 139 height 29
type input "U"
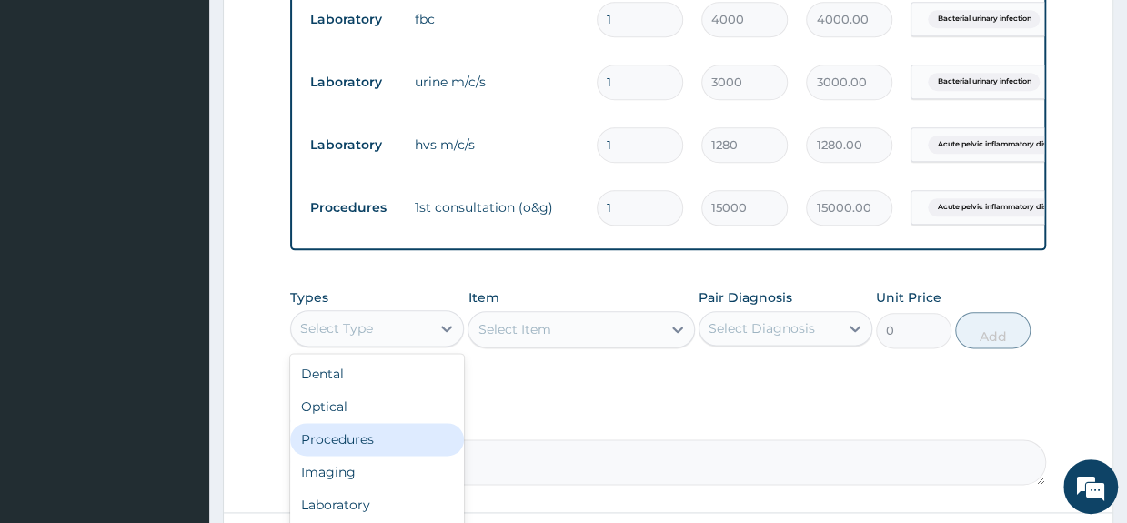
type input "L"
click at [354, 446] on div "Laboratory" at bounding box center [377, 439] width 174 height 33
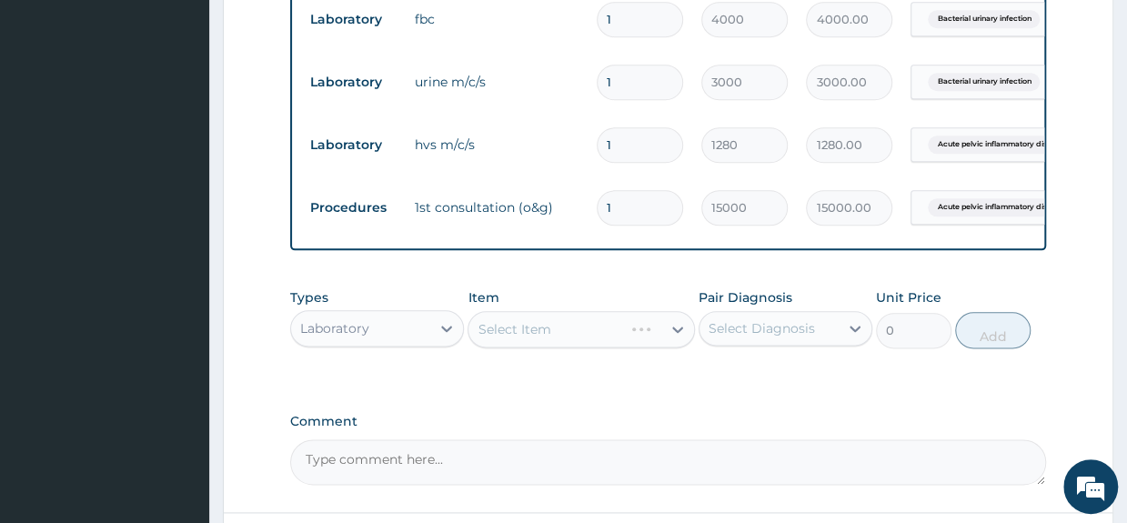
click at [536, 347] on div "Select Item" at bounding box center [581, 329] width 226 height 36
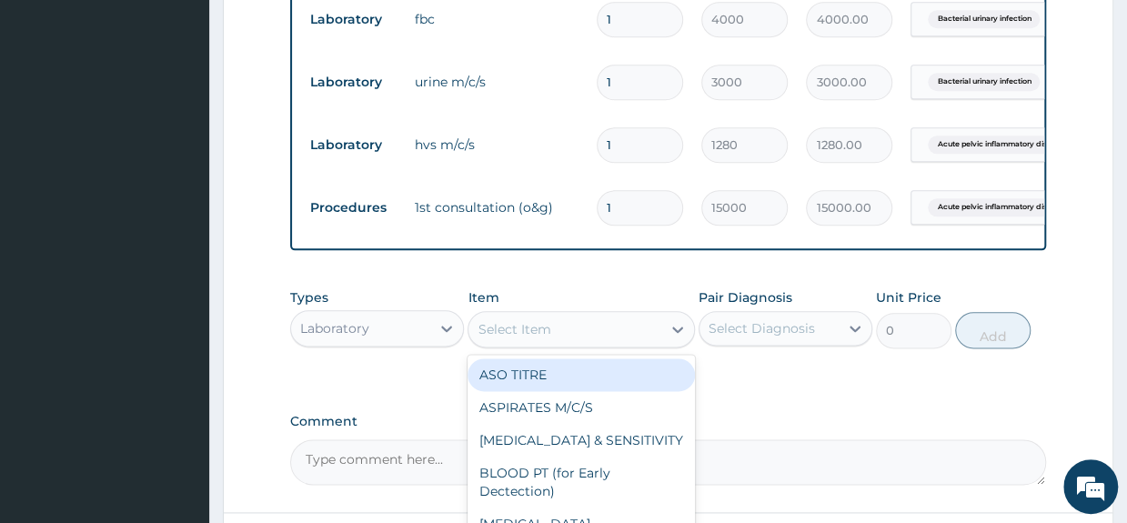
click at [533, 338] on div "Select Item" at bounding box center [514, 329] width 73 height 18
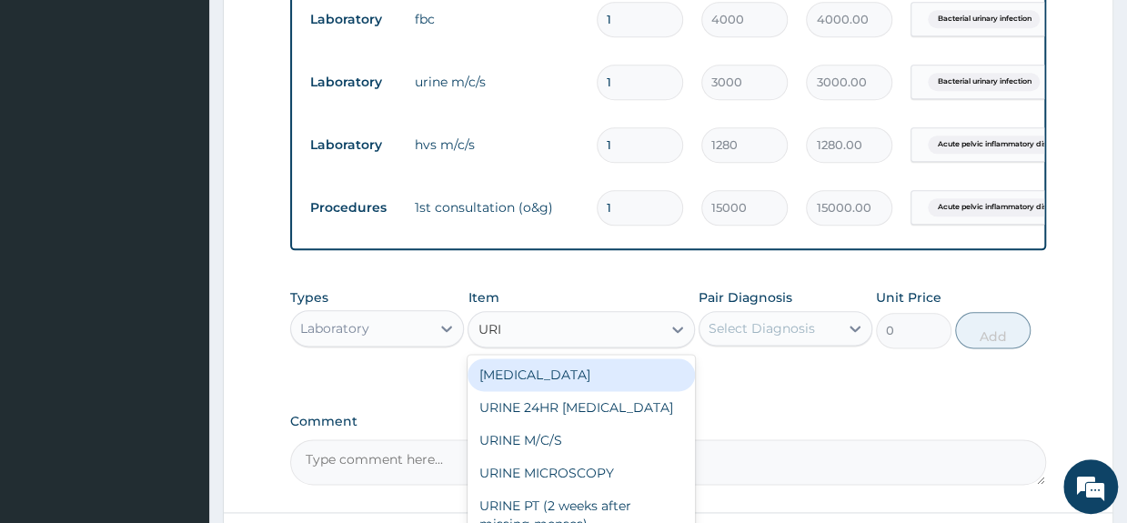
type input "URIN"
click at [539, 385] on div "[MEDICAL_DATA]" at bounding box center [581, 374] width 226 height 33
type input "1000"
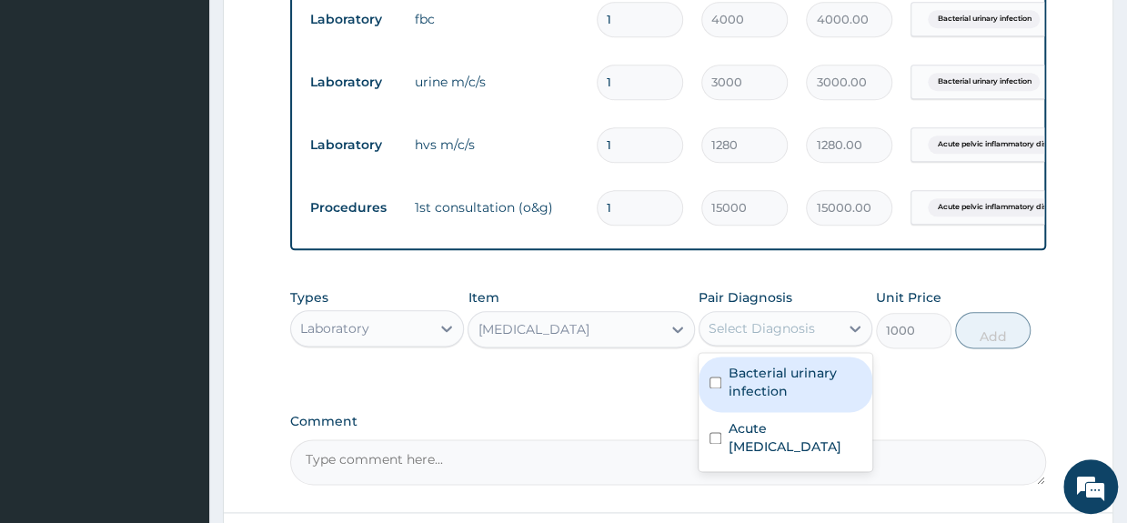
click at [744, 337] on div "Select Diagnosis" at bounding box center [762, 328] width 106 height 18
click at [760, 396] on label "Bacterial urinary infection" at bounding box center [795, 382] width 133 height 36
checkbox input "true"
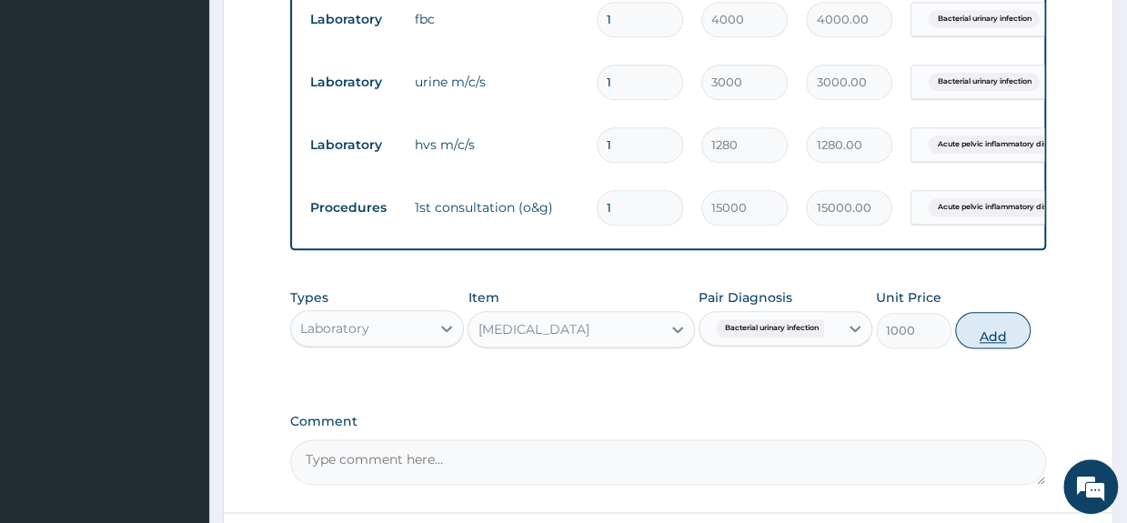
click at [981, 345] on button "Add" at bounding box center [992, 330] width 75 height 36
type input "0"
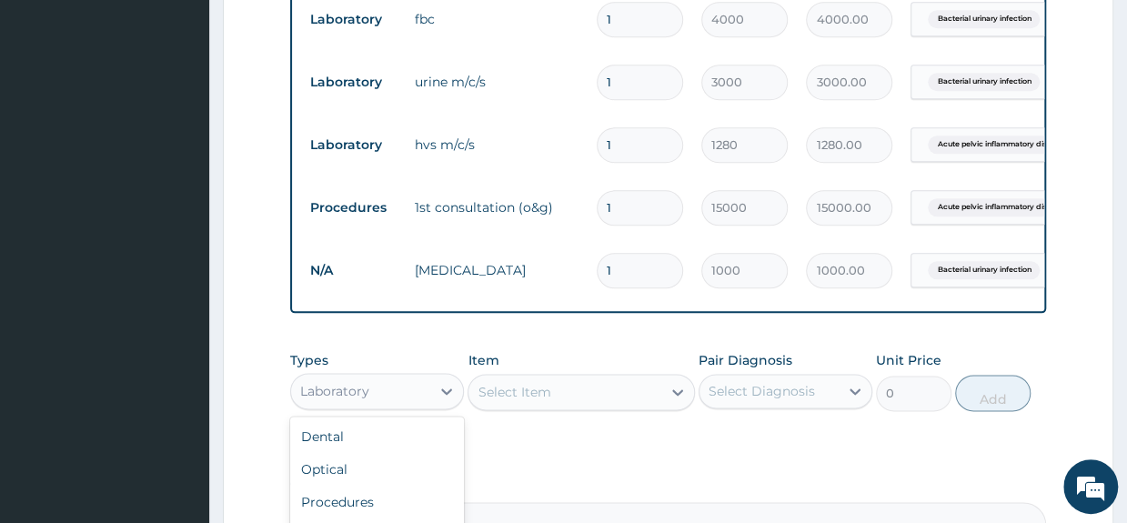
click at [384, 406] on div "Laboratory" at bounding box center [360, 391] width 139 height 29
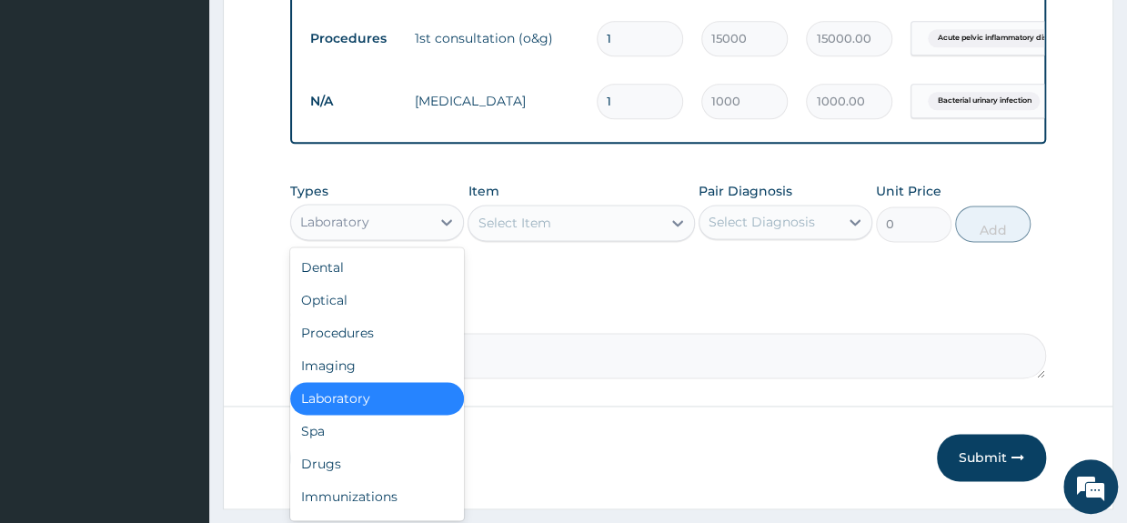
scroll to position [1099, 0]
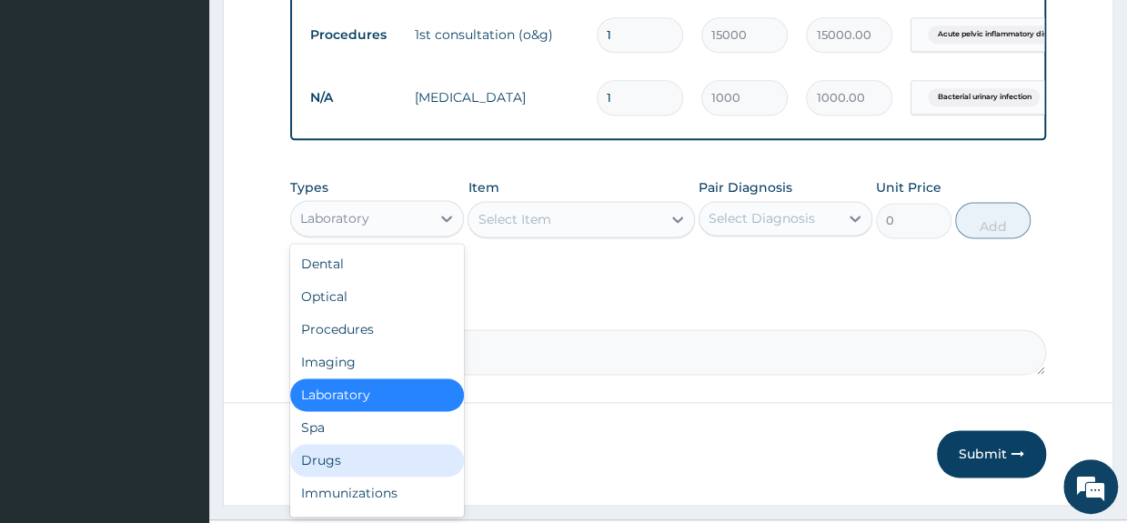
click at [339, 477] on div "Drugs" at bounding box center [377, 460] width 174 height 33
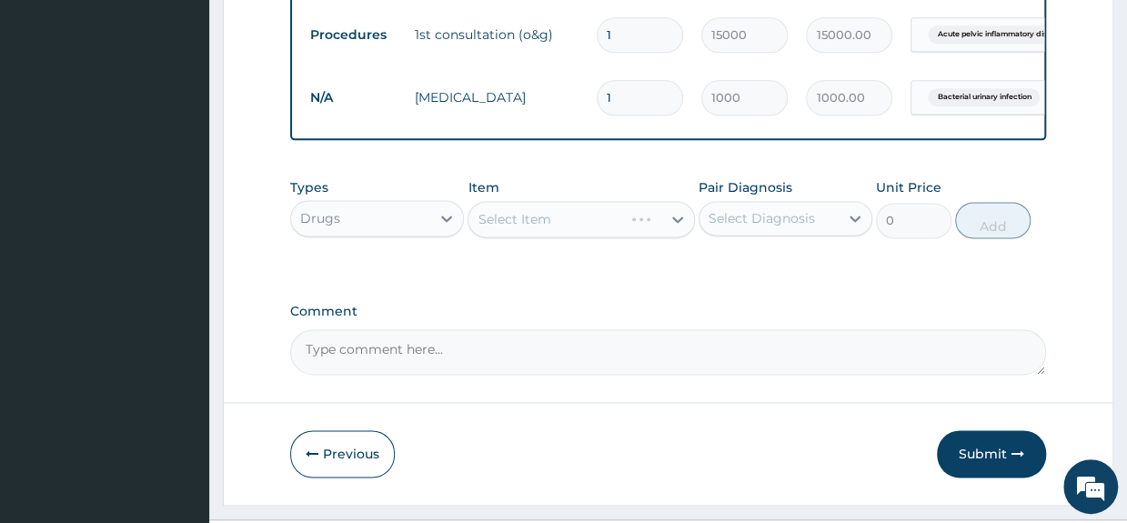
click at [593, 237] on div "Select Item" at bounding box center [581, 219] width 226 height 36
click at [577, 237] on div "Select Item" at bounding box center [581, 219] width 226 height 36
click at [564, 236] on div "Select Item" at bounding box center [581, 219] width 226 height 36
click at [548, 229] on div "Select Item" at bounding box center [581, 219] width 226 height 36
click at [553, 237] on div "Select Item" at bounding box center [581, 219] width 226 height 36
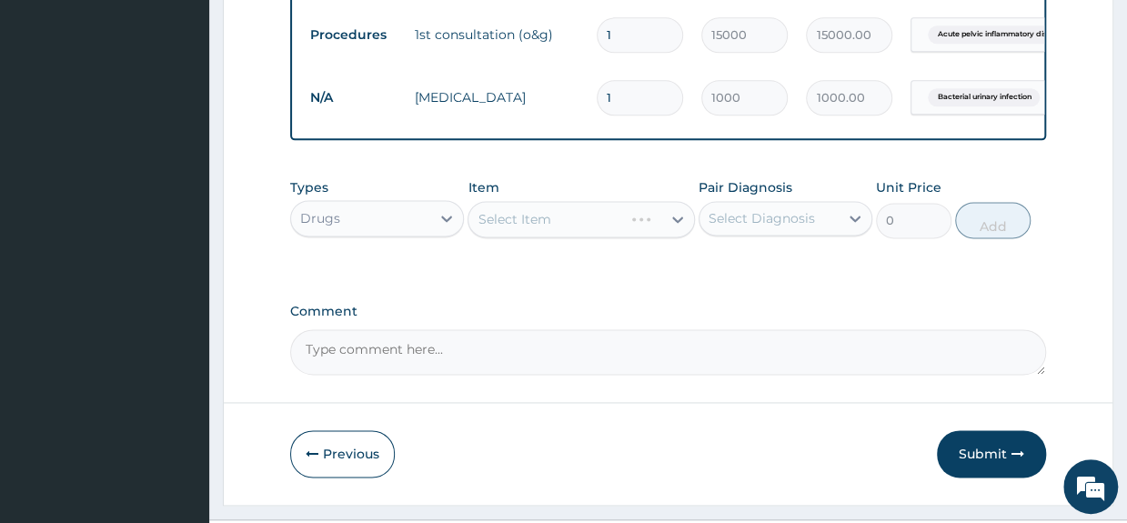
click at [531, 221] on div "Select Item" at bounding box center [581, 219] width 226 height 36
click at [633, 237] on div "Select Item" at bounding box center [581, 219] width 226 height 36
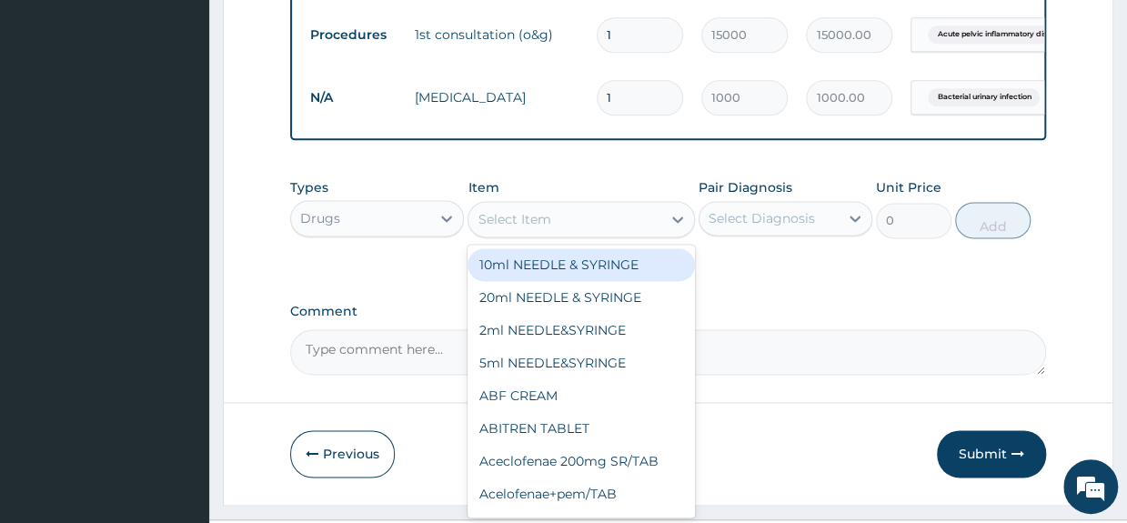
click at [571, 233] on div "Select Item" at bounding box center [564, 219] width 192 height 29
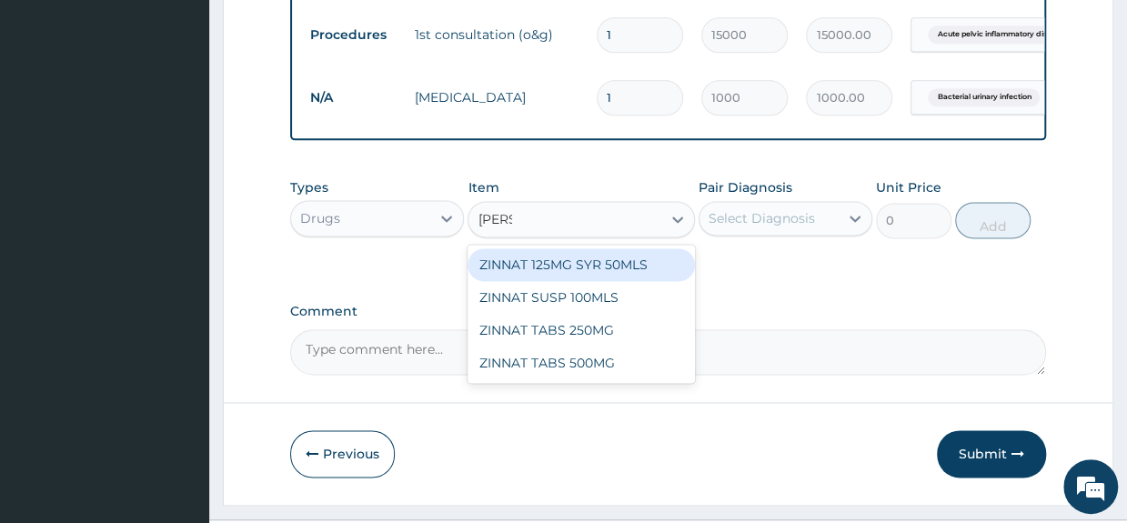
type input "ZINNA"
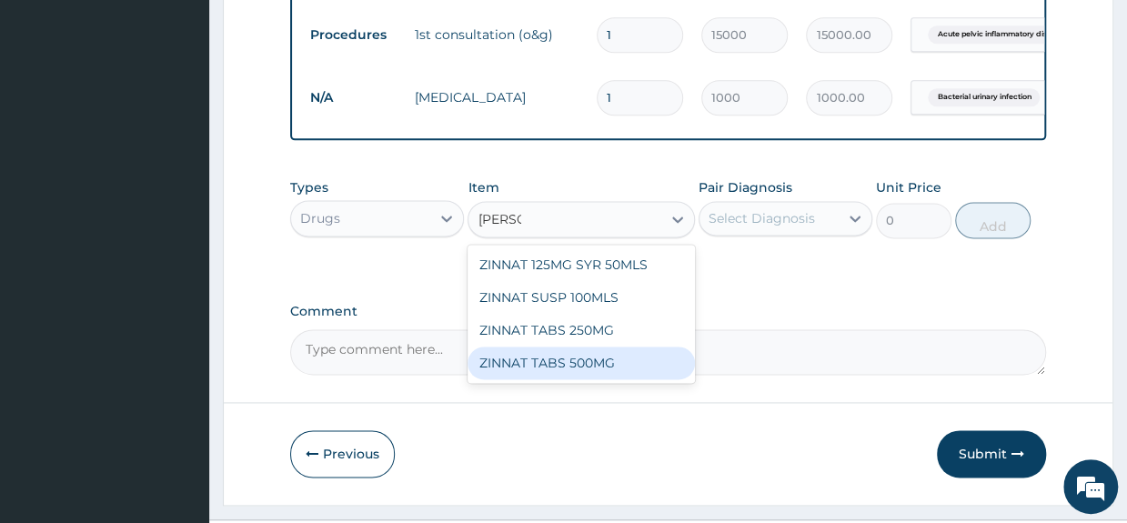
click at [578, 379] on div "ZINNAT TABS 500MG" at bounding box center [581, 363] width 226 height 33
type input "500"
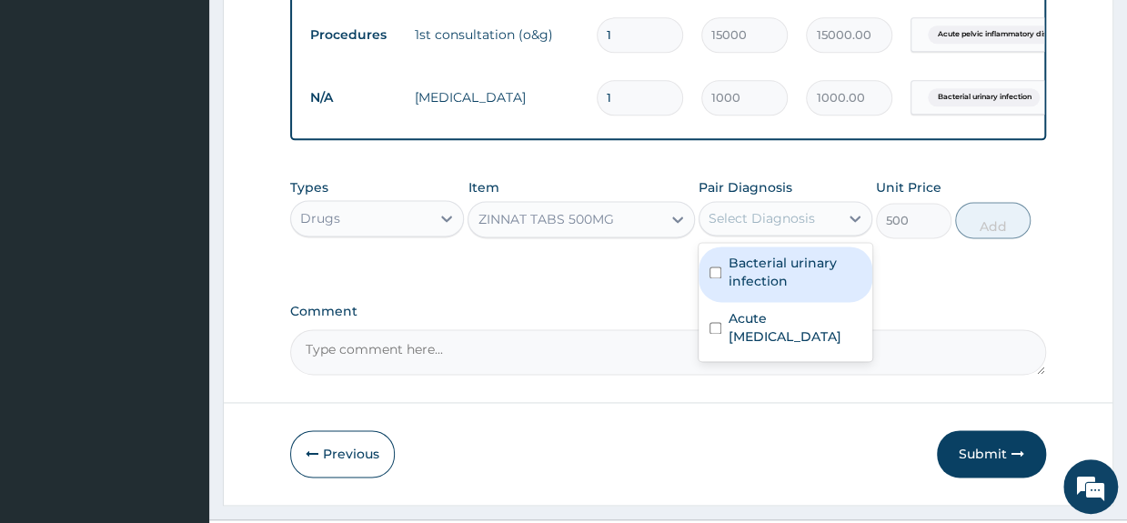
click at [772, 227] on div "Select Diagnosis" at bounding box center [762, 218] width 106 height 18
click at [773, 279] on label "Bacterial urinary infection" at bounding box center [795, 272] width 133 height 36
checkbox input "true"
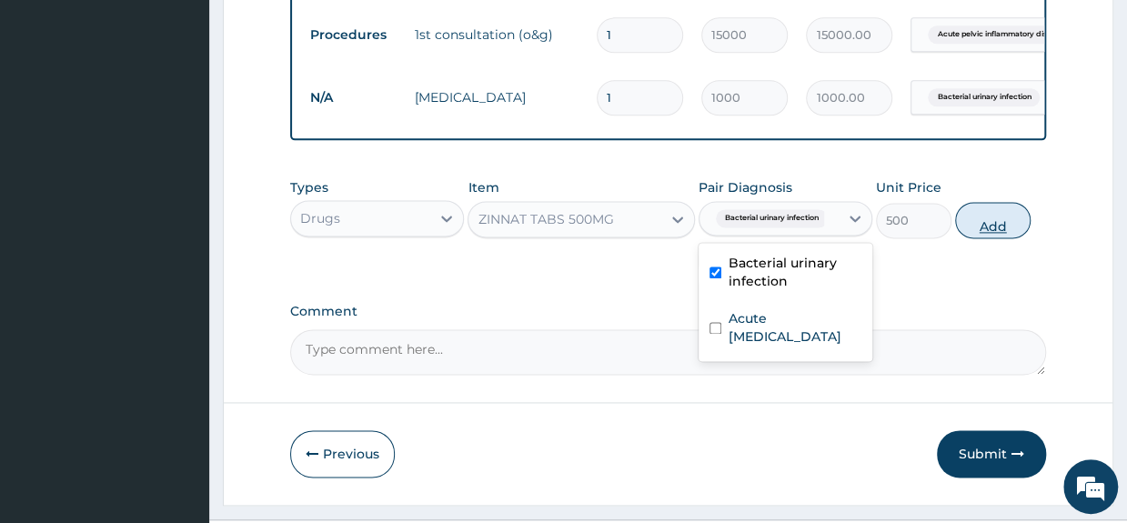
click at [984, 238] on button "Add" at bounding box center [992, 220] width 75 height 36
type input "0"
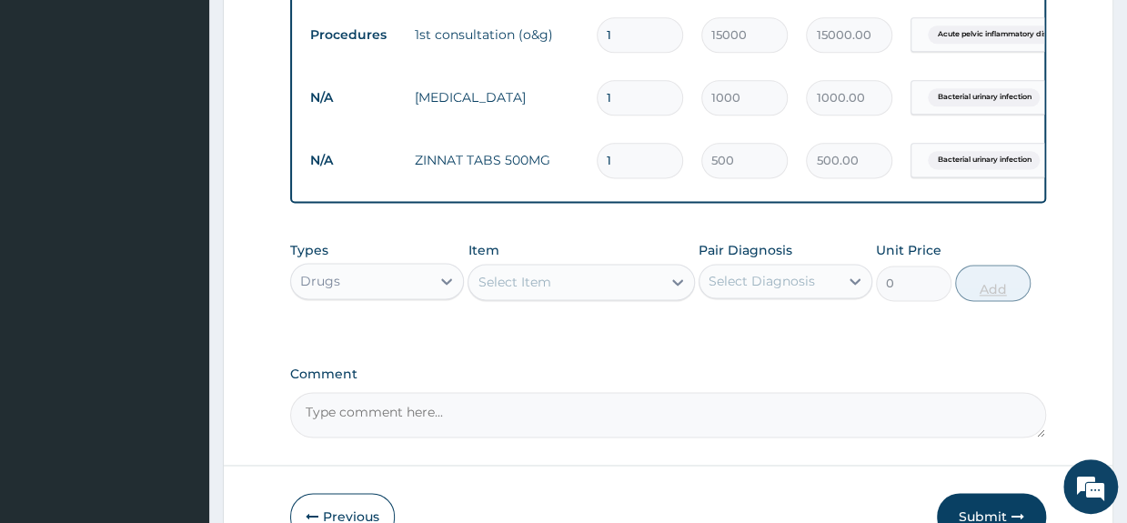
type input "11"
type input "5500.00"
type input "1"
type input "500.00"
type input "14"
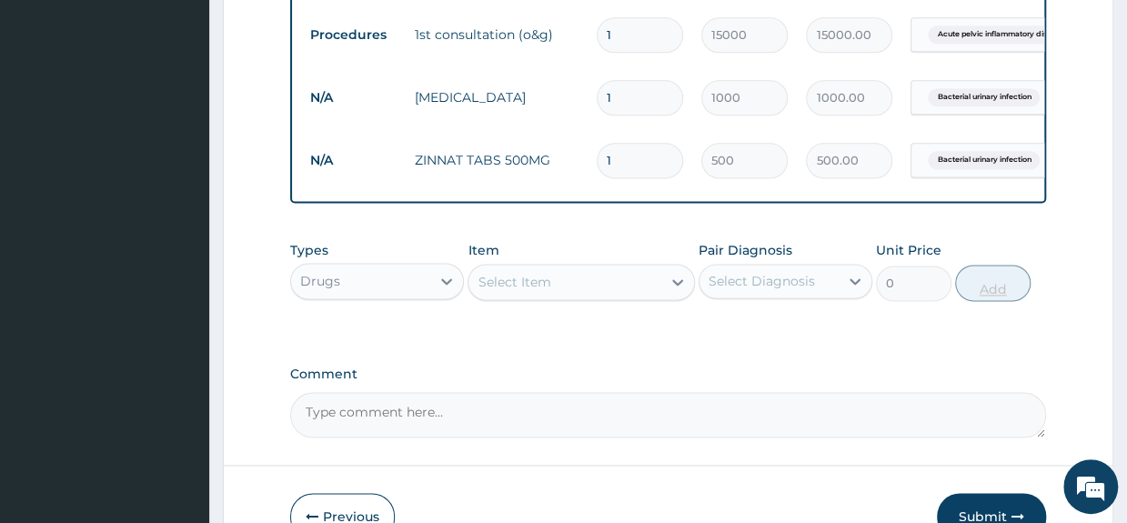
type input "7000.00"
type input "14"
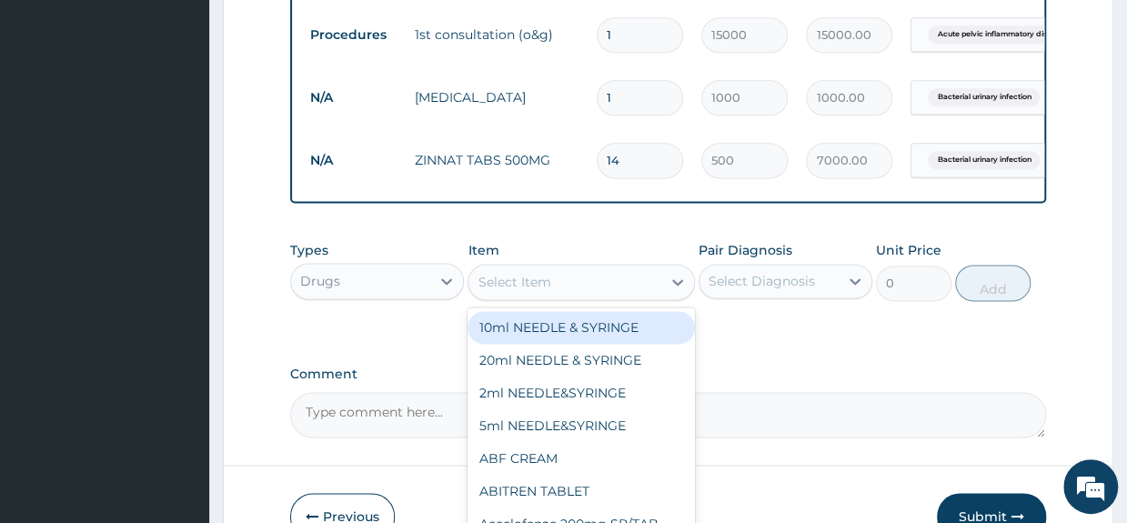
click at [636, 297] on div "Select Item" at bounding box center [564, 281] width 192 height 29
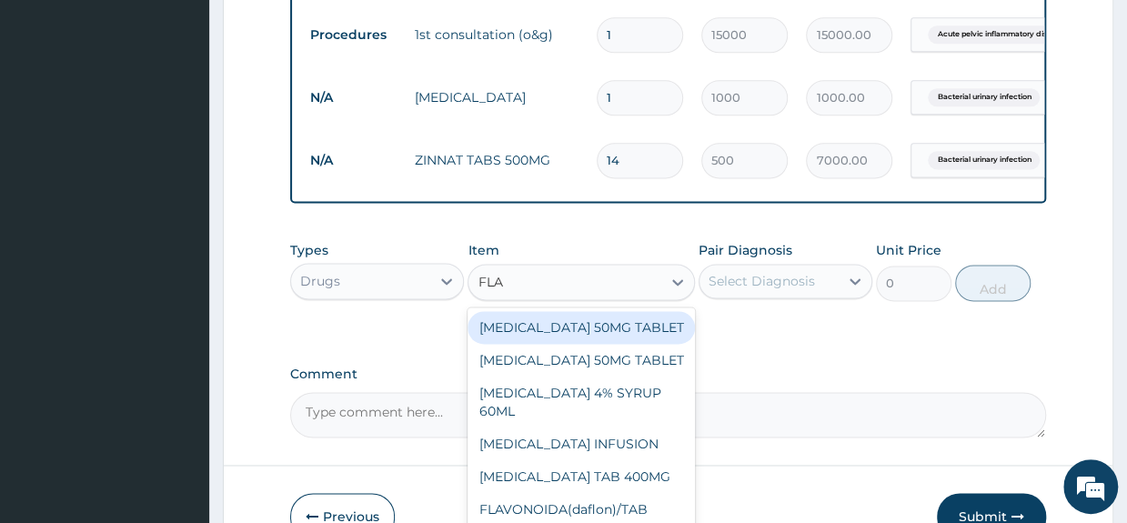
type input "FLAG"
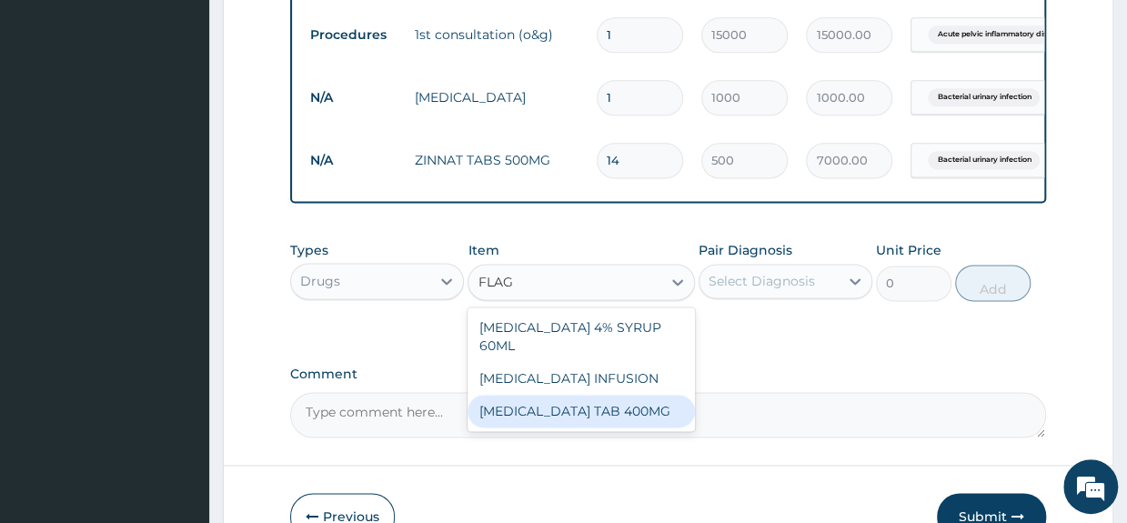
click at [580, 402] on div "[MEDICAL_DATA] TAB 400MG" at bounding box center [581, 411] width 226 height 33
type input "70"
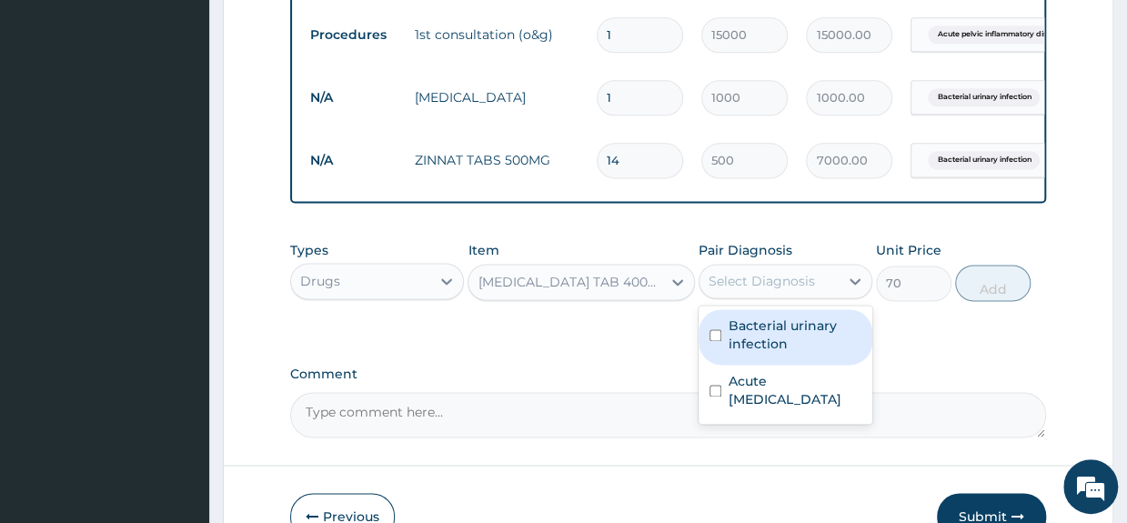
click at [759, 290] on div "Select Diagnosis" at bounding box center [762, 281] width 106 height 18
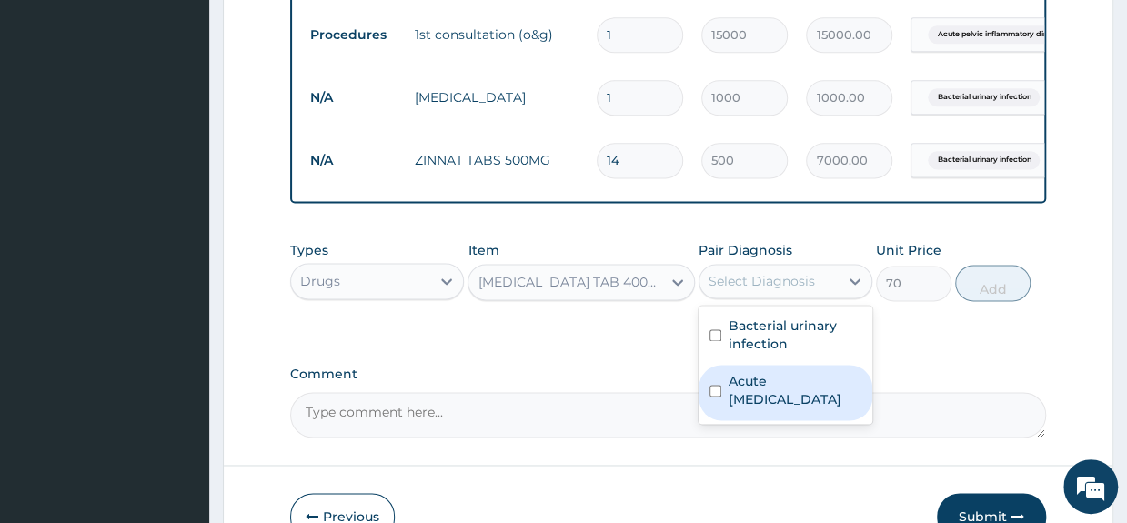
click at [749, 408] on label "Acute [MEDICAL_DATA]" at bounding box center [795, 390] width 133 height 36
checkbox input "true"
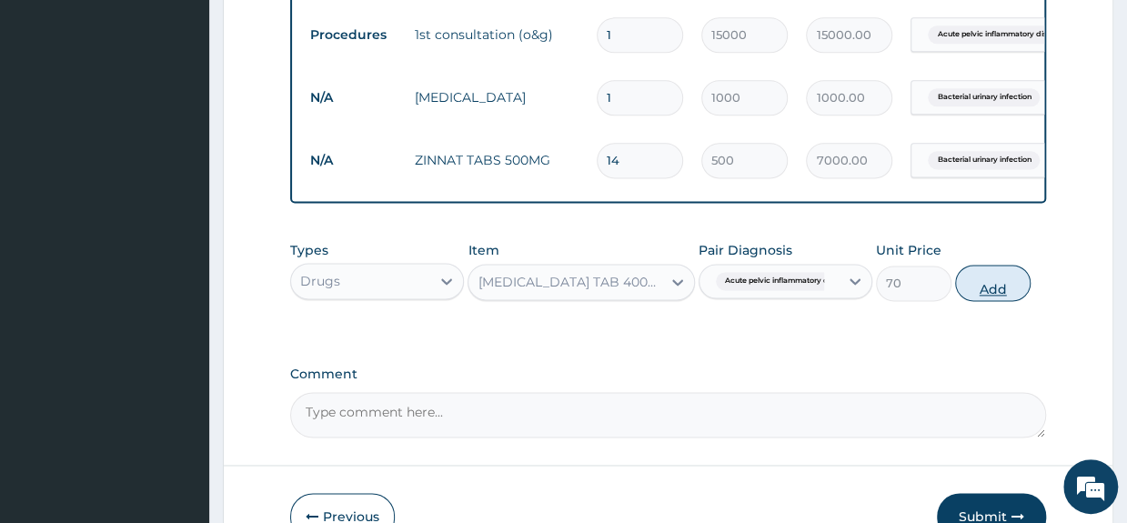
click at [1005, 301] on button "Add" at bounding box center [992, 283] width 75 height 36
type input "0"
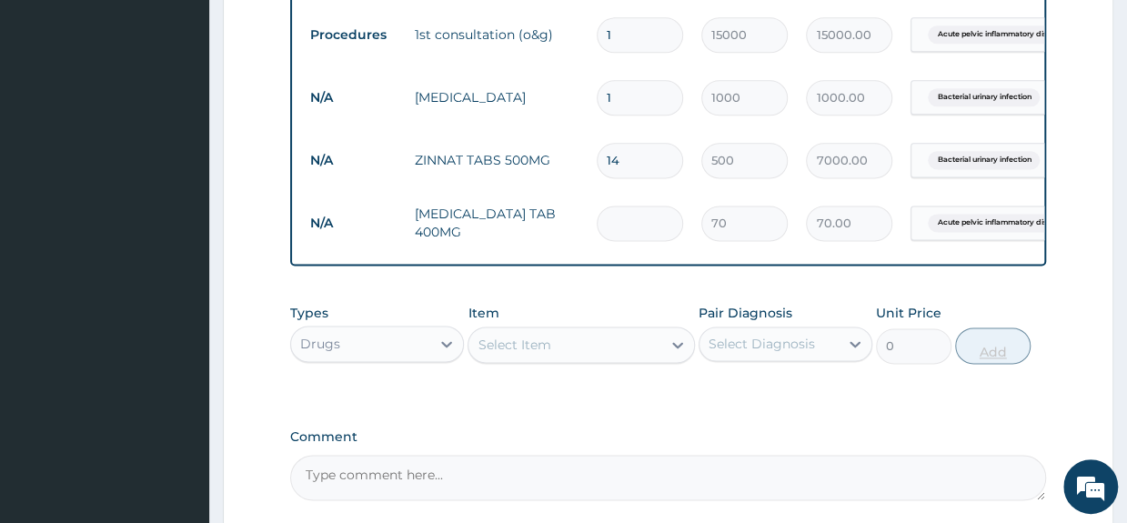
type input "0.00"
type input "2"
type input "140.00"
type input "21"
type input "1470.00"
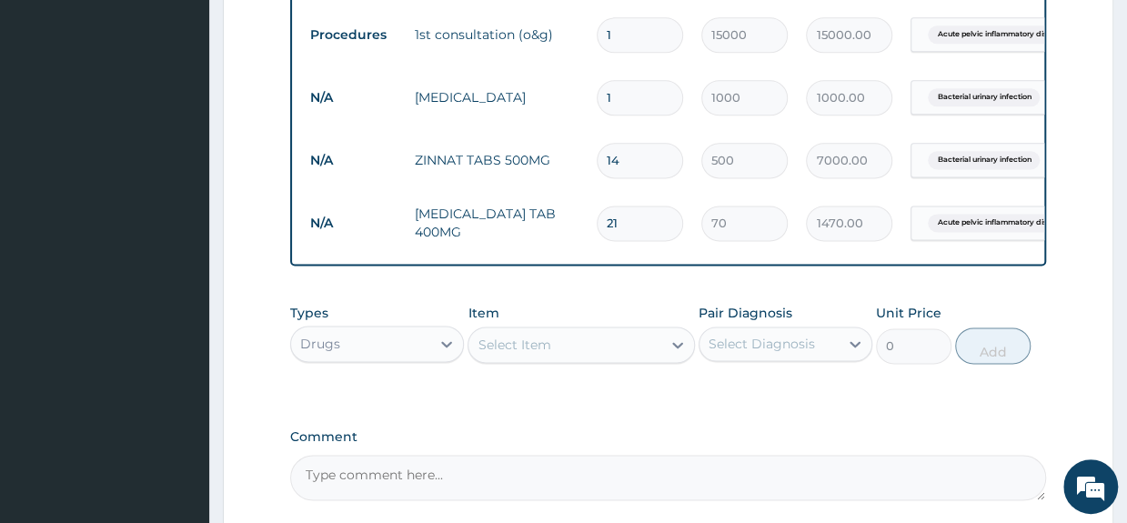
type input "21"
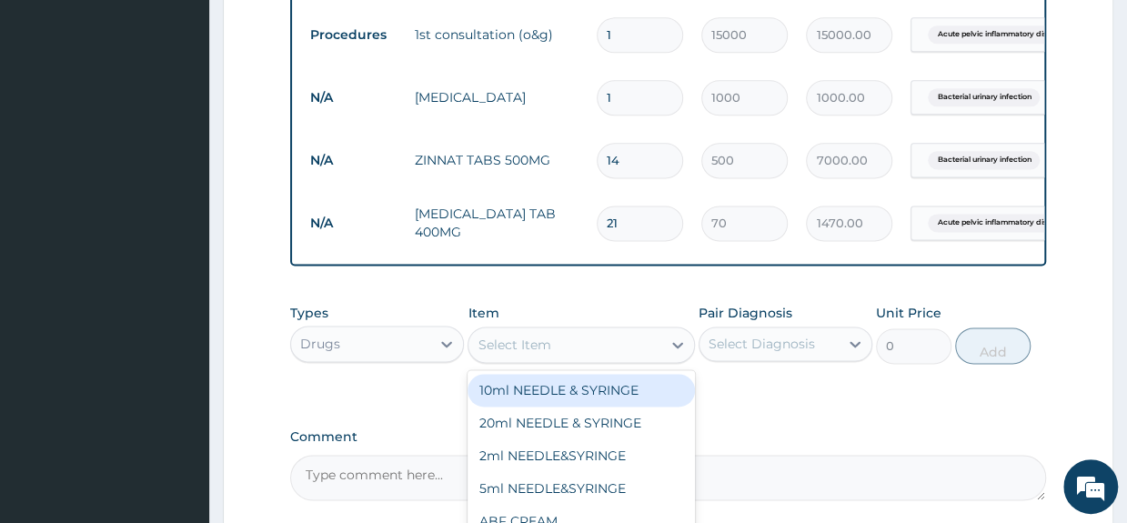
click at [602, 350] on div "Select Item" at bounding box center [564, 344] width 192 height 29
type input "DOXY"
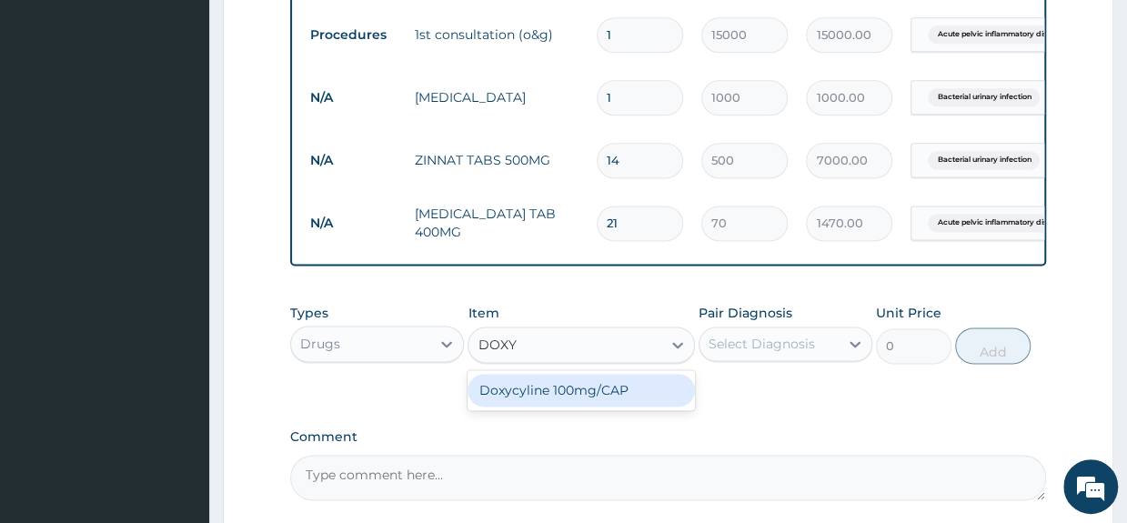
click at [606, 397] on div "Doxycyline 100mg/CAP" at bounding box center [581, 390] width 226 height 33
type input "11.55"
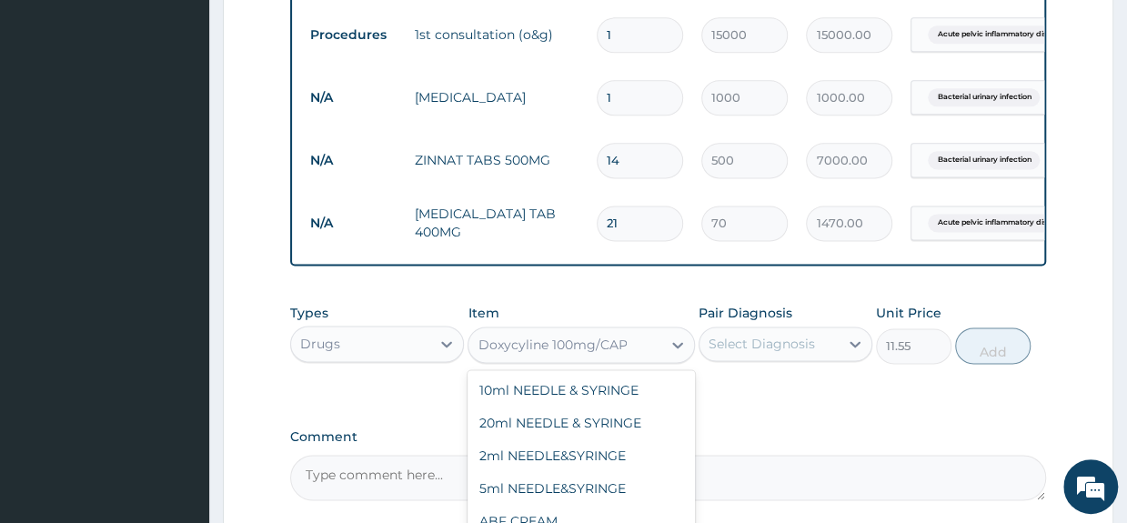
click at [650, 357] on div "Doxycyline 100mg/CAP" at bounding box center [564, 344] width 192 height 29
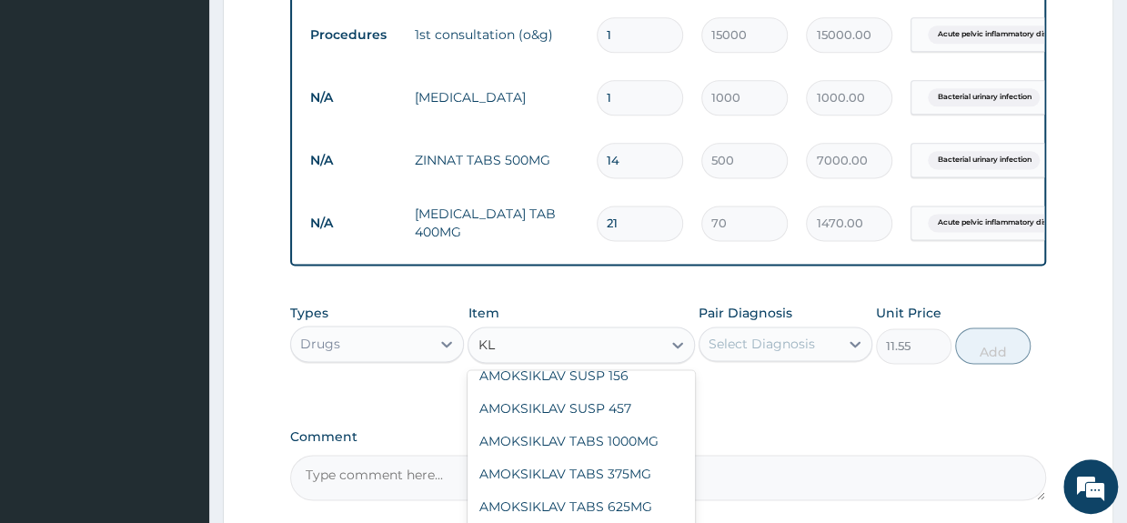
scroll to position [29, 0]
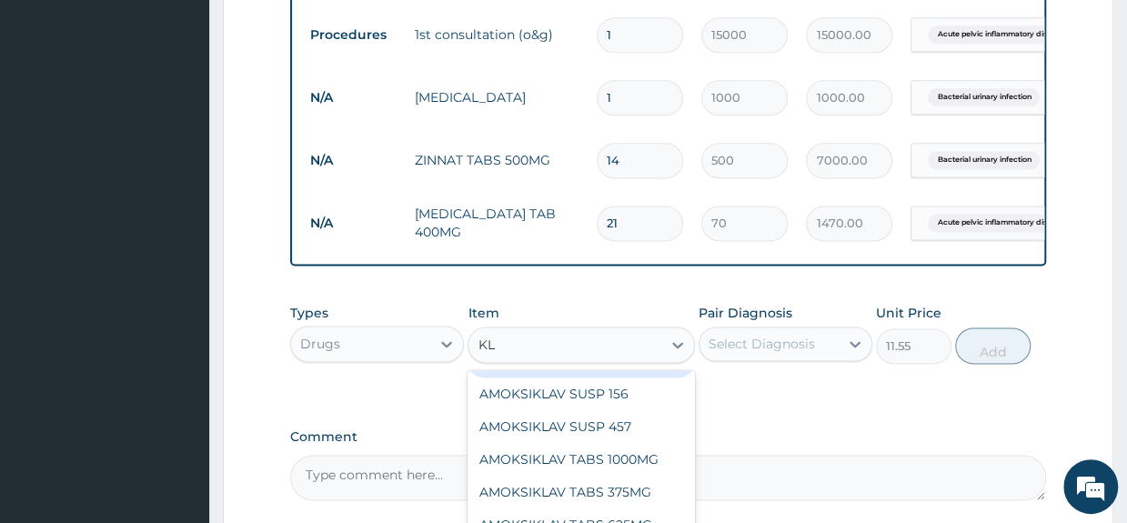
type input "KLO"
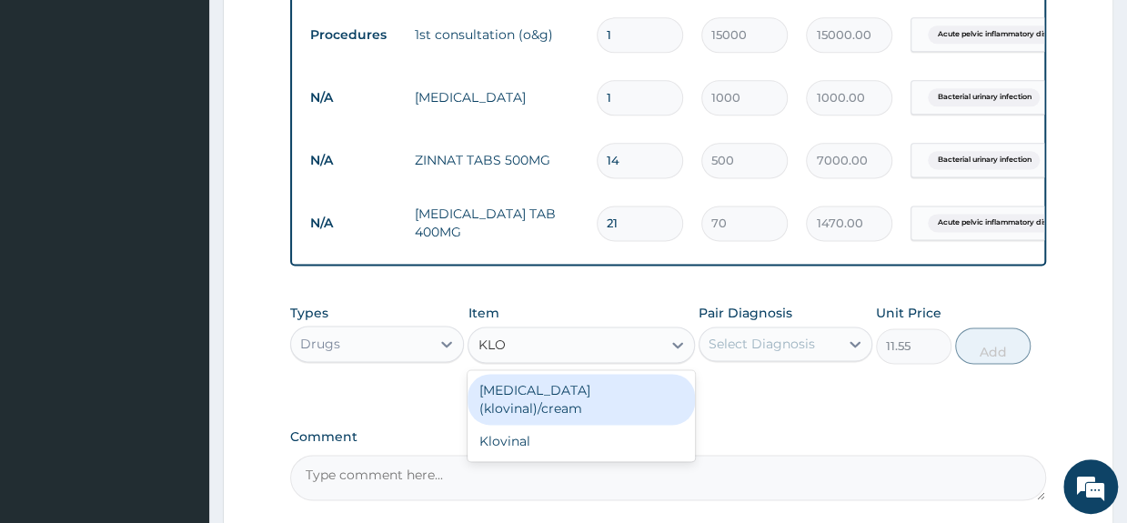
scroll to position [0, 0]
click at [640, 396] on div "[MEDICAL_DATA] (klovinal)/cream" at bounding box center [581, 399] width 226 height 51
type input "1800"
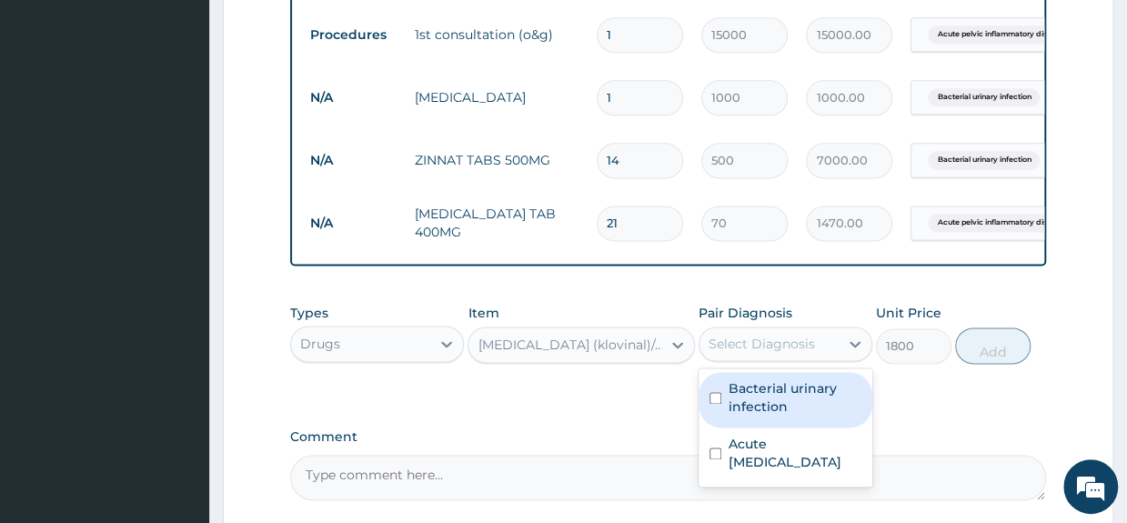
click at [775, 353] on div "Select Diagnosis" at bounding box center [762, 344] width 106 height 18
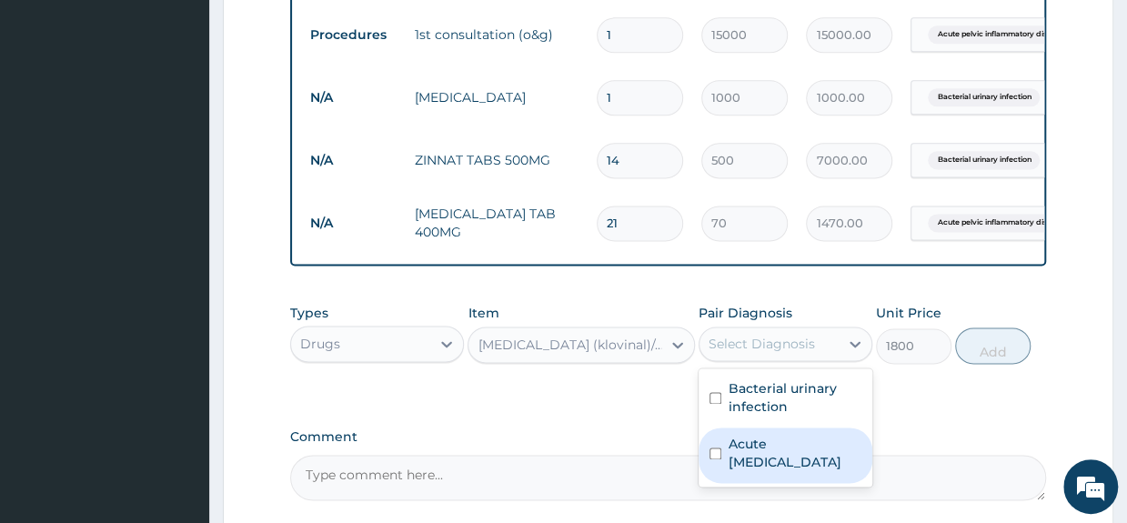
click at [717, 459] on input "checkbox" at bounding box center [715, 454] width 12 height 12
checkbox input "true"
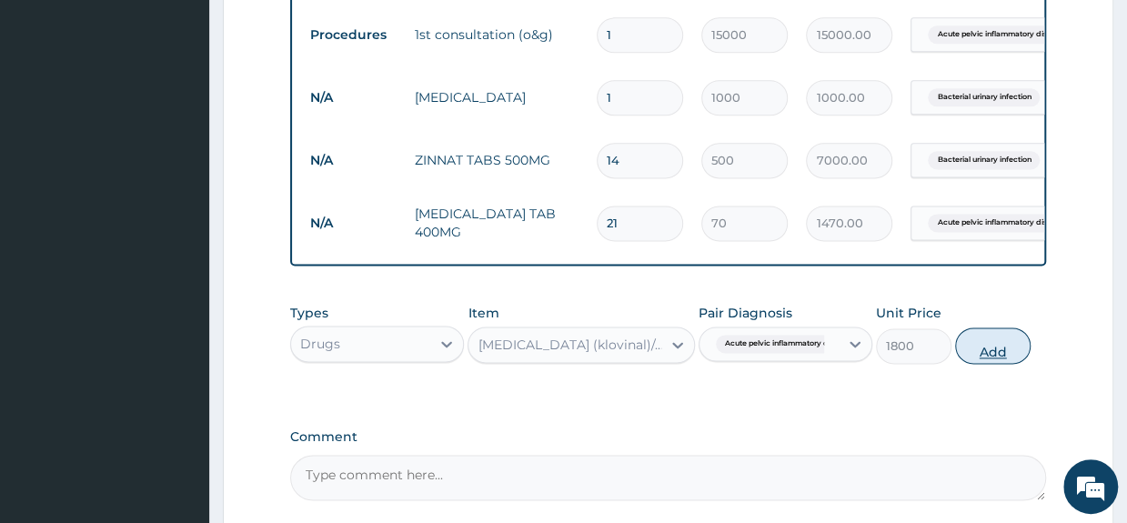
click at [1002, 364] on button "Add" at bounding box center [992, 345] width 75 height 36
type input "0"
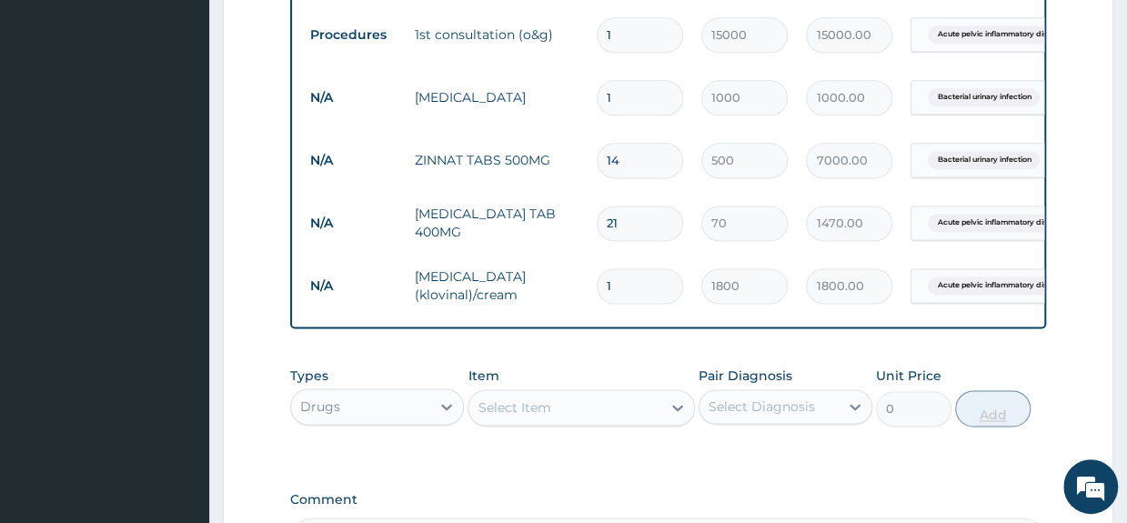
type input "0.00"
type input "2"
type input "3600.00"
type input "2"
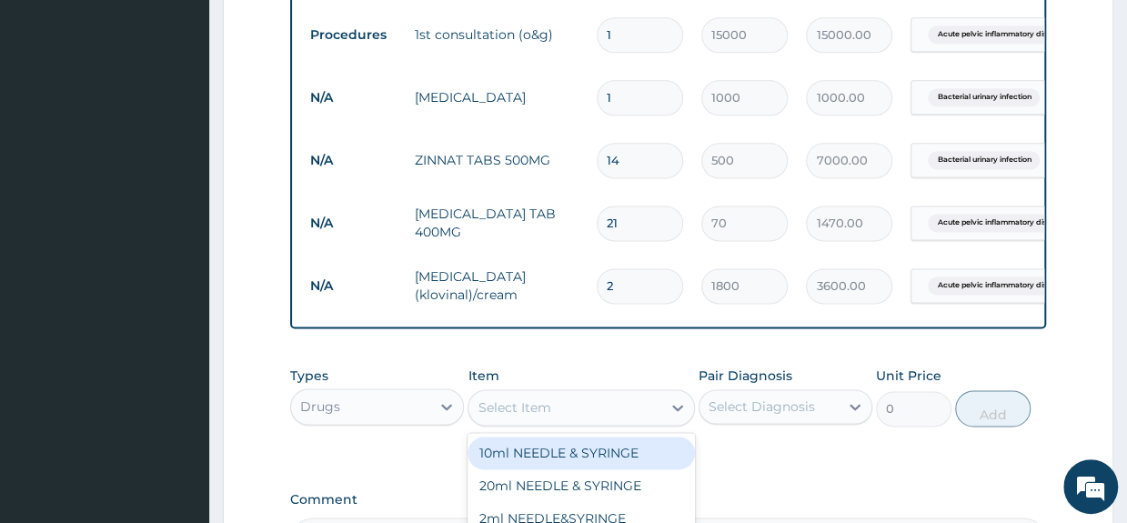
click at [606, 422] on div "Select Item" at bounding box center [564, 407] width 192 height 29
type input "ARTHRO"
click at [613, 466] on div "[MEDICAL_DATA] 75MG TABLET" at bounding box center [581, 453] width 226 height 33
type input "240"
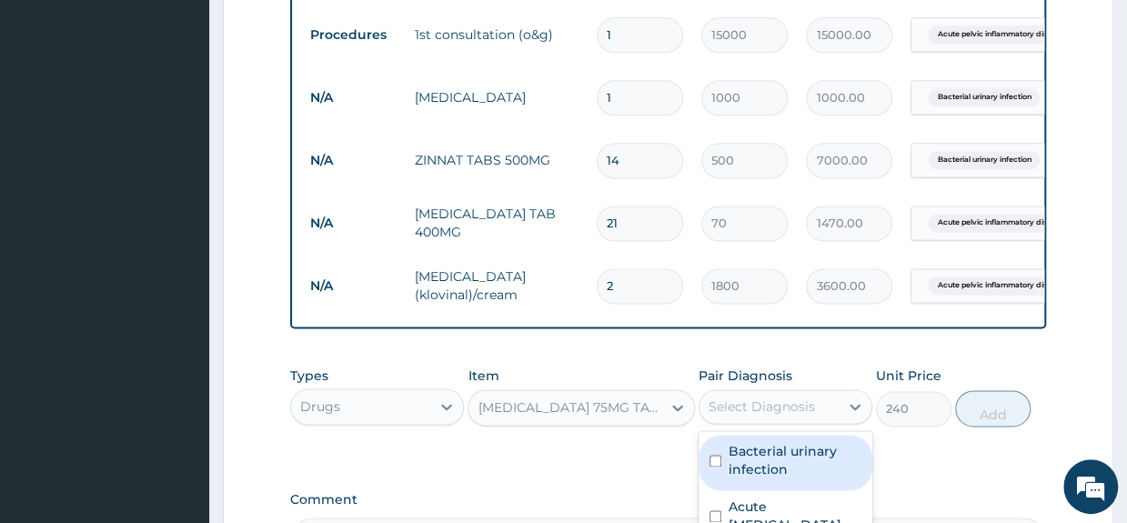
click at [764, 421] on div "Select Diagnosis" at bounding box center [768, 406] width 139 height 29
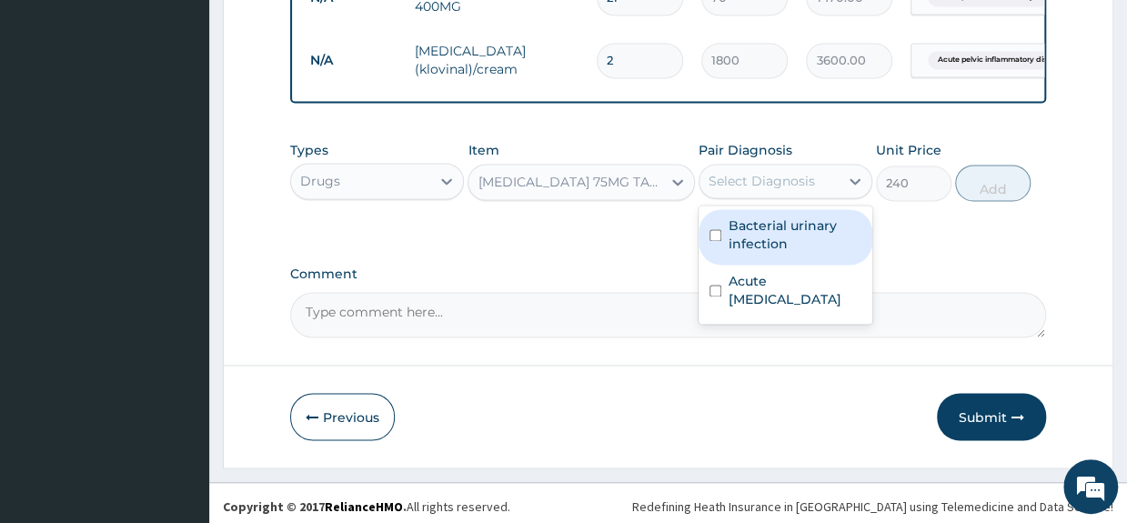
scroll to position [1326, 0]
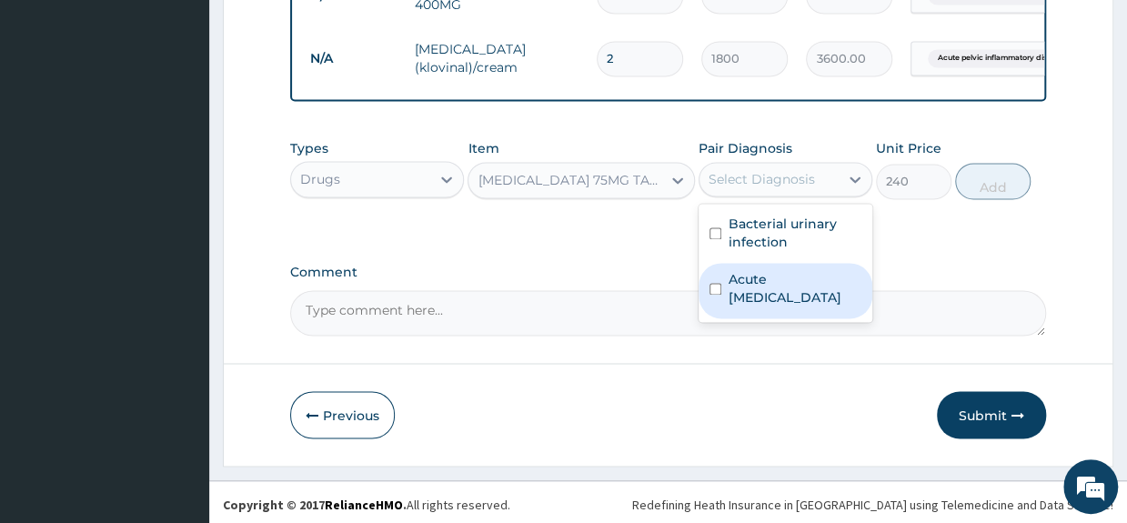
click at [769, 307] on label "Acute [MEDICAL_DATA]" at bounding box center [795, 288] width 133 height 36
checkbox input "true"
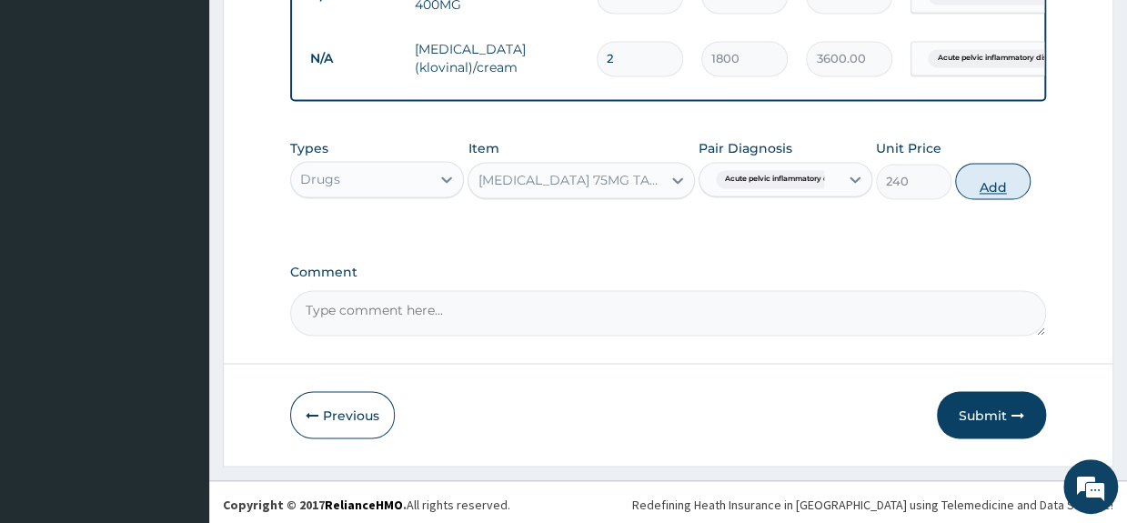
click at [998, 196] on button "Add" at bounding box center [992, 181] width 75 height 36
type input "0"
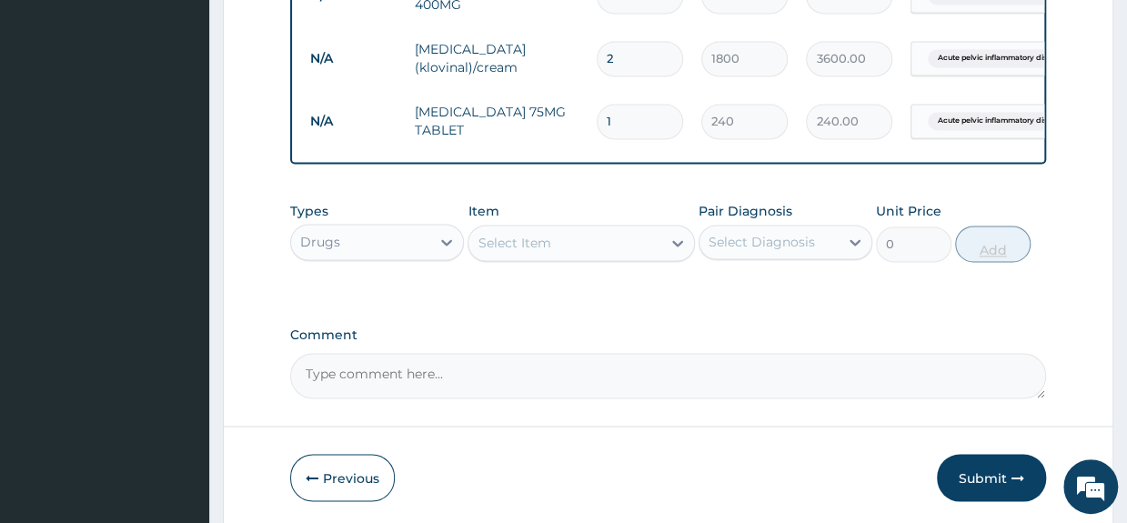
type input "10"
type input "2400.00"
type input "10"
click at [984, 485] on button "Submit" at bounding box center [991, 477] width 109 height 47
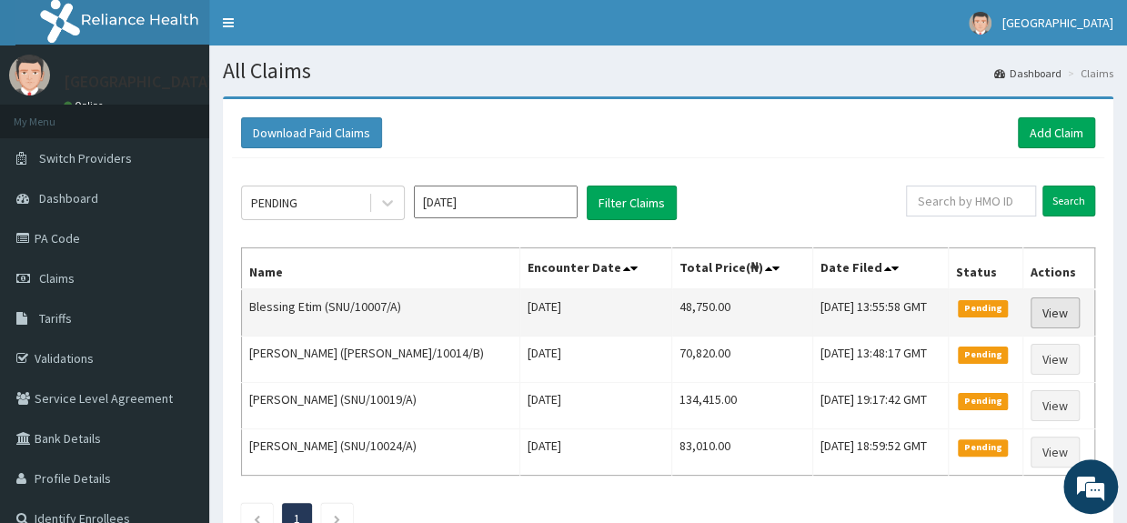
click at [1061, 305] on link "View" at bounding box center [1055, 312] width 49 height 31
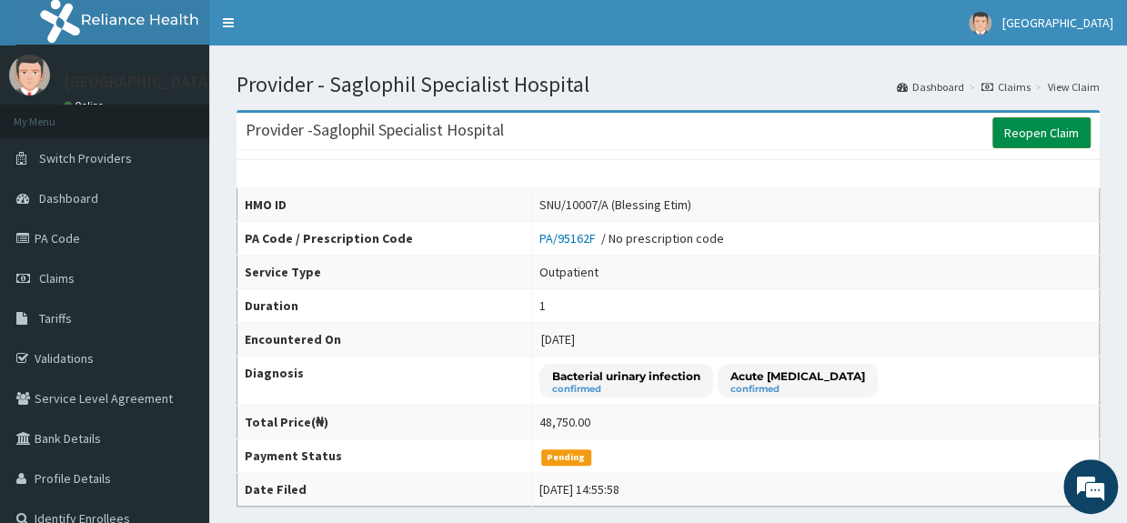
click at [1031, 133] on link "Reopen Claim" at bounding box center [1041, 132] width 98 height 31
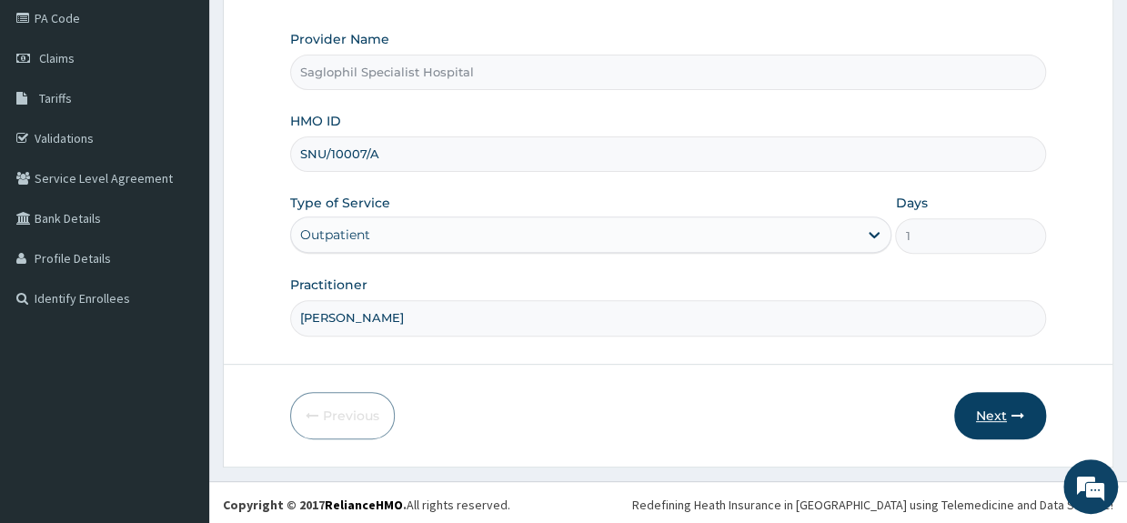
click at [991, 405] on button "Next" at bounding box center [1000, 415] width 92 height 47
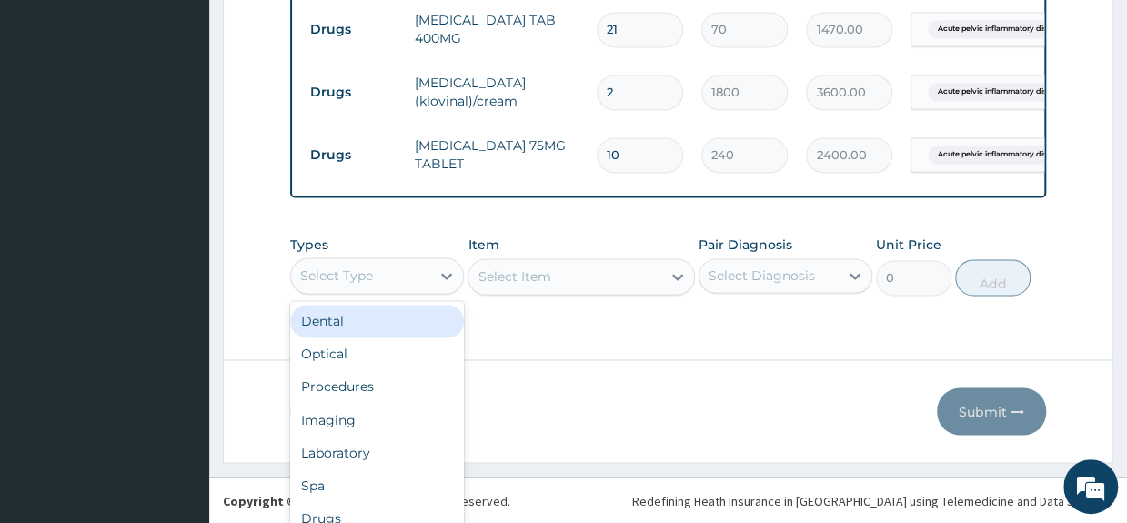
scroll to position [51, 0]
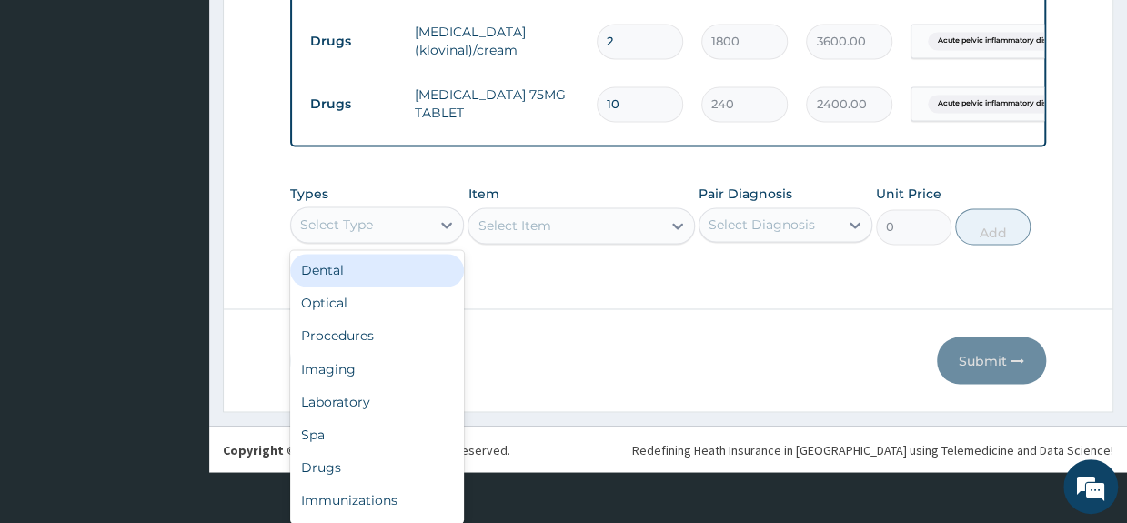
click at [398, 243] on div "option Dental focused, 1 of 10. 10 results available. Use Up and Down to choose…" at bounding box center [377, 224] width 174 height 36
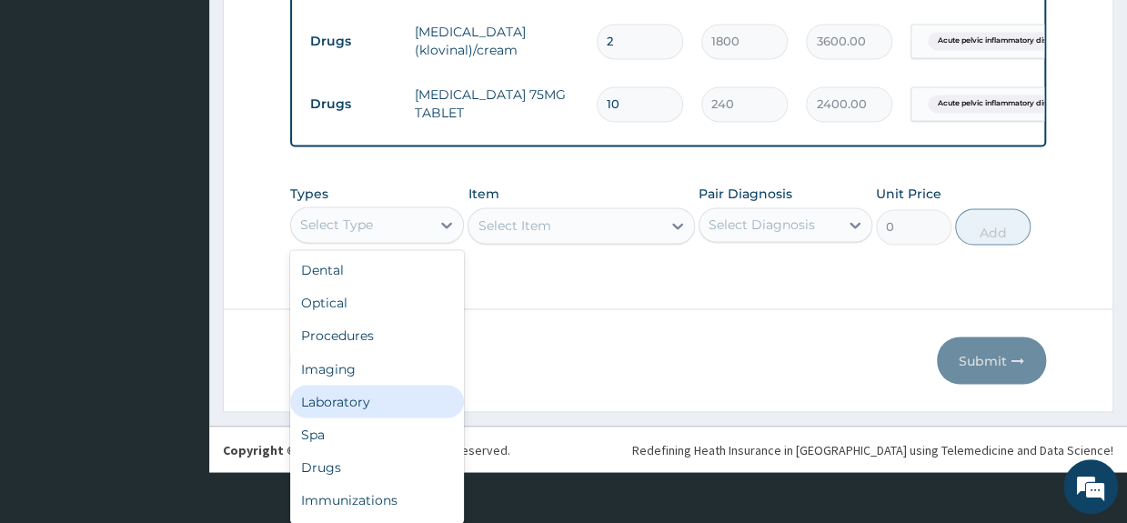
click at [353, 403] on div "Laboratory" at bounding box center [377, 401] width 174 height 33
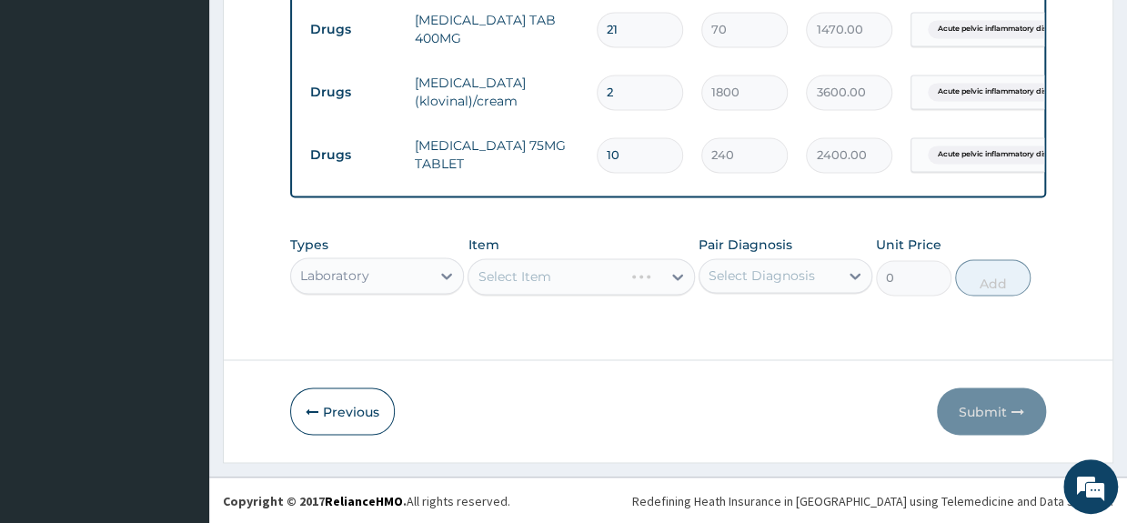
click at [528, 281] on div "Select Item" at bounding box center [581, 276] width 226 height 36
click at [532, 279] on div "Select Item" at bounding box center [581, 276] width 226 height 36
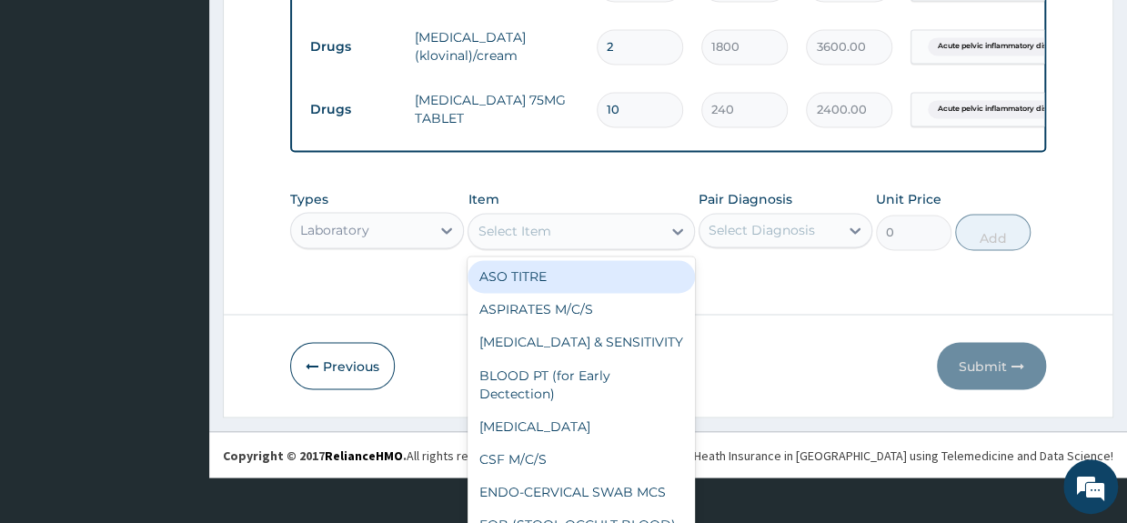
scroll to position [53, 0]
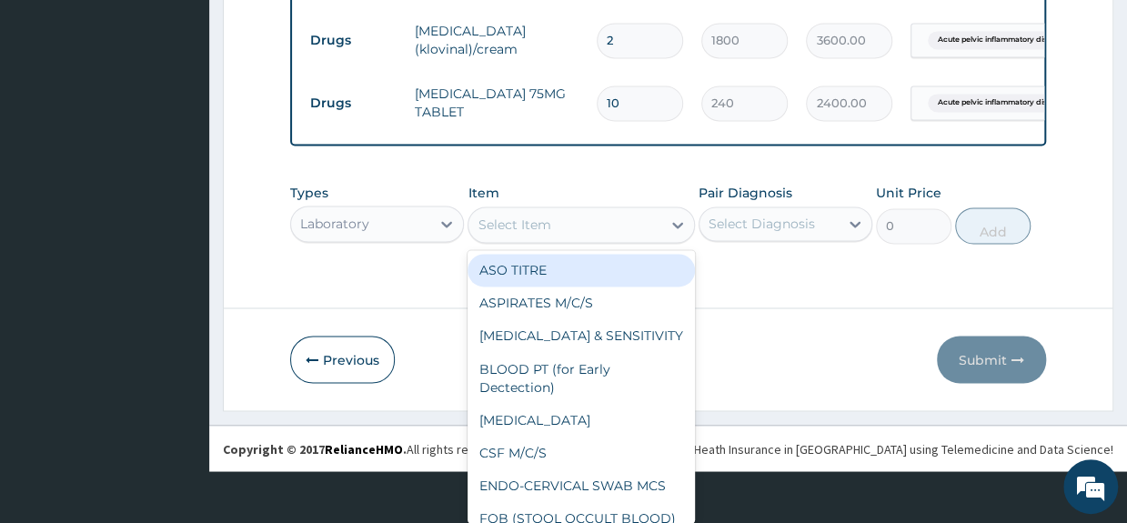
click at [564, 243] on div "option ASO TITRE focused, 1 of 181. 181 results available. Use Up and Down to c…" at bounding box center [581, 224] width 226 height 36
type input "S"
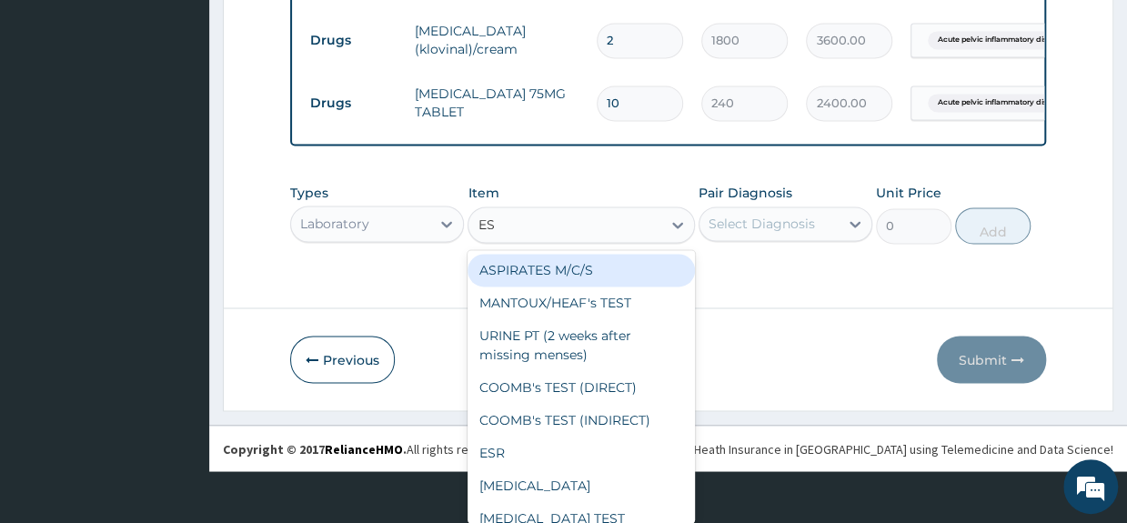
type input "ESR"
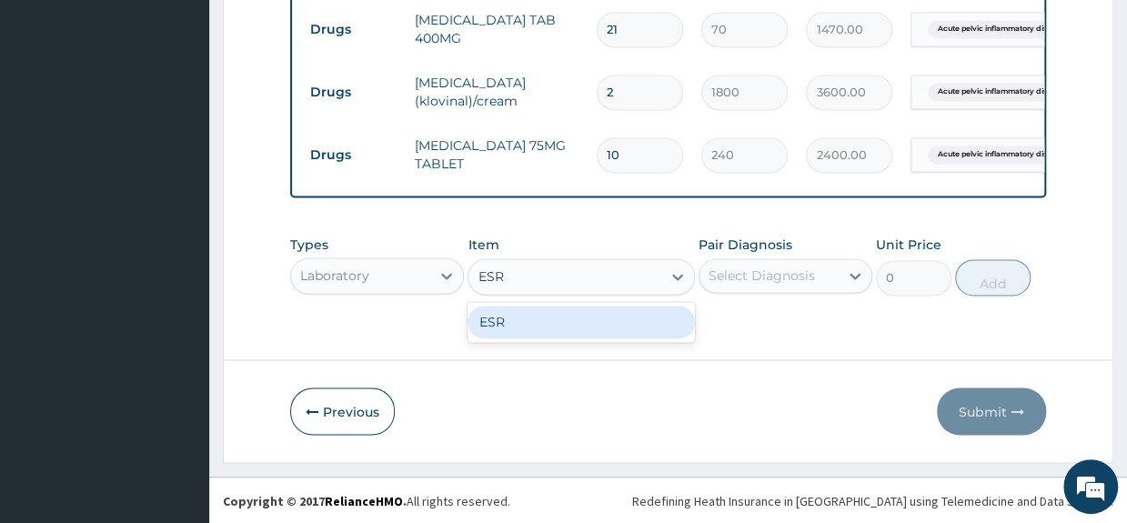
click at [578, 329] on div "ESR" at bounding box center [581, 322] width 226 height 33
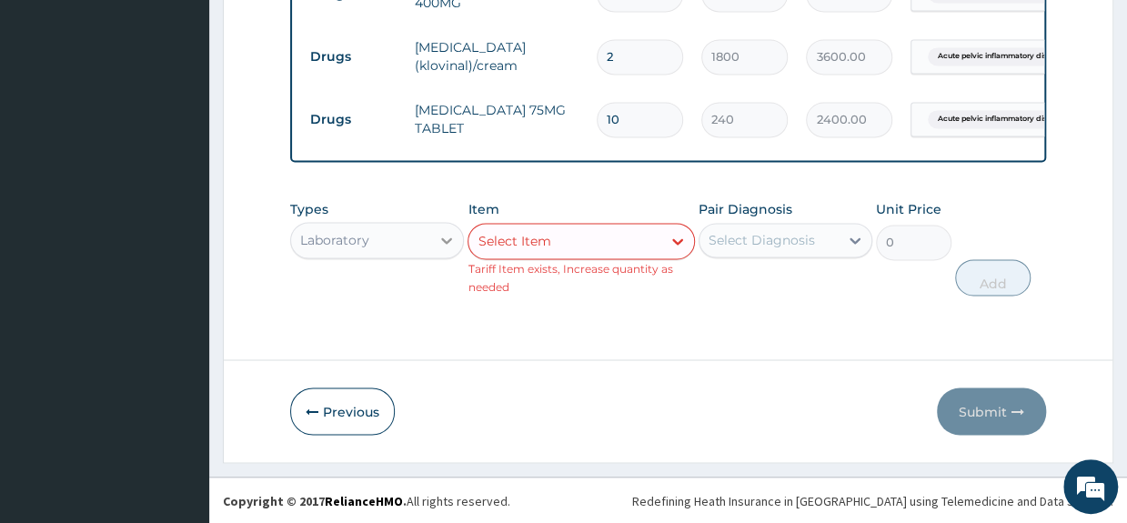
scroll to position [15, 0]
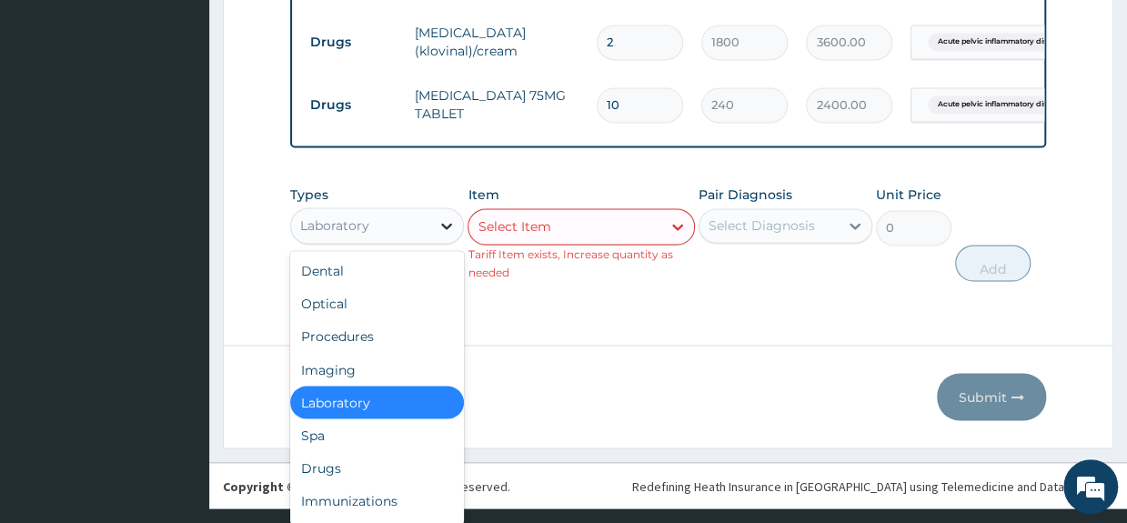
click at [436, 230] on div at bounding box center [446, 225] width 33 height 33
click at [344, 468] on div "Drugs" at bounding box center [377, 467] width 174 height 33
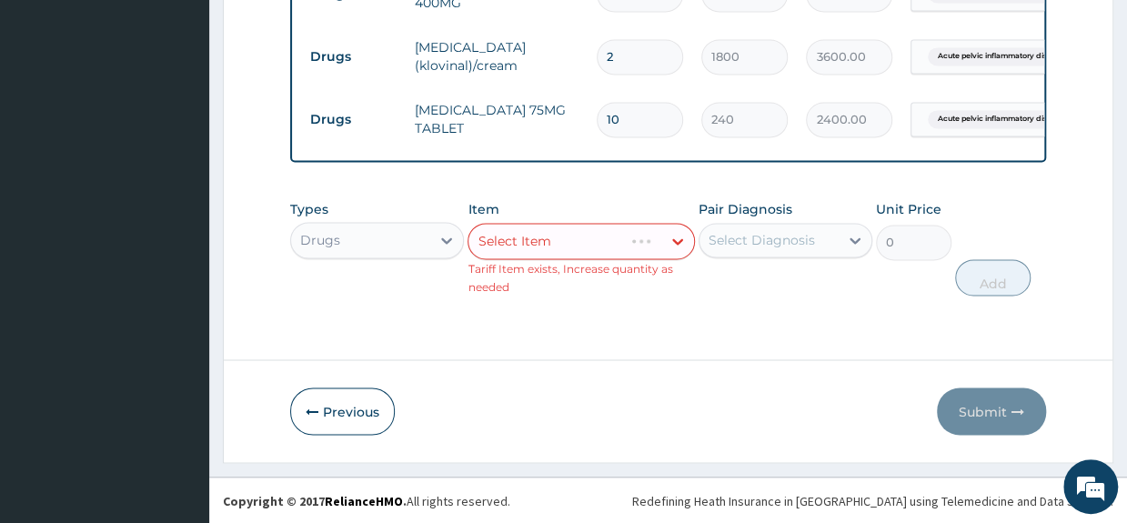
scroll to position [0, 0]
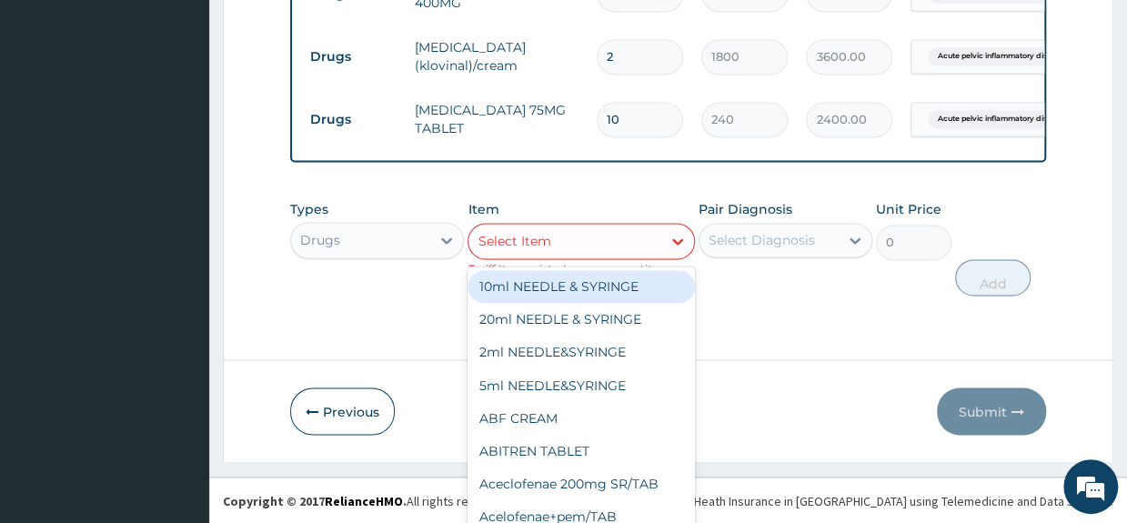
click at [635, 245] on div "Item option ESR, selected. option 10ml NEEDLE & SYRINGE focused, 1 of 1049. 104…" at bounding box center [581, 248] width 226 height 96
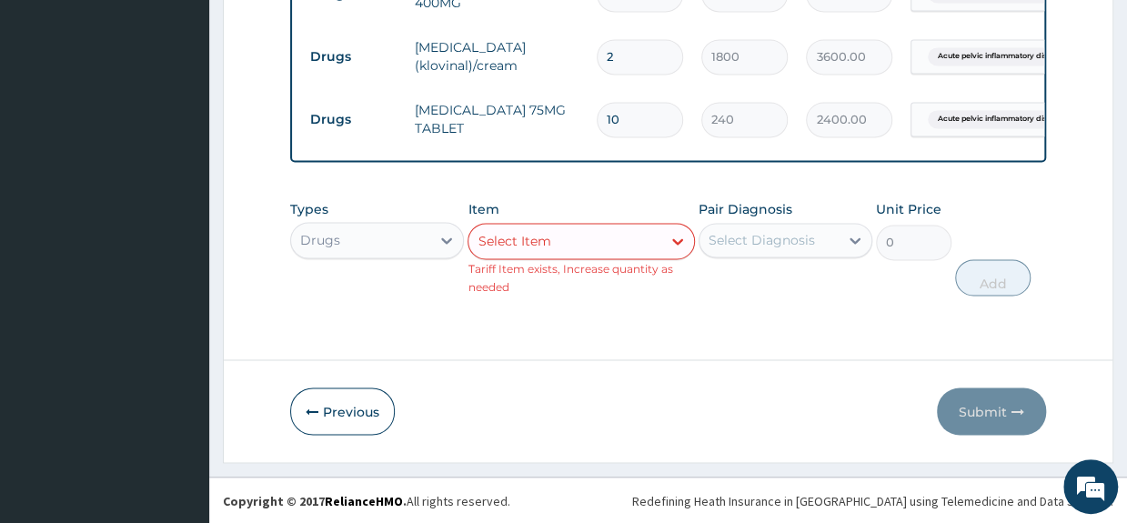
click at [599, 228] on div "Select Item" at bounding box center [564, 240] width 192 height 29
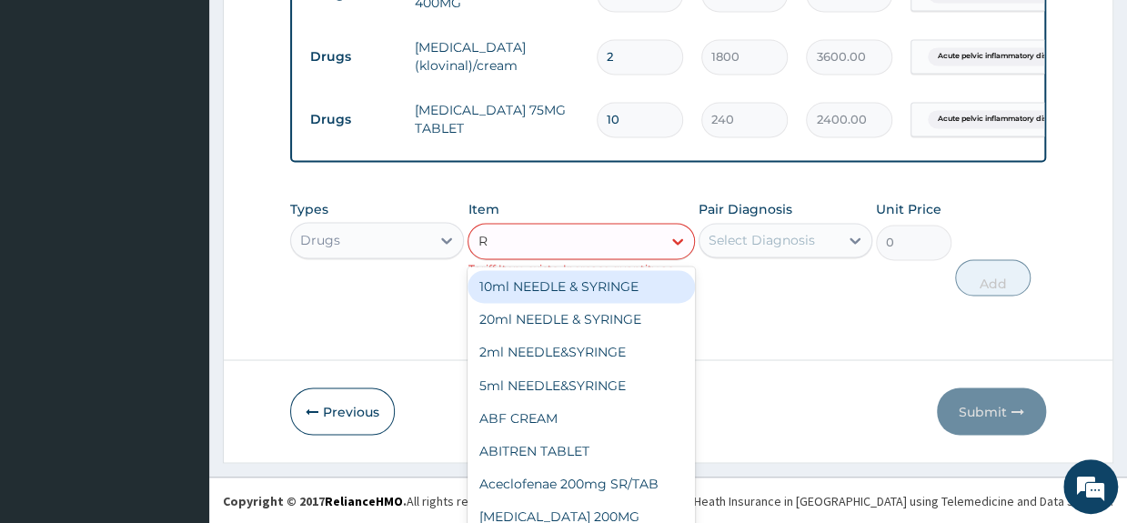
scroll to position [16, 0]
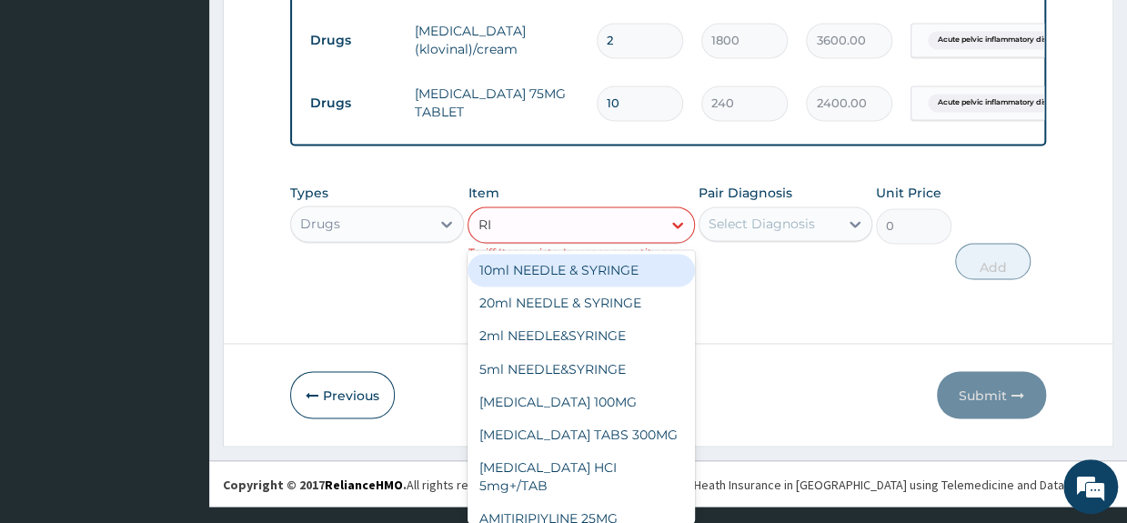
type input "RIC"
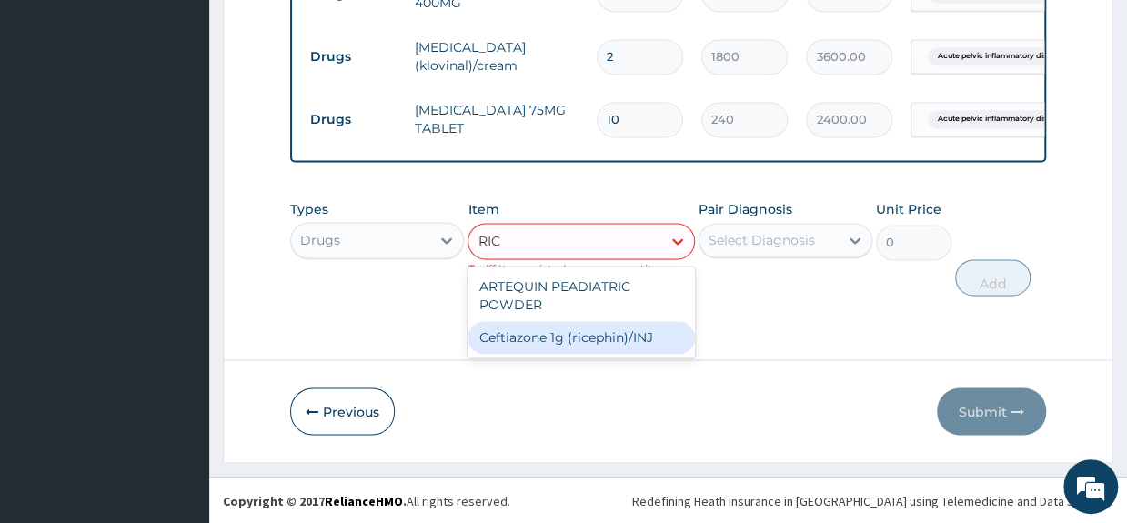
click at [629, 346] on div "Ceftiazone 1g (ricephin)/INJ" at bounding box center [581, 337] width 226 height 33
type input "8500"
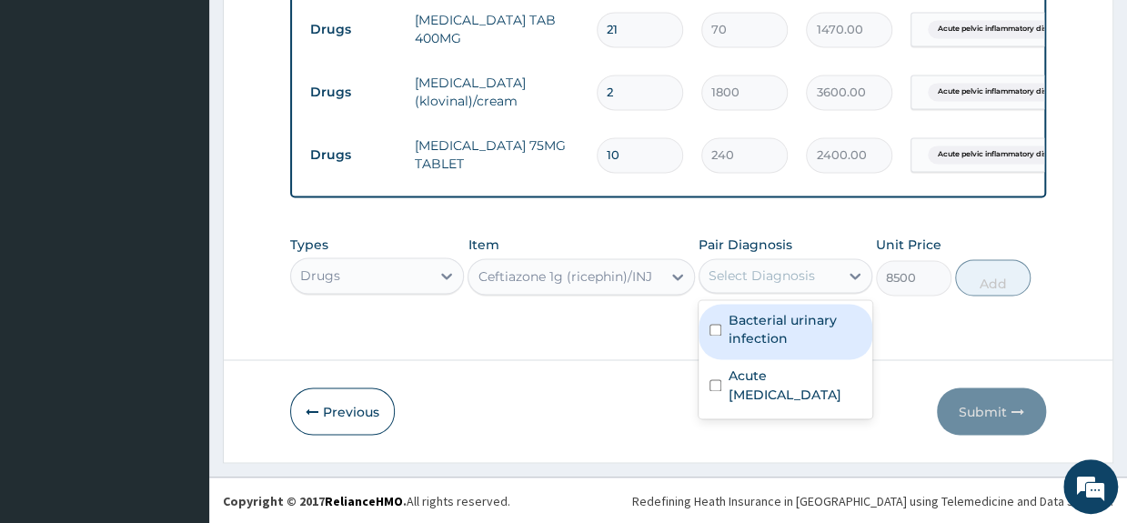
click at [777, 276] on div "Select Diagnosis" at bounding box center [762, 276] width 106 height 18
click at [763, 329] on label "Bacterial urinary infection" at bounding box center [795, 329] width 133 height 36
checkbox input "true"
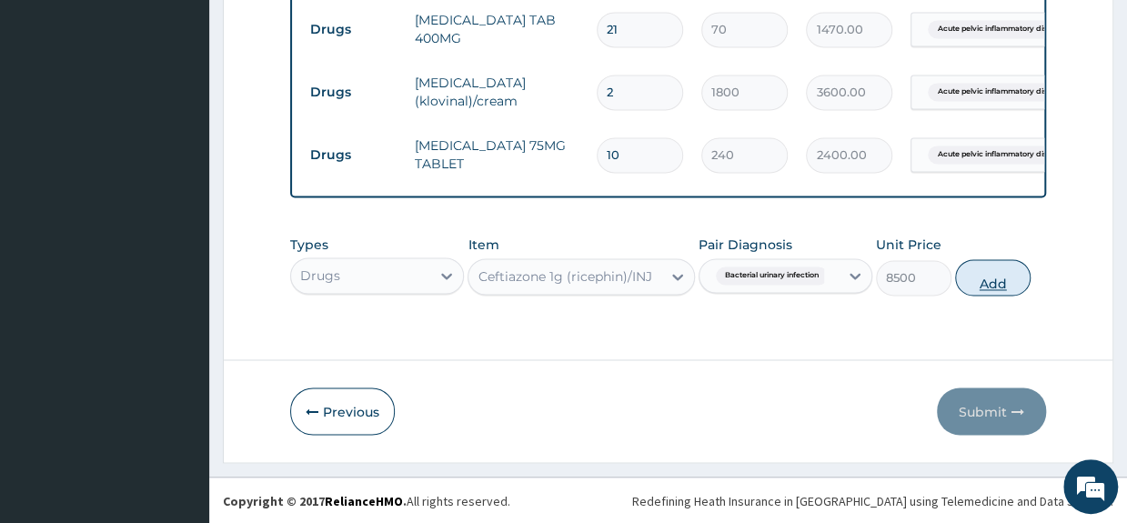
click at [987, 279] on button "Add" at bounding box center [992, 277] width 75 height 36
type input "0"
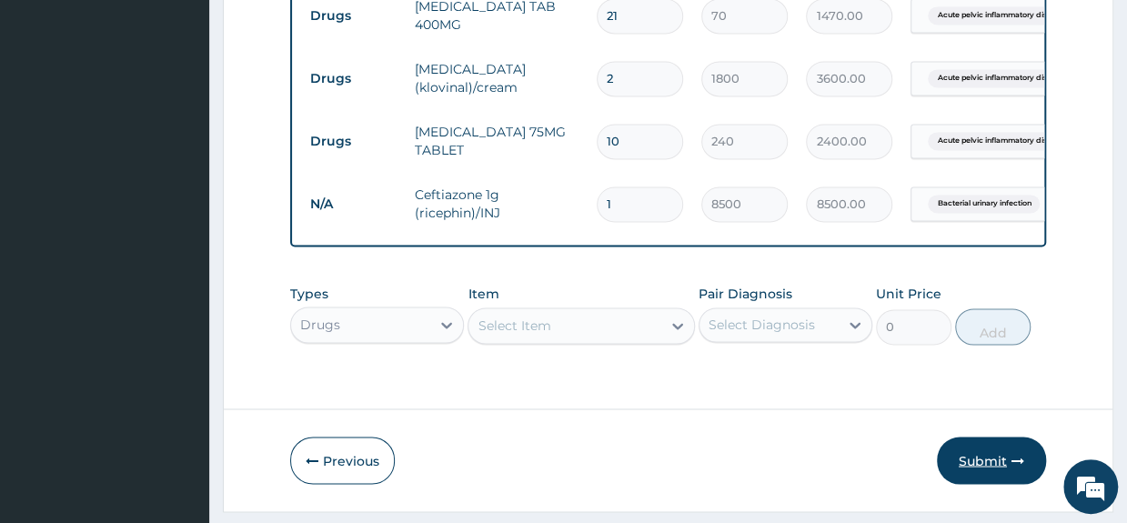
click at [981, 471] on button "Submit" at bounding box center [991, 460] width 109 height 47
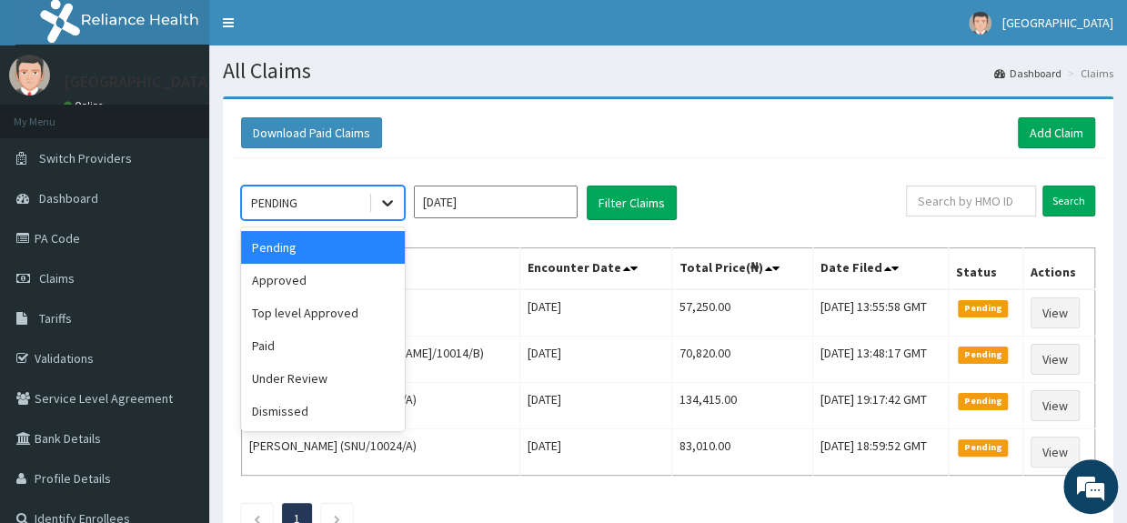
click at [391, 203] on icon at bounding box center [387, 203] width 18 height 18
click at [278, 291] on div "Approved" at bounding box center [323, 280] width 164 height 33
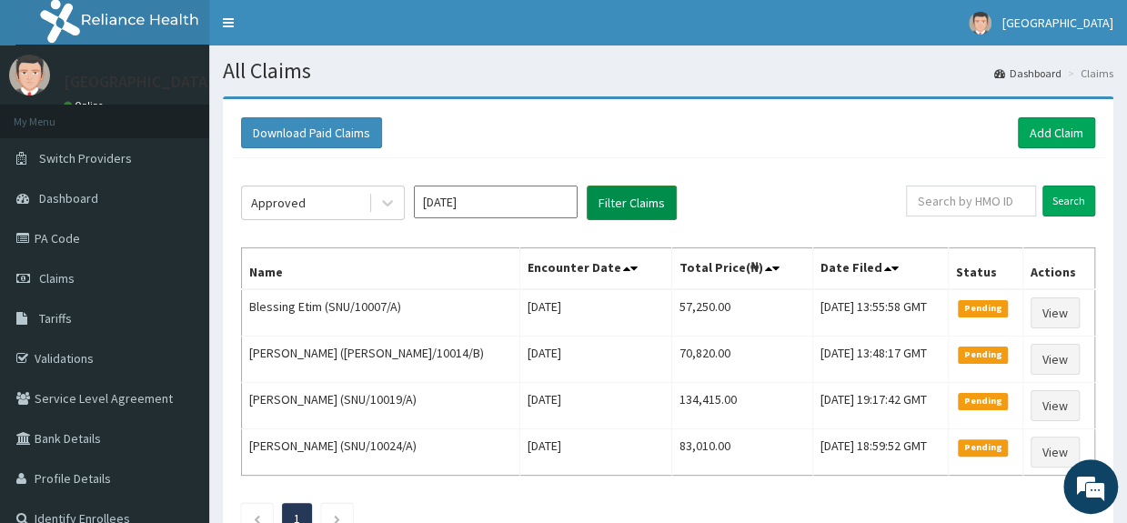
click at [657, 203] on button "Filter Claims" at bounding box center [632, 203] width 90 height 35
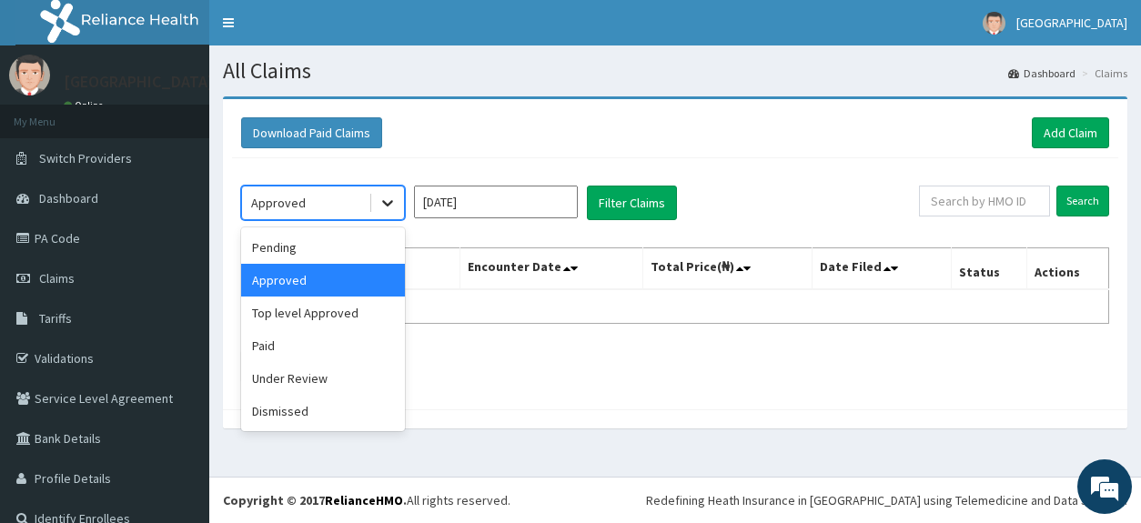
click at [381, 201] on icon at bounding box center [387, 203] width 18 height 18
click at [317, 248] on div "Pending" at bounding box center [323, 247] width 164 height 33
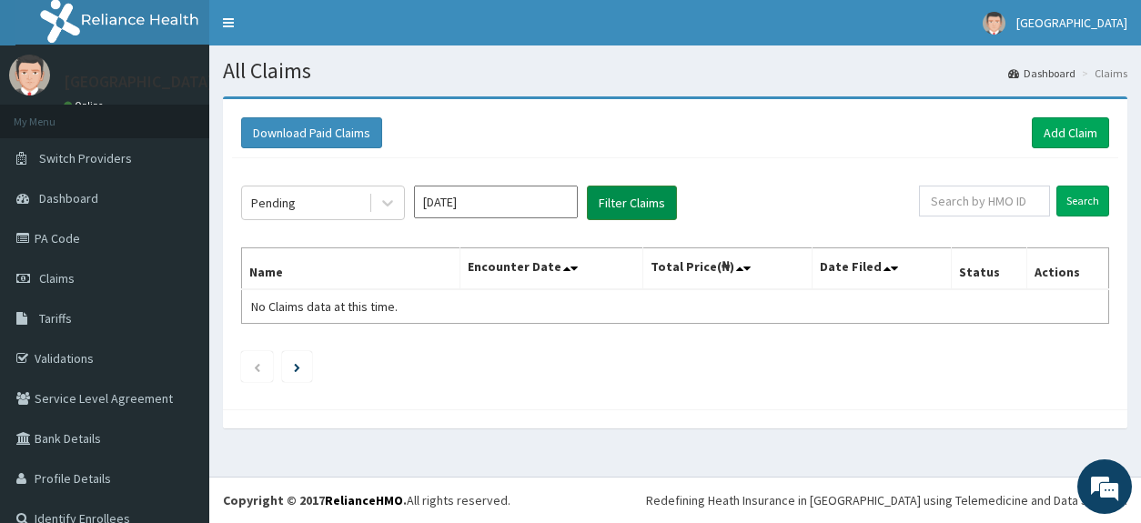
click at [633, 193] on button "Filter Claims" at bounding box center [632, 203] width 90 height 35
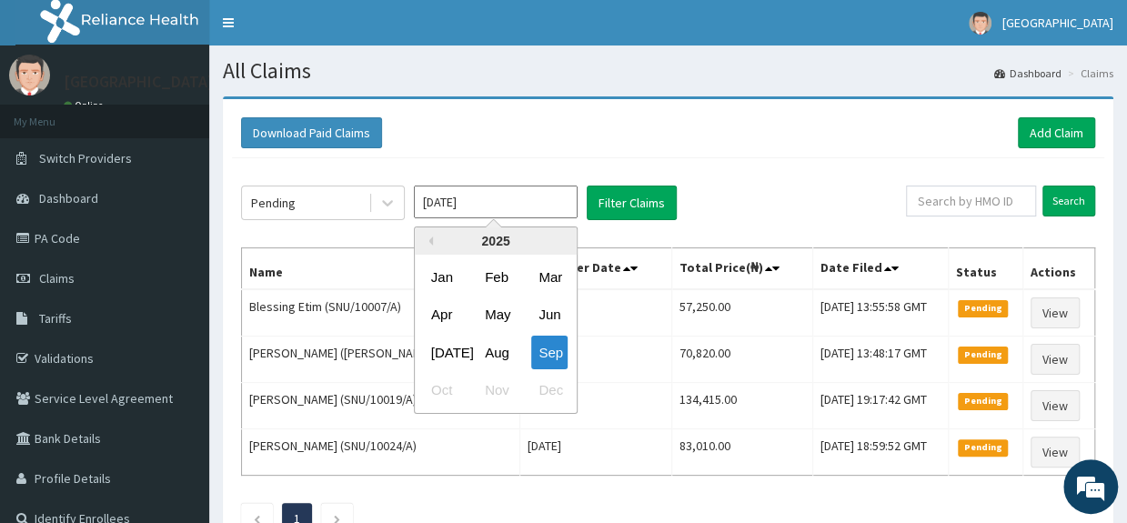
click at [549, 205] on input "[DATE]" at bounding box center [496, 202] width 164 height 33
click at [500, 352] on div "Aug" at bounding box center [496, 353] width 36 height 34
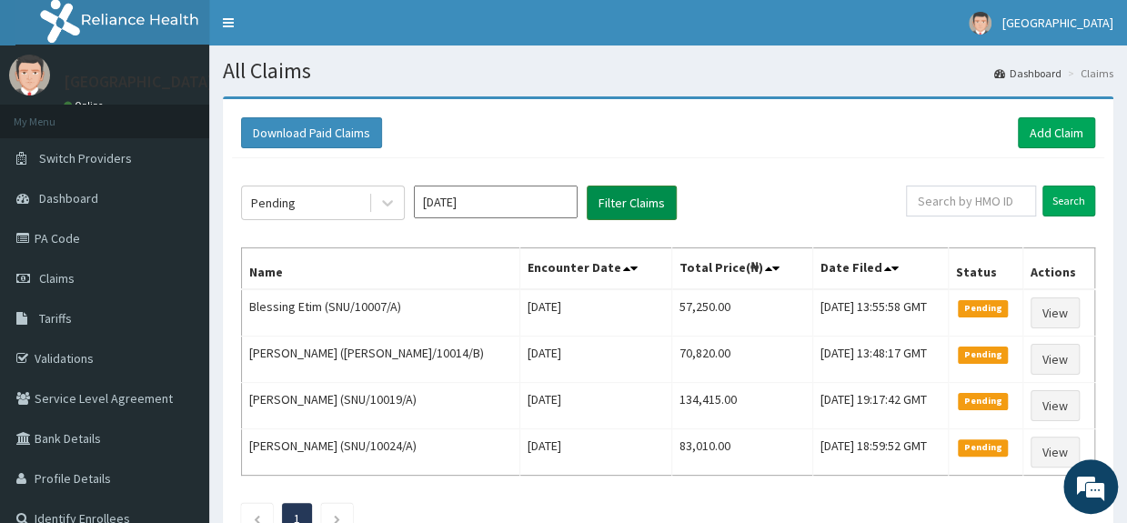
click at [609, 204] on button "Filter Claims" at bounding box center [632, 203] width 90 height 35
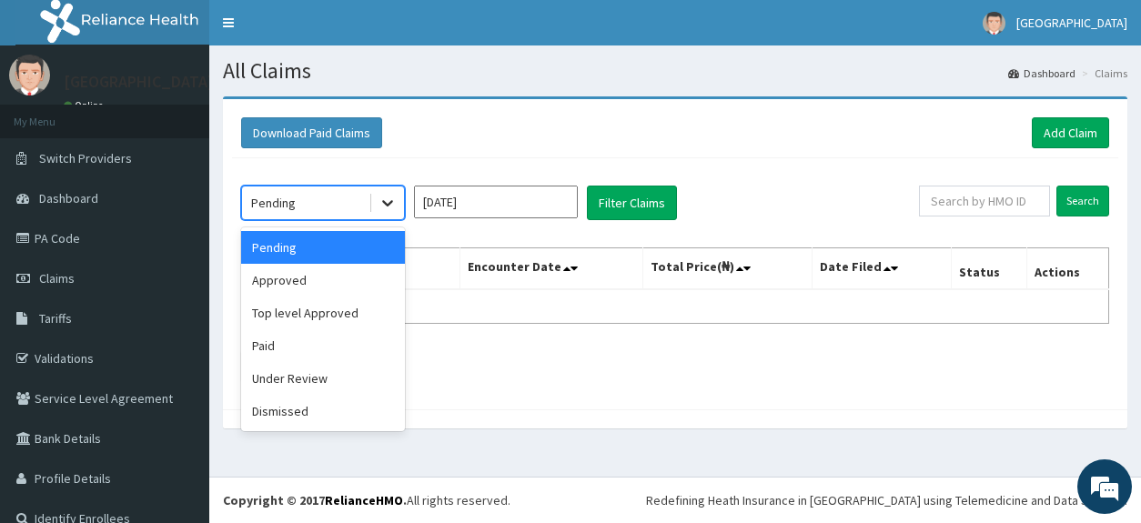
click at [377, 206] on div at bounding box center [387, 202] width 33 height 33
click at [320, 279] on div "Approved" at bounding box center [323, 280] width 164 height 33
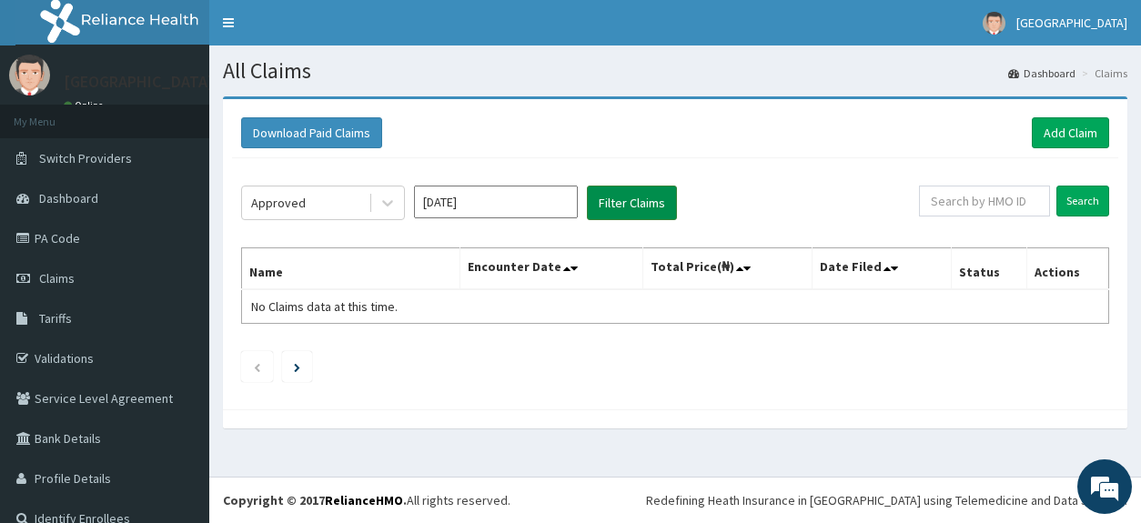
click at [624, 196] on button "Filter Claims" at bounding box center [632, 203] width 90 height 35
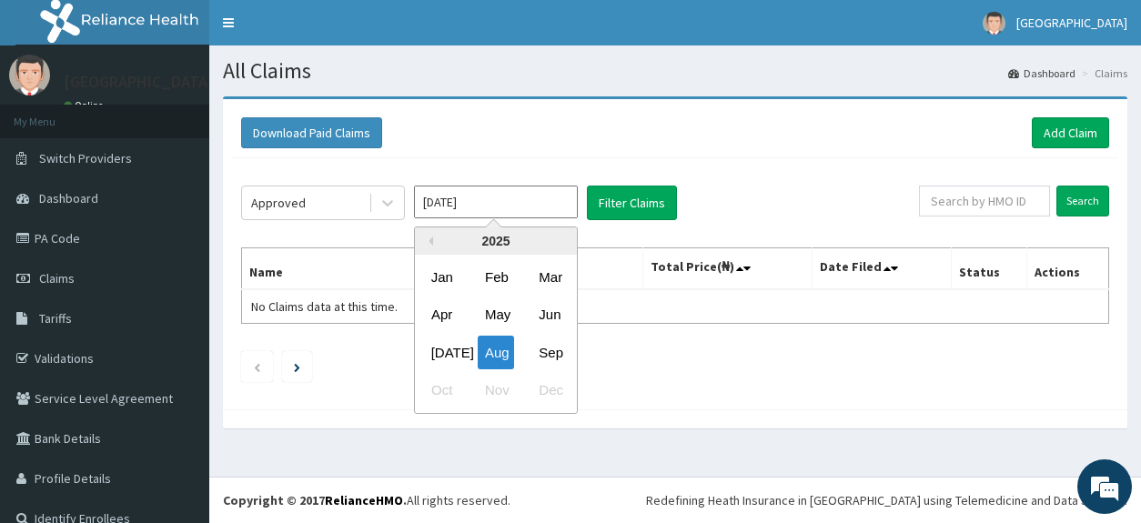
click at [527, 199] on input "[DATE]" at bounding box center [496, 202] width 164 height 33
click at [556, 341] on div "Sep" at bounding box center [549, 353] width 36 height 34
type input "[DATE]"
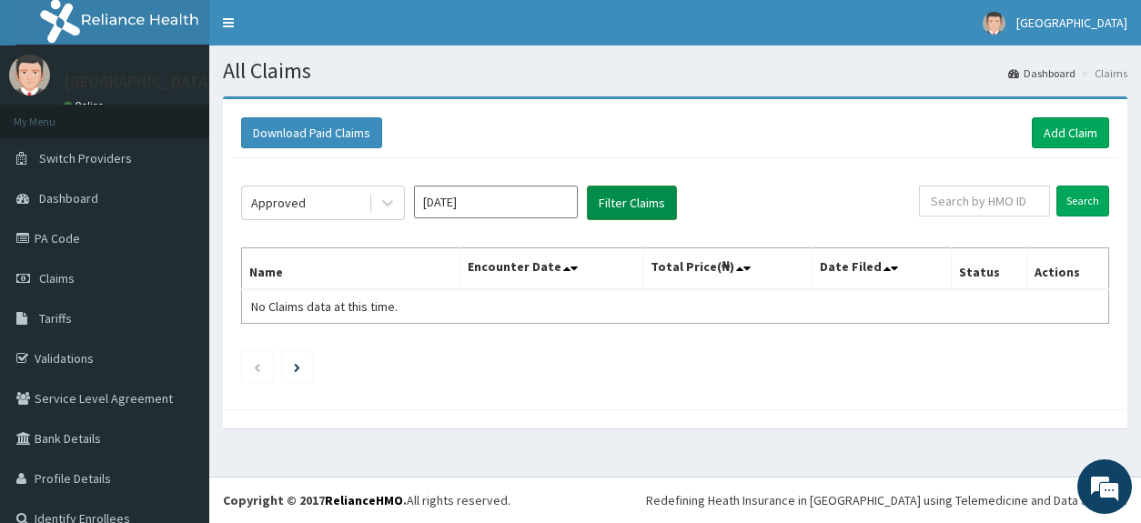
click at [635, 205] on button "Filter Claims" at bounding box center [632, 203] width 90 height 35
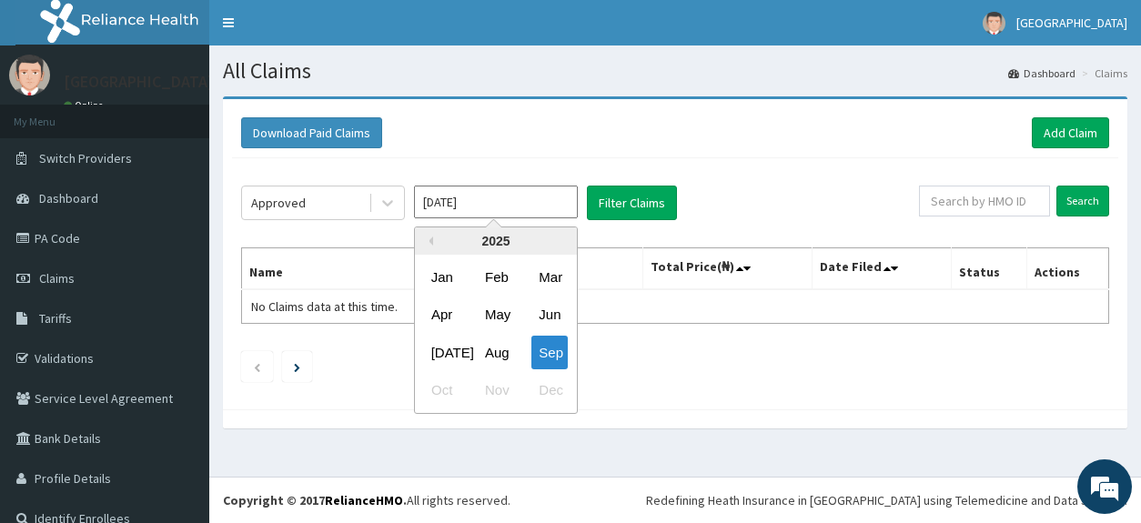
click at [520, 186] on input "[DATE]" at bounding box center [496, 202] width 164 height 33
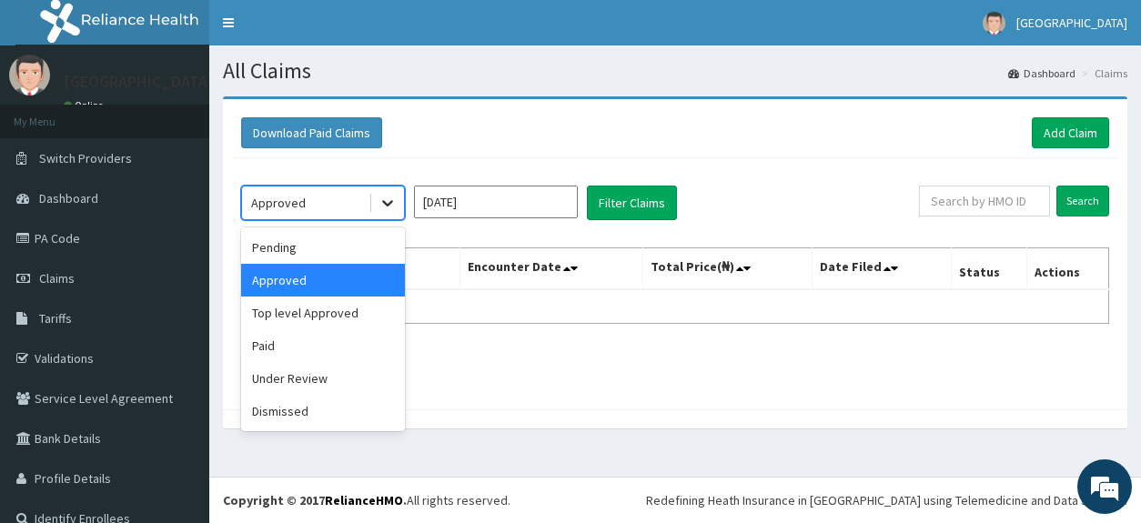
click at [386, 208] on icon at bounding box center [387, 203] width 18 height 18
click at [330, 251] on div "Pending" at bounding box center [323, 247] width 164 height 33
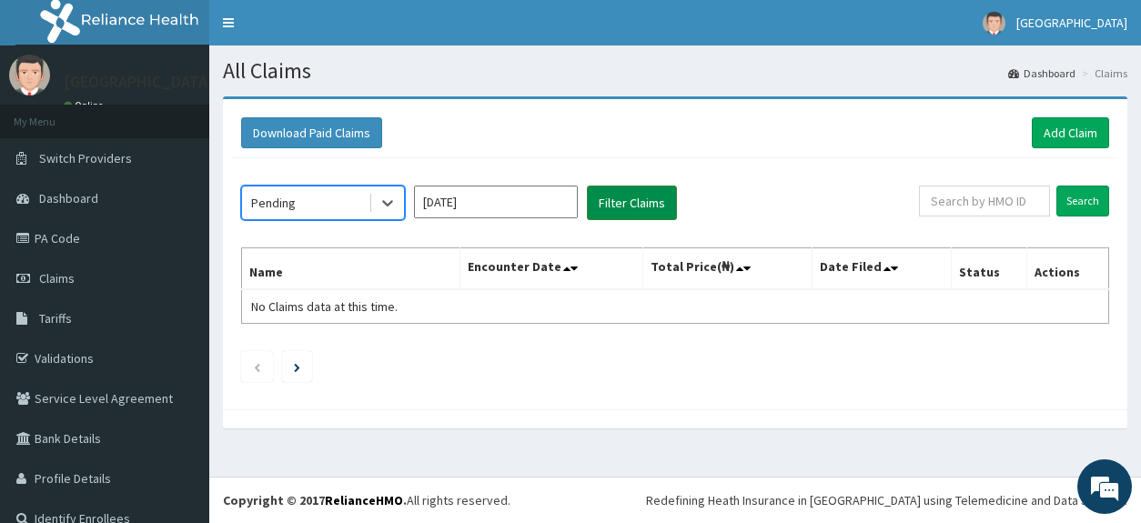
click at [648, 199] on button "Filter Claims" at bounding box center [632, 203] width 90 height 35
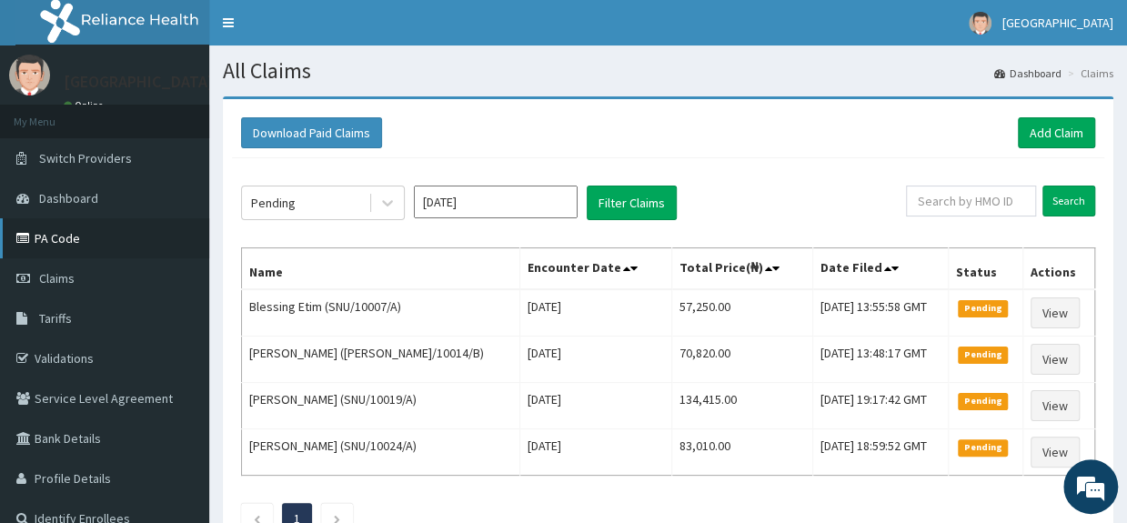
click at [87, 242] on link "PA Code" at bounding box center [104, 238] width 209 height 40
